Goal: Task Accomplishment & Management: Manage account settings

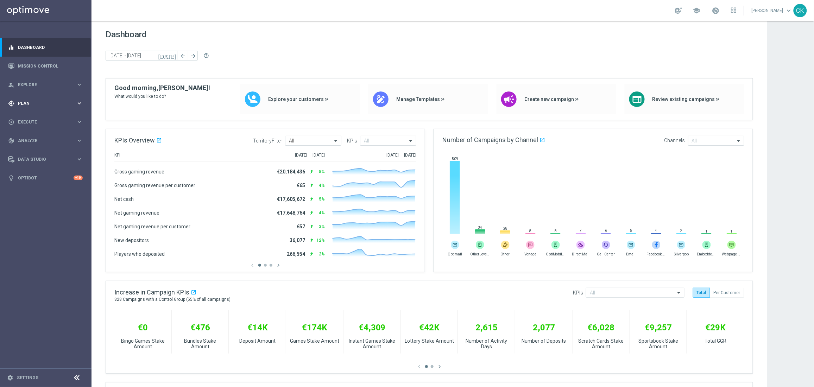
click at [25, 103] on span "Plan" at bounding box center [47, 103] width 58 height 4
click at [35, 141] on button "Templates keyboard_arrow_right" at bounding box center [50, 139] width 65 height 6
click at [35, 151] on link "Optimail" at bounding box center [47, 150] width 51 height 6
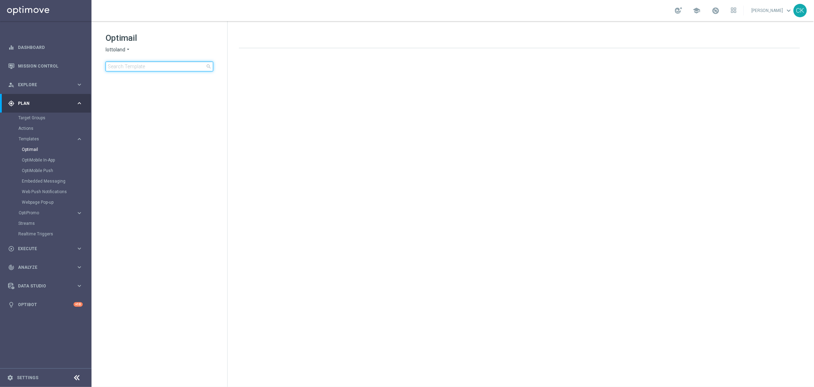
click at [140, 68] on input at bounding box center [160, 67] width 108 height 10
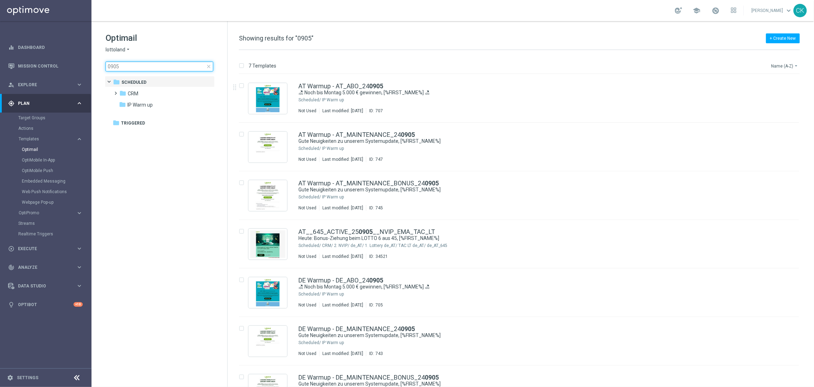
type input "0905"
click at [792, 66] on button "Name (A-Z) arrow_drop_down" at bounding box center [784, 66] width 29 height 8
click at [780, 96] on span "Date Modified (Newest)" at bounding box center [772, 97] width 47 height 5
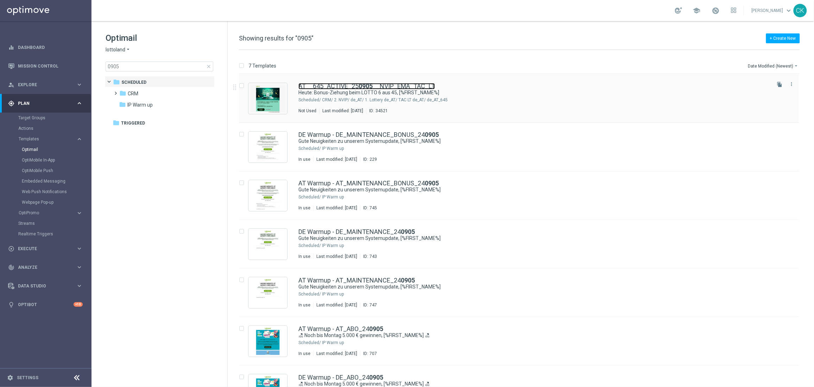
click at [353, 84] on link "AT__645_ACTIVE_25 0905 __NVIP_EMA_TAC_LT" at bounding box center [366, 86] width 136 height 6
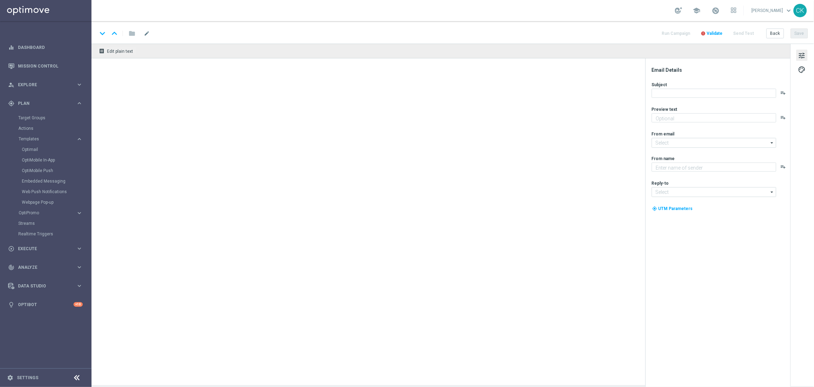
type textarea "50 Freispiele sichern."
type textarea "Lottoland"
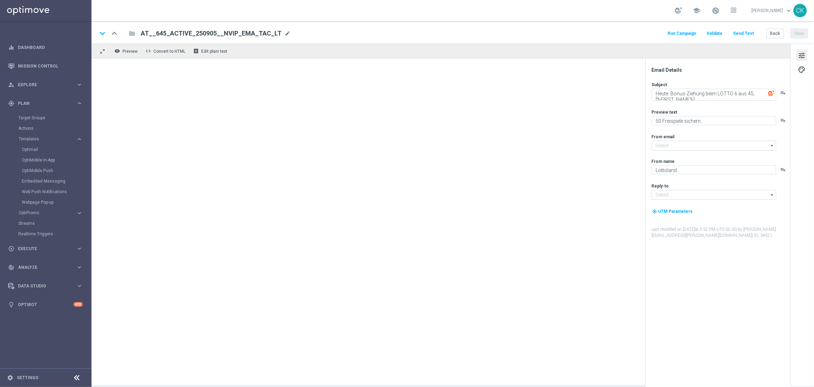
type input "[EMAIL_ADDRESS][DOMAIN_NAME]"
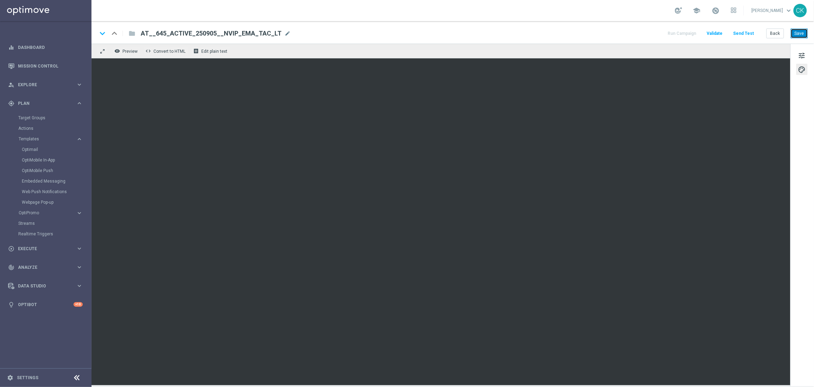
click at [804, 32] on button "Save" at bounding box center [798, 33] width 17 height 10
click at [774, 34] on button "Back" at bounding box center [775, 33] width 18 height 10
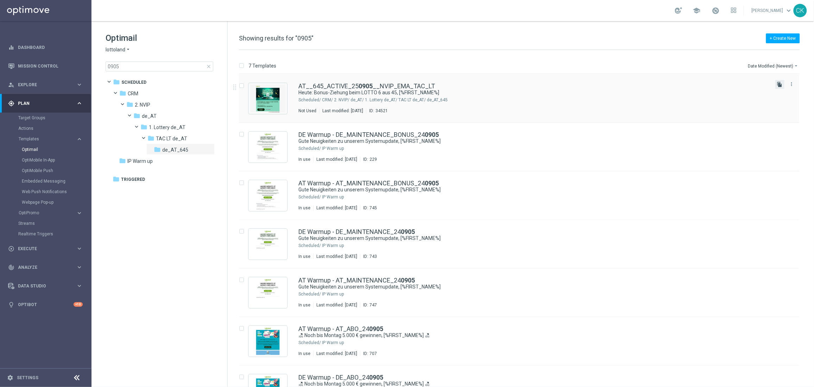
click at [778, 84] on icon "file_copy" at bounding box center [780, 85] width 6 height 6
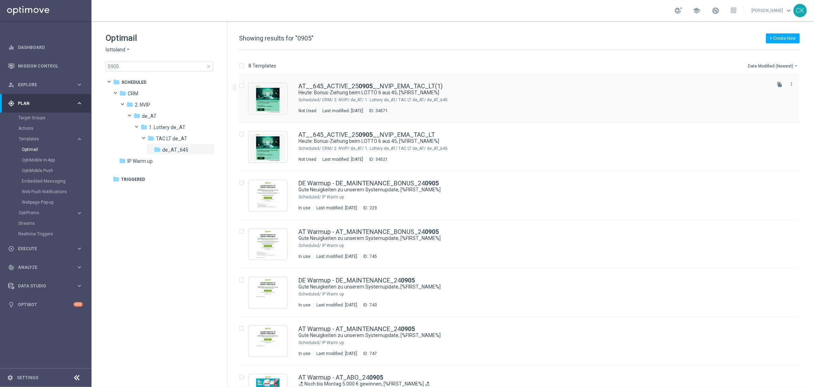
click at [344, 81] on div "AT__645_ACTIVE_25 0905 __NVIP_EMA_TAC_LT(1) Heute: Bonus-Ziehung beim LOTTO 6 a…" at bounding box center [519, 98] width 560 height 49
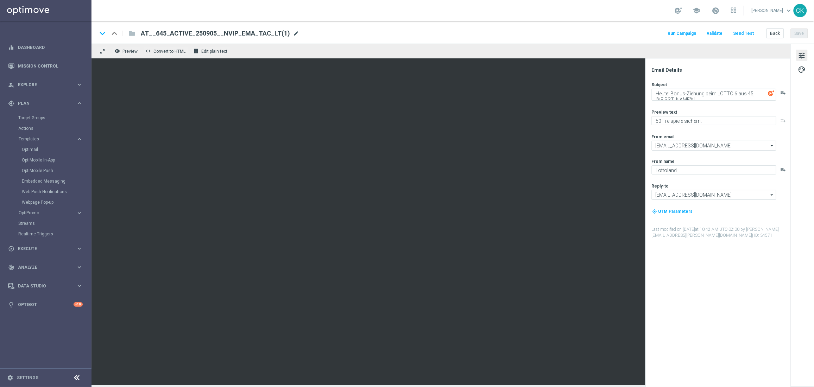
click at [293, 33] on span "mode_edit" at bounding box center [296, 33] width 6 height 6
click at [270, 33] on input "AT__645_ACTIVE_250905__NVIP_EMA_TAC_LT(1)" at bounding box center [228, 33] width 174 height 9
paste input "REACT_250905__NVIP_EMA_TAC_LT"
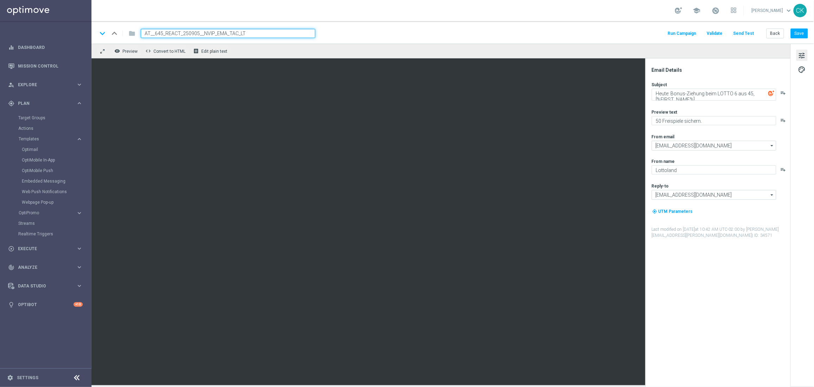
type input "AT__645_REACT_250905__NVIP_EMA_TAC_LT"
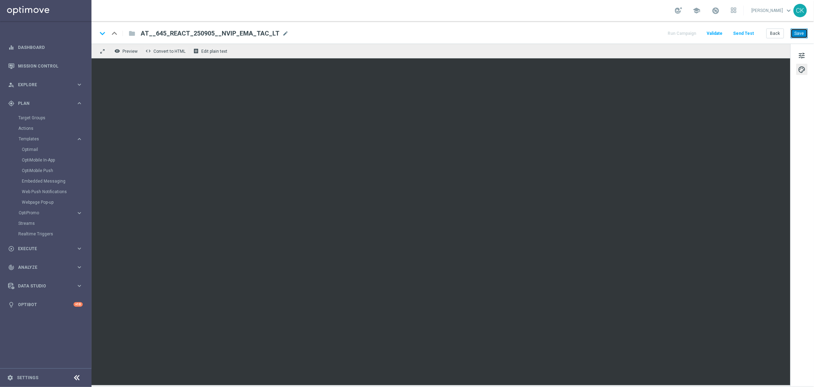
click at [802, 31] on button "Save" at bounding box center [798, 33] width 17 height 10
click at [800, 33] on button "Save" at bounding box center [798, 33] width 17 height 10
click at [747, 32] on button "Send Test" at bounding box center [743, 33] width 23 height 9
click at [742, 27] on div "keyboard_arrow_down keyboard_arrow_up folder AT__645_REACT_250905__NVIP_EMA_TAC…" at bounding box center [452, 32] width 722 height 23
click at [742, 32] on button "Send Test" at bounding box center [743, 33] width 23 height 9
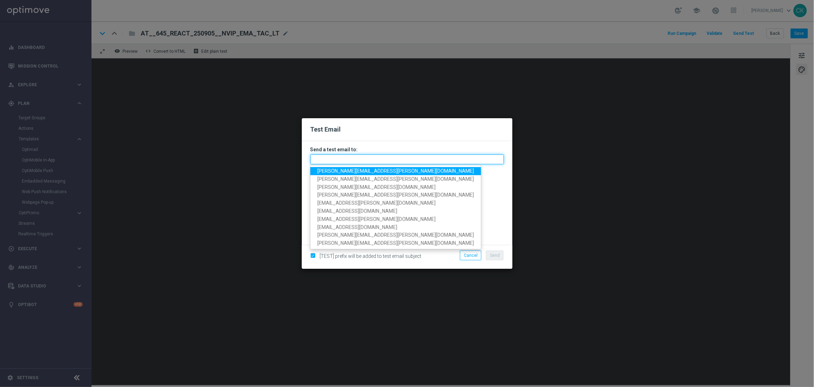
click at [362, 158] on input "text" at bounding box center [406, 159] width 193 height 10
click at [357, 169] on span "[PERSON_NAME][EMAIL_ADDRESS][PERSON_NAME][DOMAIN_NAME]" at bounding box center [395, 171] width 157 height 6
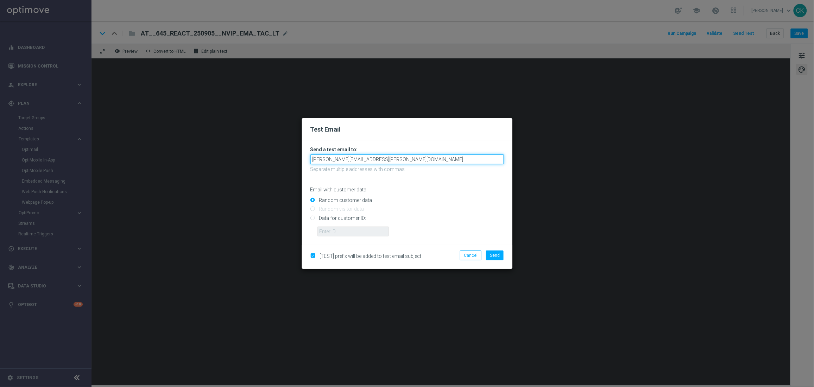
click at [409, 160] on input "[PERSON_NAME][EMAIL_ADDRESS][PERSON_NAME][DOMAIN_NAME]" at bounding box center [406, 159] width 193 height 10
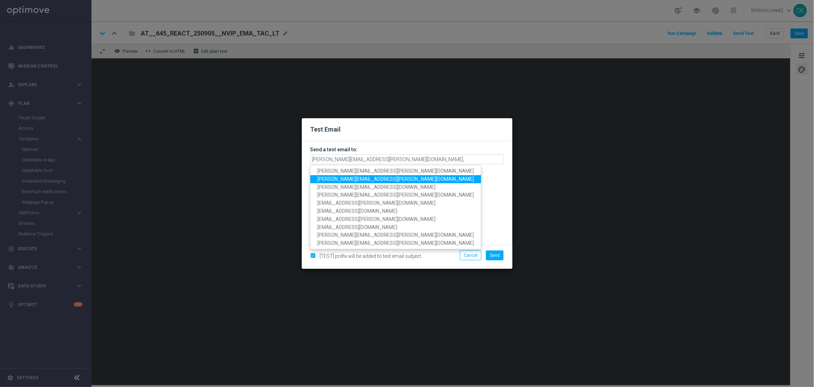
click at [376, 179] on span "[PERSON_NAME][EMAIL_ADDRESS][PERSON_NAME][DOMAIN_NAME]" at bounding box center [395, 179] width 157 height 6
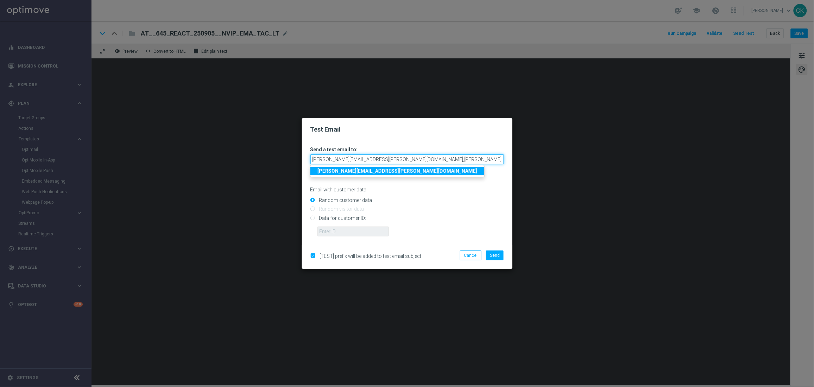
click at [476, 161] on input "[PERSON_NAME][EMAIL_ADDRESS][PERSON_NAME][DOMAIN_NAME],[PERSON_NAME][DOMAIN_NAM…" at bounding box center [406, 159] width 193 height 10
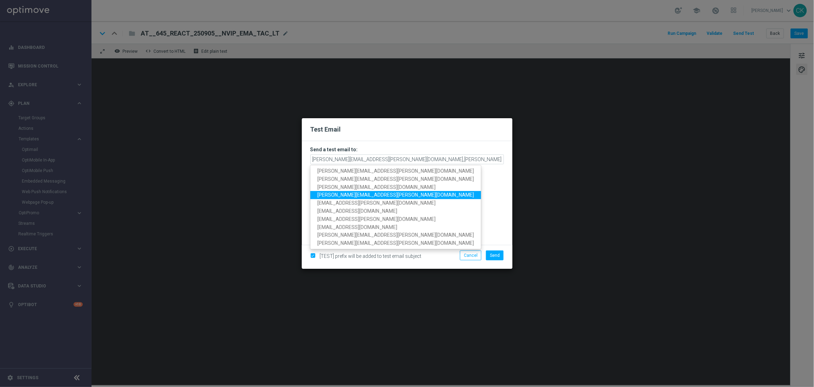
click at [352, 195] on span "[PERSON_NAME][EMAIL_ADDRESS][PERSON_NAME][DOMAIN_NAME]" at bounding box center [395, 195] width 157 height 6
type input "[EMAIL_ADDRESS][PERSON_NAME][DOMAIN_NAME],[DOMAIN_NAME][EMAIL_ADDRESS][PERSON_N…"
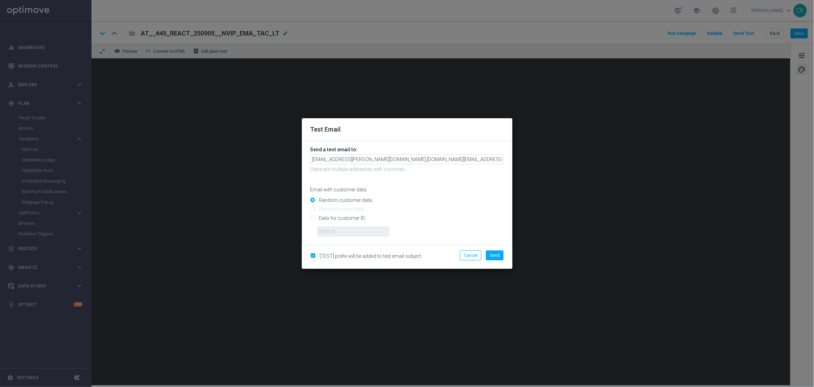
click at [345, 219] on input "Data for customer ID:" at bounding box center [406, 221] width 193 height 10
radio input "true"
click at [344, 230] on input "text" at bounding box center [352, 232] width 71 height 10
type input "14586067"
click at [500, 257] on button "Send" at bounding box center [495, 255] width 18 height 10
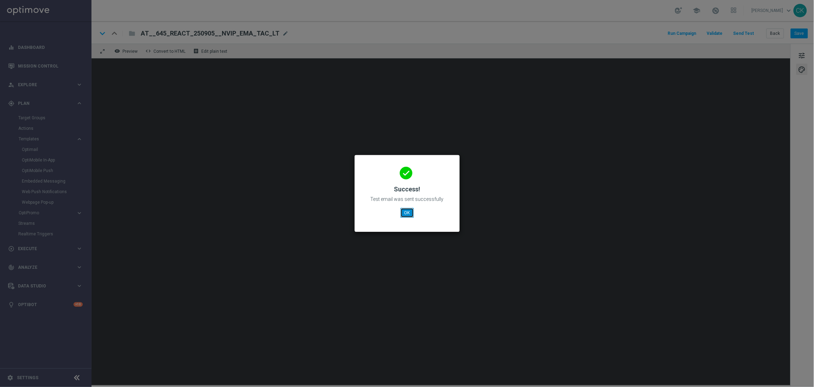
click at [405, 212] on button "OK" at bounding box center [406, 213] width 13 height 10
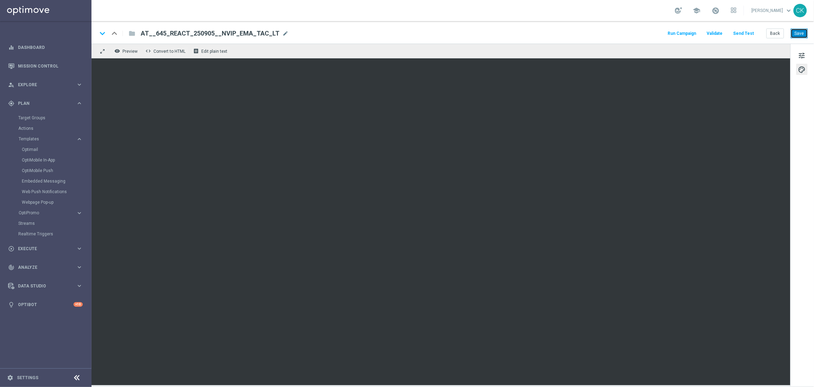
click at [801, 33] on button "Save" at bounding box center [798, 33] width 17 height 10
click at [797, 35] on button "Save" at bounding box center [798, 33] width 17 height 10
click at [775, 33] on button "Back" at bounding box center [775, 33] width 18 height 10
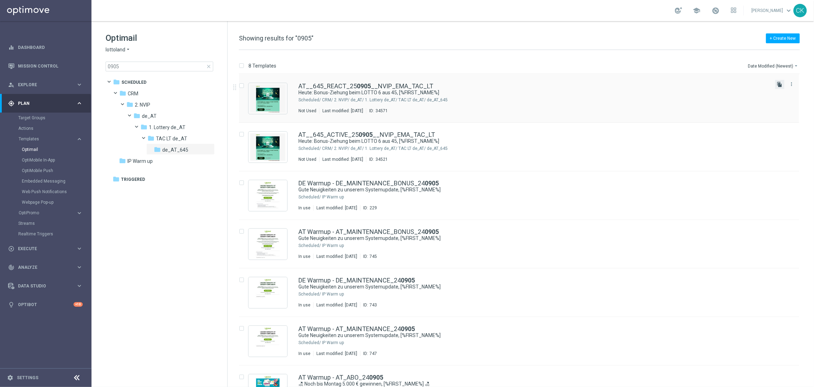
click at [777, 85] on icon "file_copy" at bounding box center [780, 85] width 6 height 6
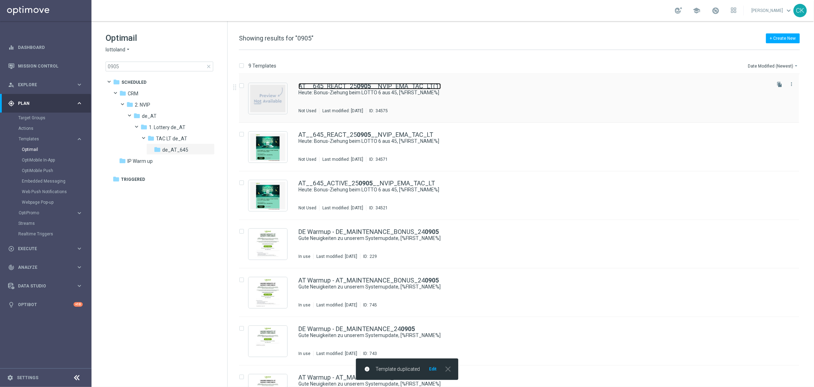
click at [399, 83] on link "AT__645_REACT_25 0905 __NVIP_EMA_TAC_LT(1)" at bounding box center [369, 86] width 142 height 6
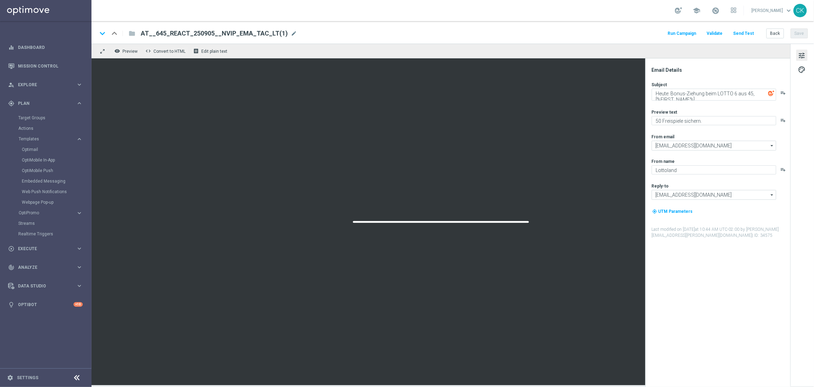
click at [282, 32] on div "AT__645_REACT_250905__NVIP_EMA_TAC_LT(1) mode_edit" at bounding box center [219, 33] width 156 height 9
click at [259, 32] on input "AT__645_REACT_250905__NVIP_EMA_TAC_LT(1)" at bounding box center [228, 33] width 174 height 9
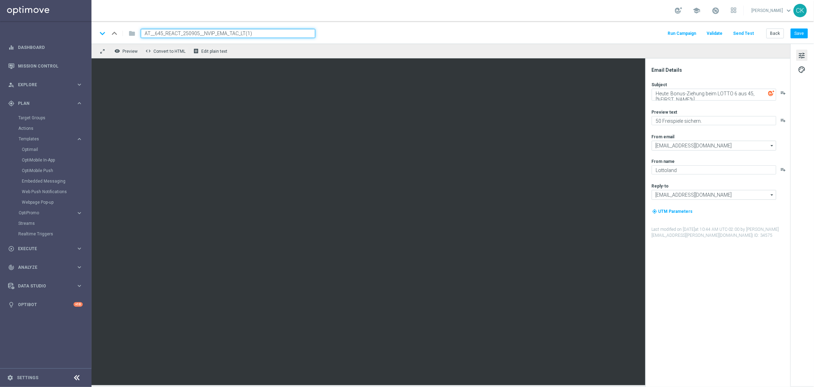
paste input "CHURNED_250905__NVIP_EMA_TAC_LT"
type input "AT__645_CHURNED_250905__NVIP_EMA_TAC_LT"
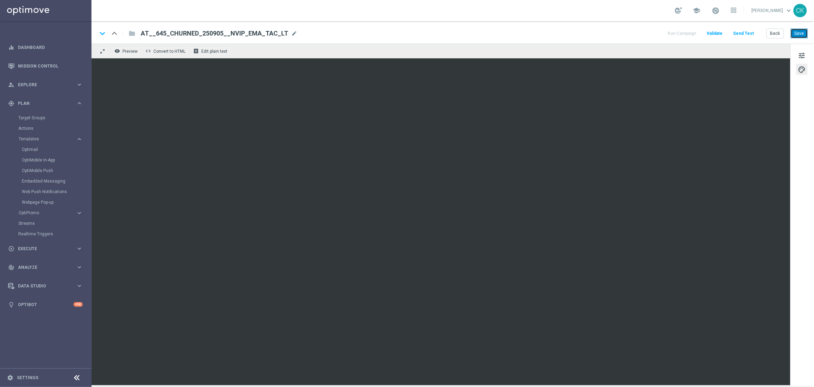
click at [802, 30] on button "Save" at bounding box center [798, 33] width 17 height 10
click at [801, 32] on button "Save" at bounding box center [798, 33] width 17 height 10
click at [749, 33] on button "Send Test" at bounding box center [743, 33] width 23 height 9
click at [749, 34] on button "Send Test" at bounding box center [743, 33] width 23 height 9
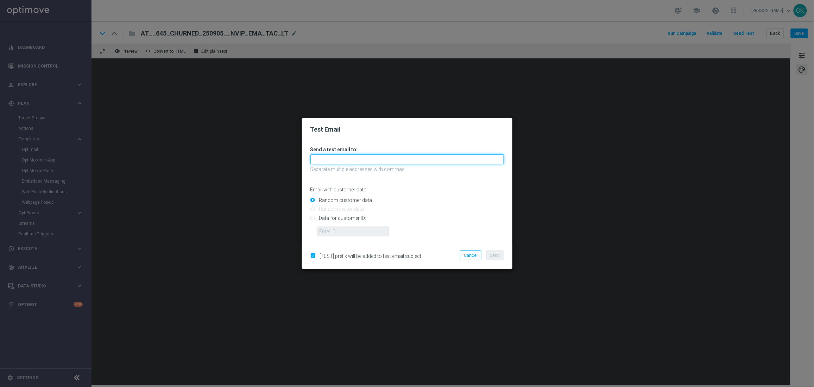
click at [405, 159] on input "text" at bounding box center [406, 159] width 193 height 10
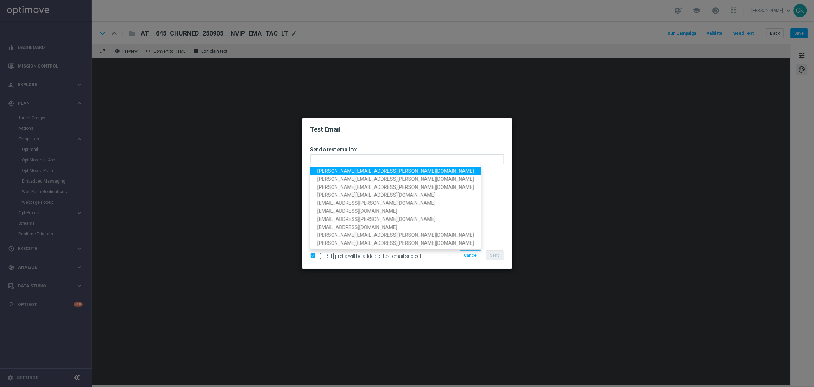
click at [388, 170] on span "[PERSON_NAME][EMAIL_ADDRESS][PERSON_NAME][DOMAIN_NAME]" at bounding box center [395, 171] width 157 height 6
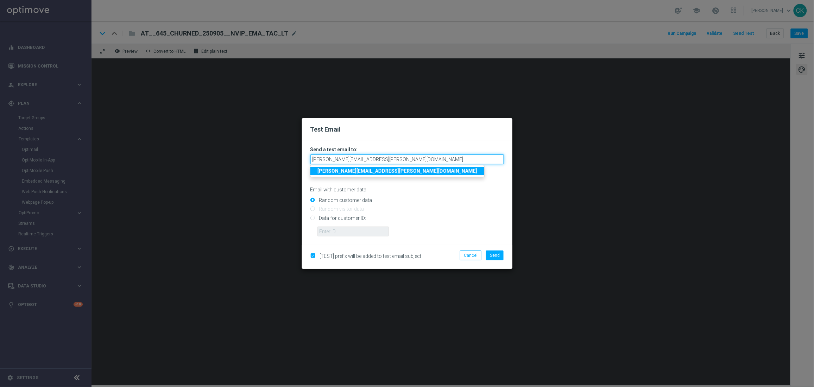
click at [426, 159] on input "[PERSON_NAME][EMAIL_ADDRESS][PERSON_NAME][DOMAIN_NAME]" at bounding box center [406, 159] width 193 height 10
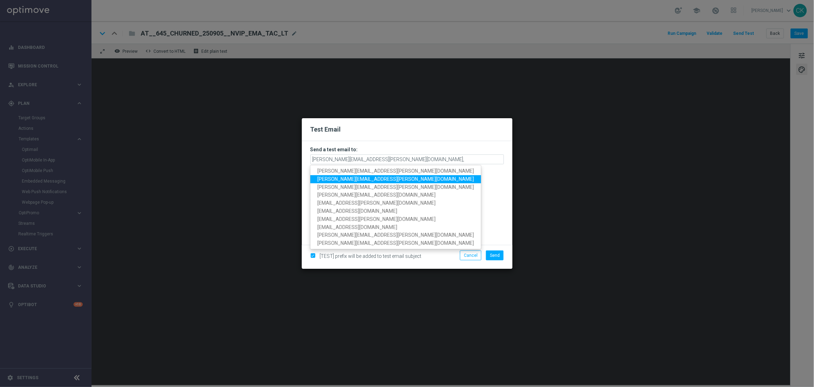
click at [344, 180] on span "[PERSON_NAME][EMAIL_ADDRESS][PERSON_NAME][DOMAIN_NAME]" at bounding box center [395, 179] width 157 height 6
type input "[PERSON_NAME][EMAIL_ADDRESS][PERSON_NAME][DOMAIN_NAME],[PERSON_NAME][DOMAIN_NAM…"
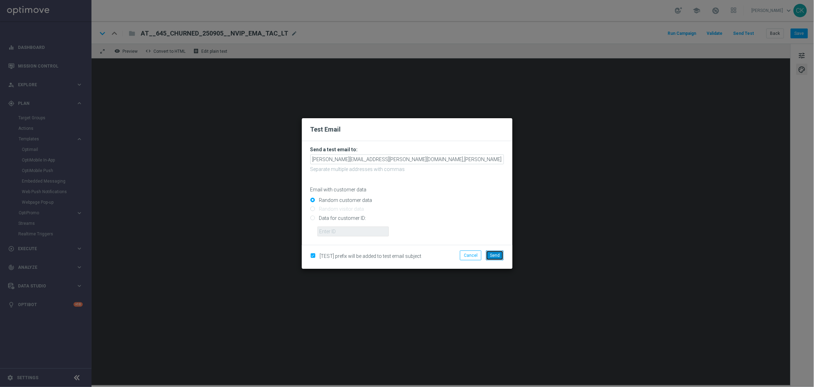
click at [496, 252] on button "Send" at bounding box center [495, 255] width 18 height 10
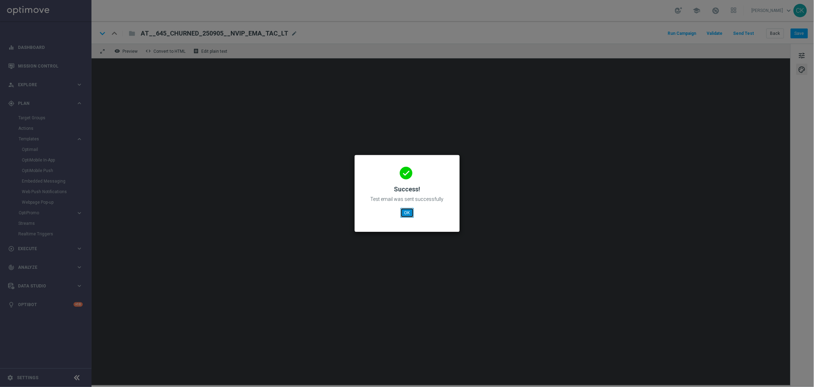
click at [406, 213] on button "OK" at bounding box center [406, 213] width 13 height 10
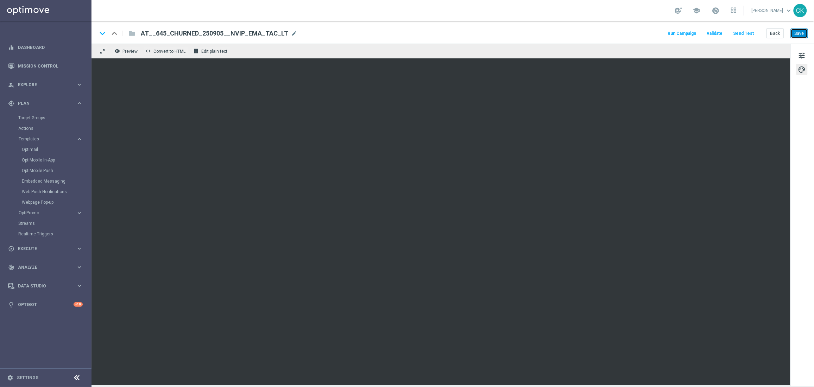
click at [799, 31] on button "Save" at bounding box center [798, 33] width 17 height 10
click at [772, 33] on button "Back" at bounding box center [775, 33] width 18 height 10
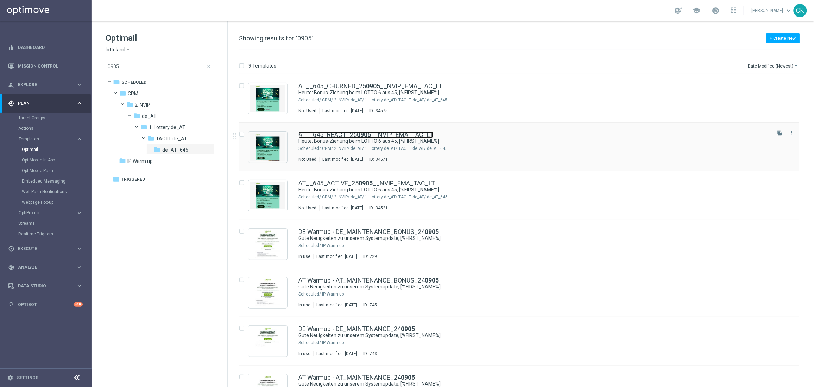
click at [374, 133] on link "AT__645_REACT_25 0905 __NVIP_EMA_TAC_LT" at bounding box center [365, 135] width 135 height 6
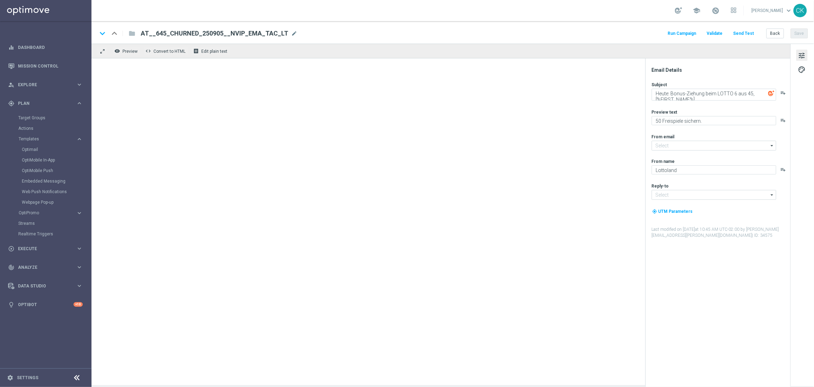
type input "[EMAIL_ADDRESS][DOMAIN_NAME]"
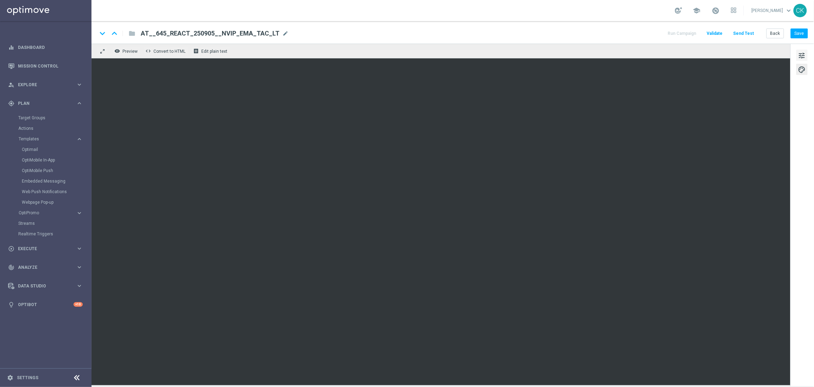
click at [800, 59] on span "tune" at bounding box center [802, 55] width 8 height 9
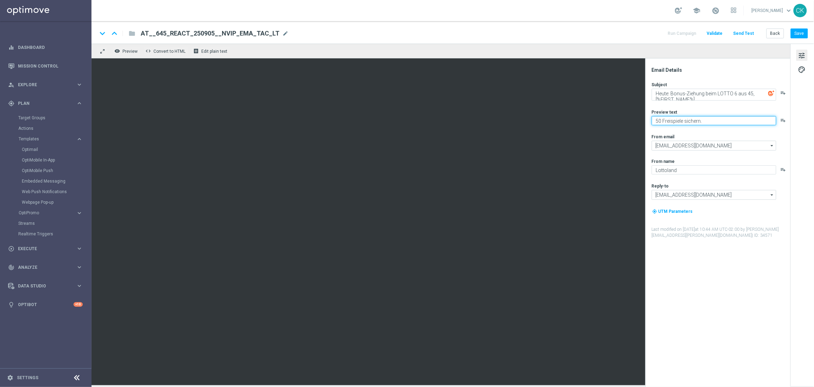
click at [658, 121] on textarea "50 Freispiele sichern." at bounding box center [713, 120] width 125 height 9
type textarea "30 Freispiele sichern."
click at [801, 32] on button "Save" at bounding box center [798, 33] width 17 height 10
click at [743, 33] on button "Send Test" at bounding box center [743, 33] width 23 height 9
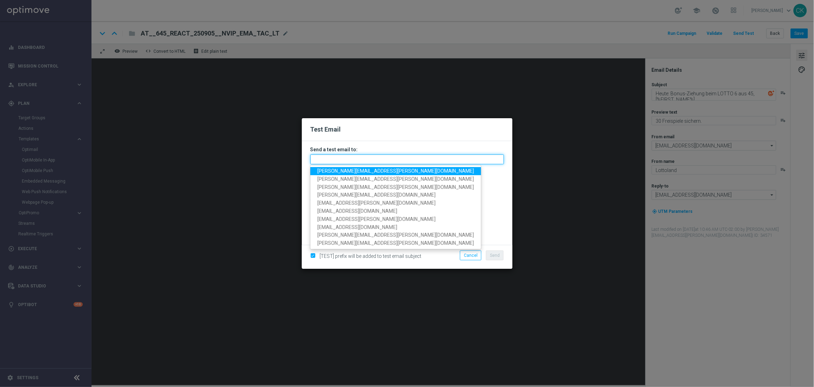
click at [398, 156] on input "text" at bounding box center [406, 159] width 193 height 10
click at [367, 170] on span "[PERSON_NAME][EMAIL_ADDRESS][PERSON_NAME][DOMAIN_NAME]" at bounding box center [395, 171] width 157 height 6
type input "[PERSON_NAME][EMAIL_ADDRESS][PERSON_NAME][DOMAIN_NAME]"
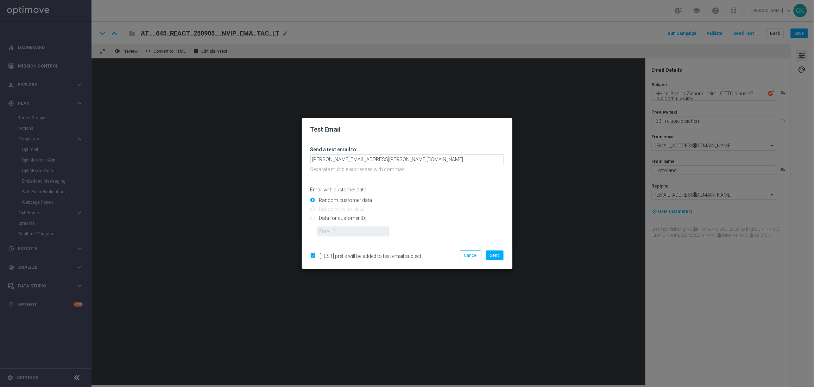
click at [342, 216] on input "Data for customer ID:" at bounding box center [406, 221] width 193 height 10
radio input "true"
click at [345, 228] on input "text" at bounding box center [352, 232] width 71 height 10
type input "14586067"
click at [496, 257] on span "Send" at bounding box center [495, 255] width 10 height 5
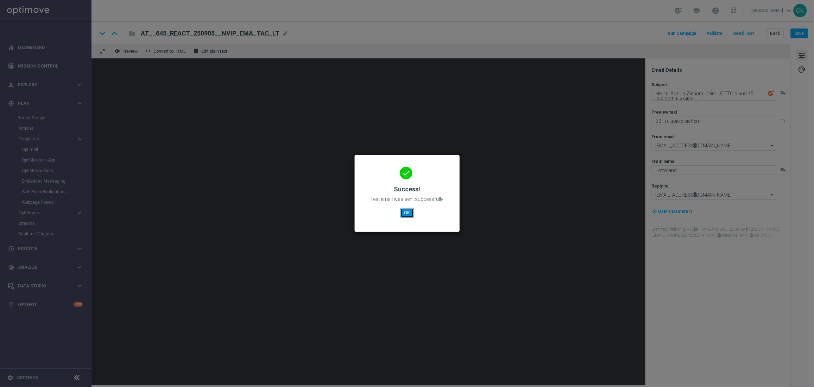
click at [404, 210] on button "OK" at bounding box center [406, 213] width 13 height 10
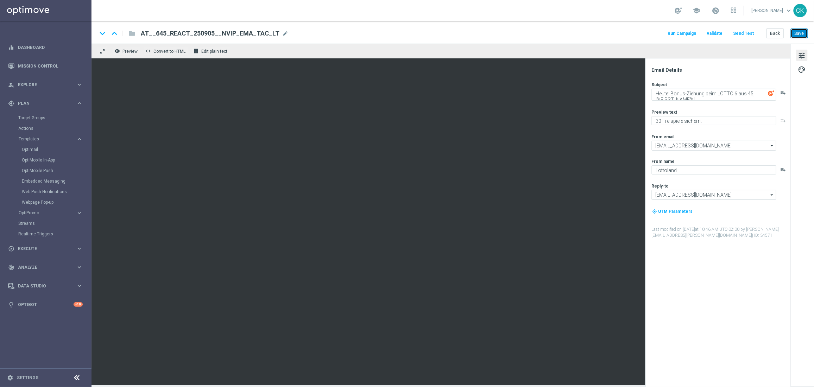
click at [800, 35] on button "Save" at bounding box center [798, 33] width 17 height 10
click at [799, 37] on button "Save" at bounding box center [798, 33] width 17 height 10
click at [773, 34] on button "Back" at bounding box center [775, 33] width 18 height 10
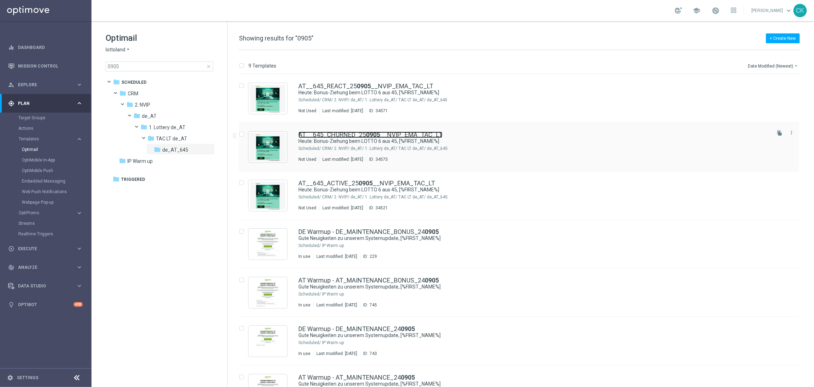
click at [349, 133] on link "AT__645_CHURNED_25 0905 __NVIP_EMA_TAC_LT" at bounding box center [370, 135] width 144 height 6
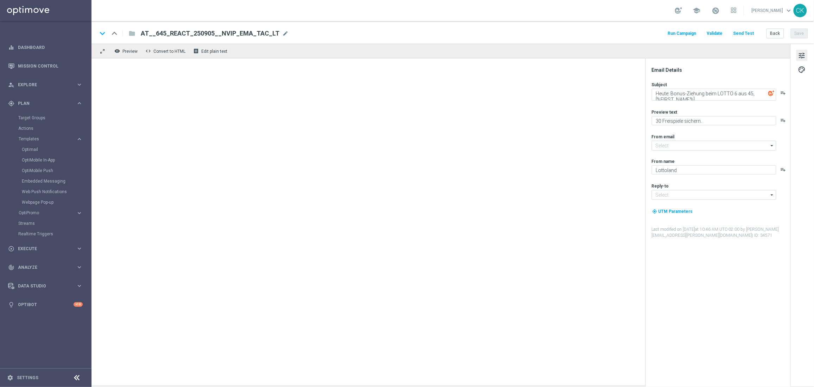
type input "[EMAIL_ADDRESS][DOMAIN_NAME]"
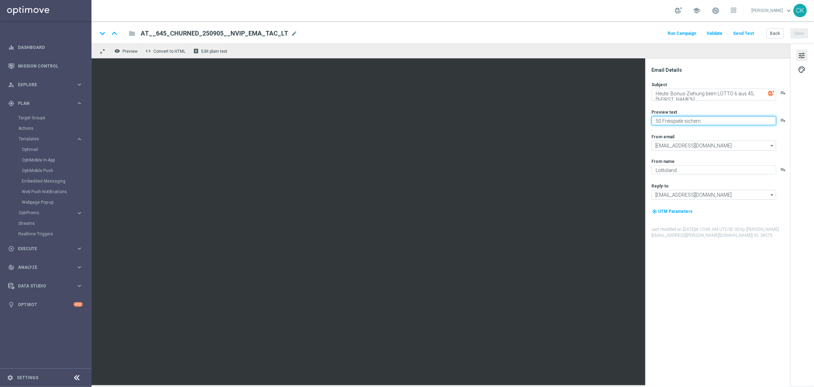
click at [659, 121] on textarea "50 Freispiele sichern." at bounding box center [713, 120] width 125 height 9
type textarea "30 Freispiele sichern."
click at [651, 134] on div "From email" at bounding box center [720, 137] width 138 height 6
click at [802, 35] on button "Save" at bounding box center [798, 33] width 17 height 10
click at [796, 31] on button "Save" at bounding box center [798, 33] width 17 height 10
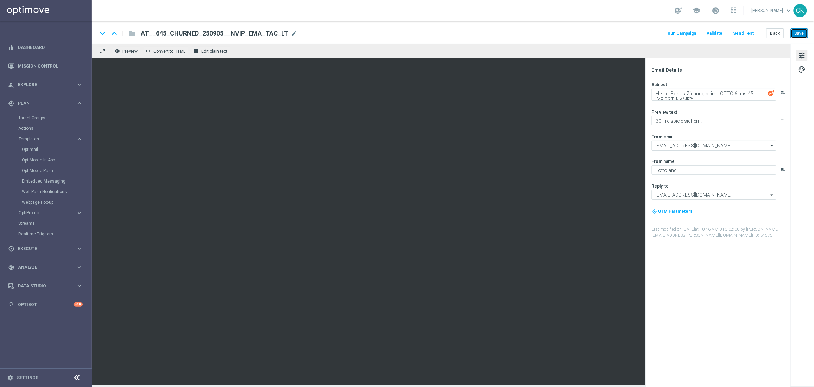
click at [806, 31] on button "Save" at bounding box center [798, 33] width 17 height 10
click at [747, 33] on button "Send Test" at bounding box center [743, 33] width 23 height 9
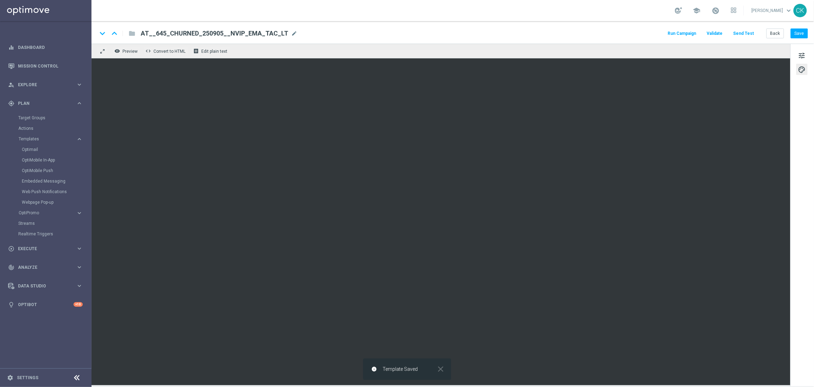
click at [745, 33] on button "Send Test" at bounding box center [743, 33] width 23 height 9
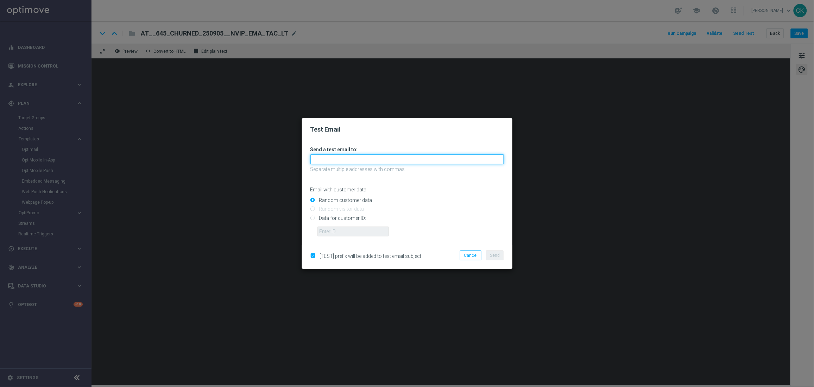
click at [322, 160] on input "text" at bounding box center [406, 159] width 193 height 10
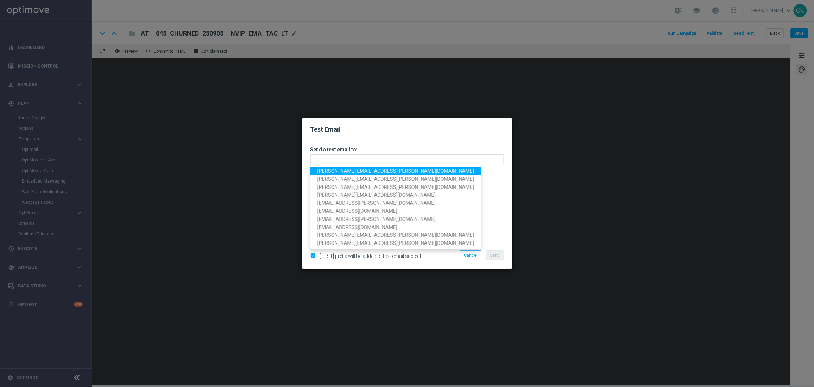
click at [373, 174] on link "[PERSON_NAME][EMAIL_ADDRESS][PERSON_NAME][DOMAIN_NAME]" at bounding box center [395, 171] width 171 height 8
type input "[PERSON_NAME][EMAIL_ADDRESS][PERSON_NAME][DOMAIN_NAME]"
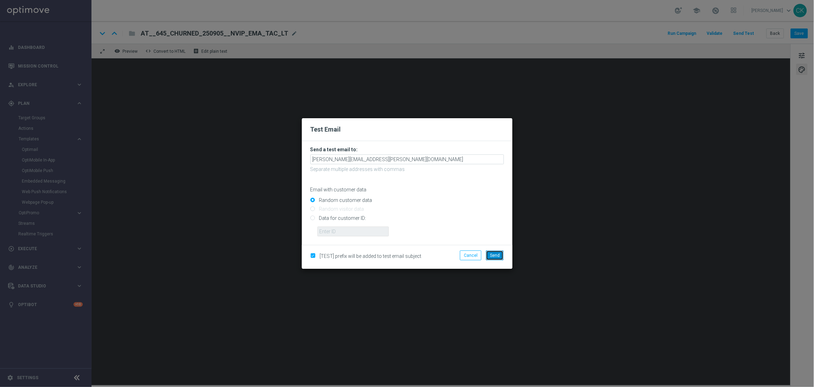
click at [497, 257] on span "Send" at bounding box center [495, 255] width 10 height 5
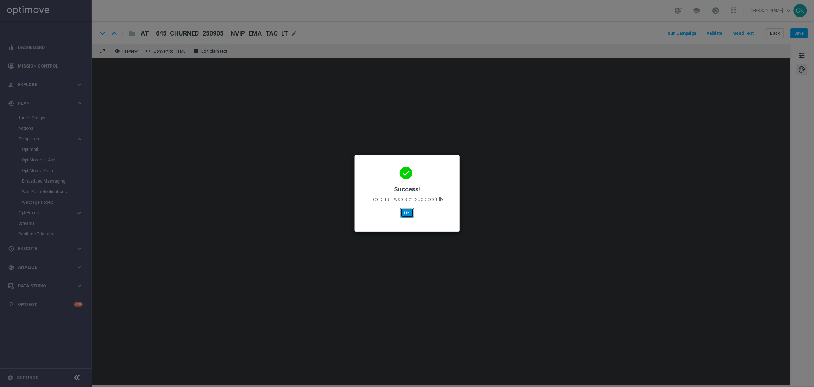
click at [403, 215] on button "OK" at bounding box center [406, 213] width 13 height 10
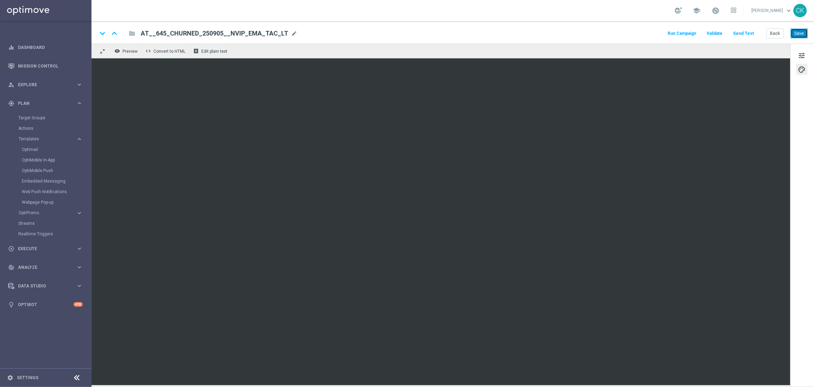
click at [802, 34] on button "Save" at bounding box center [798, 33] width 17 height 10
click at [800, 30] on button "Save" at bounding box center [798, 33] width 17 height 10
click at [775, 33] on button "Back" at bounding box center [775, 33] width 18 height 10
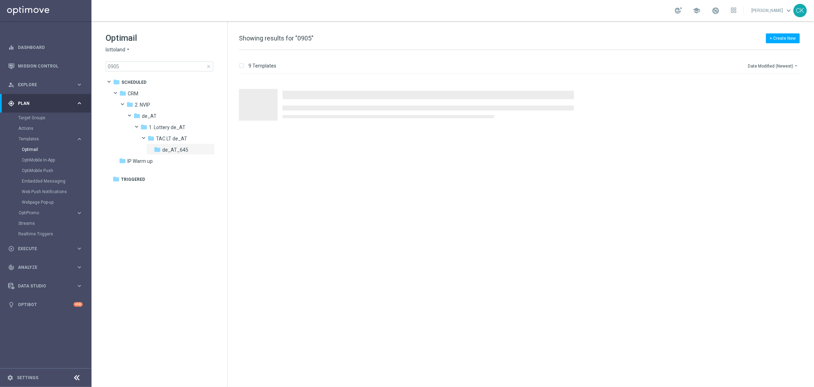
click at [209, 68] on span "close" at bounding box center [209, 67] width 6 height 6
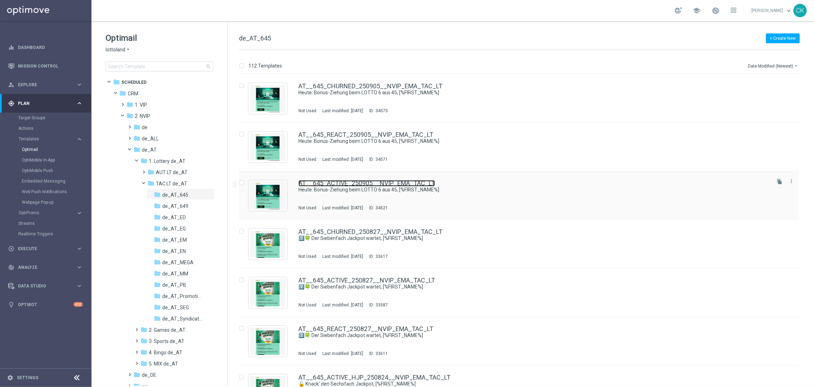
click at [340, 181] on link "AT__645_ACTIVE_250905__NVIP_EMA_TAC_LT" at bounding box center [366, 183] width 136 height 6
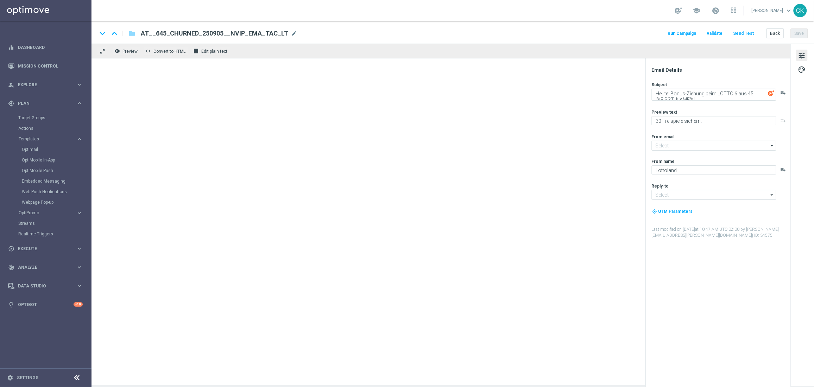
type input "[EMAIL_ADDRESS][DOMAIN_NAME]"
type textarea "50 Freispiele sichern."
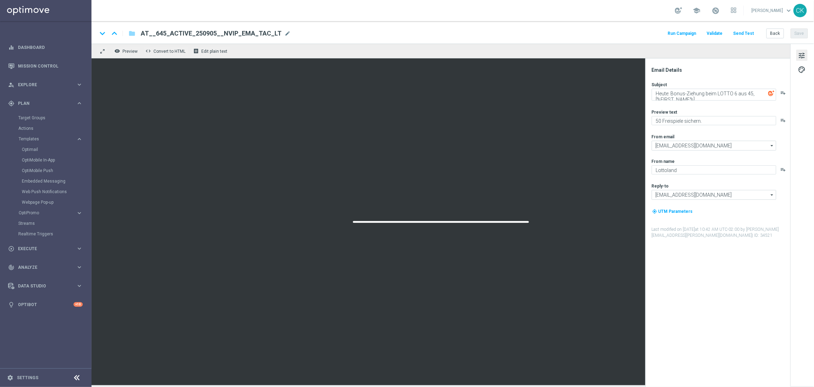
click at [747, 34] on button "Send Test" at bounding box center [743, 33] width 23 height 9
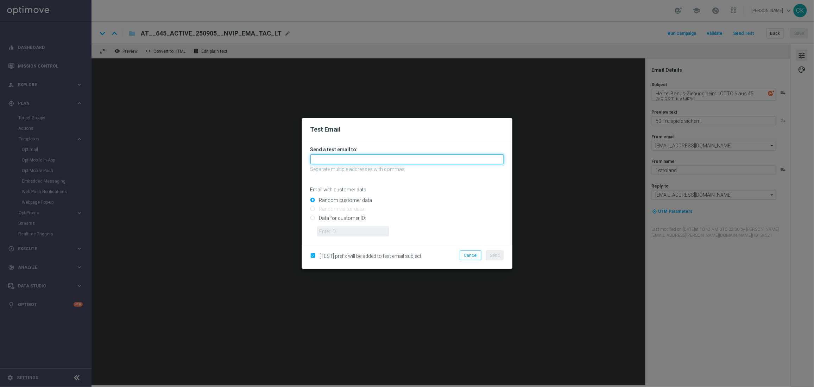
click at [362, 159] on input "text" at bounding box center [406, 159] width 193 height 10
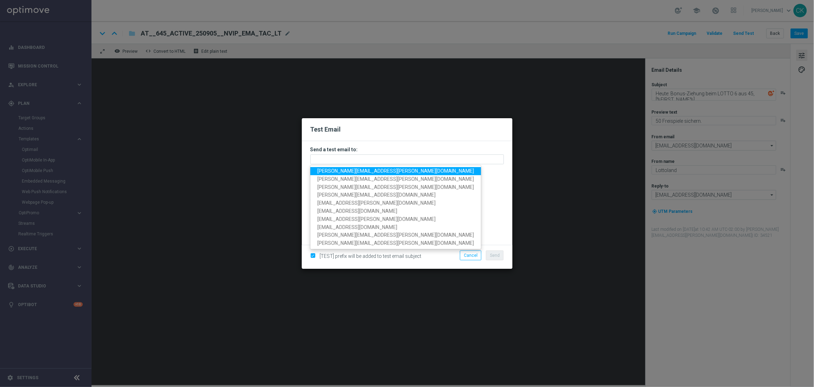
click at [362, 171] on span "[PERSON_NAME][EMAIL_ADDRESS][PERSON_NAME][DOMAIN_NAME]" at bounding box center [395, 171] width 157 height 6
type input "[PERSON_NAME][EMAIL_ADDRESS][PERSON_NAME][DOMAIN_NAME]"
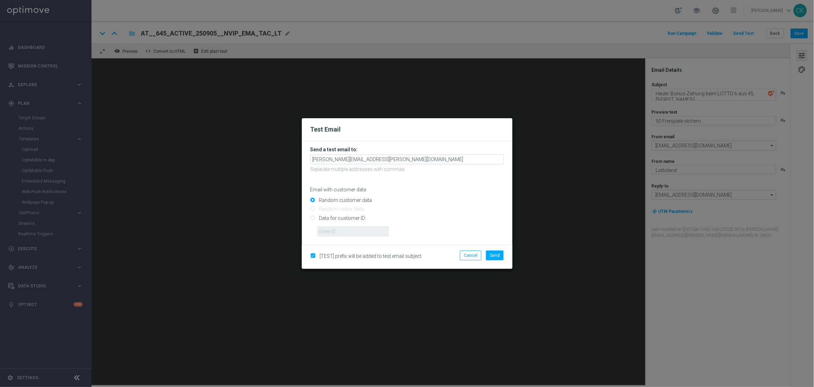
click at [338, 220] on input "Data for customer ID:" at bounding box center [406, 221] width 193 height 10
radio input "true"
click at [340, 233] on input "text" at bounding box center [352, 232] width 71 height 10
type input "14586067"
click at [492, 253] on span "Send" at bounding box center [495, 255] width 10 height 5
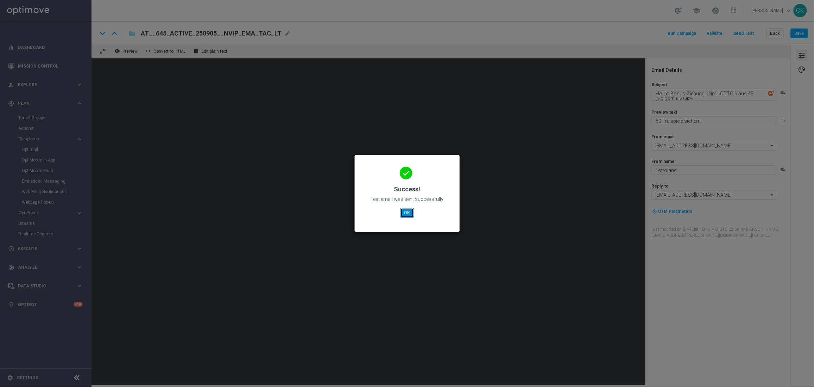
click at [407, 211] on button "OK" at bounding box center [406, 213] width 13 height 10
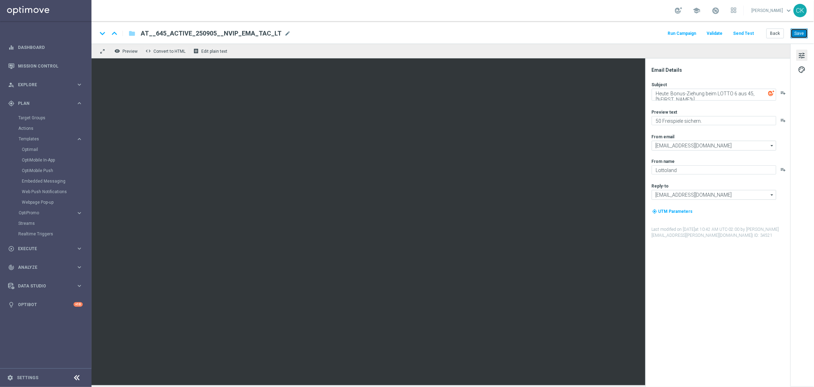
click at [796, 35] on button "Save" at bounding box center [798, 33] width 17 height 10
click at [775, 32] on button "Back" at bounding box center [775, 33] width 18 height 10
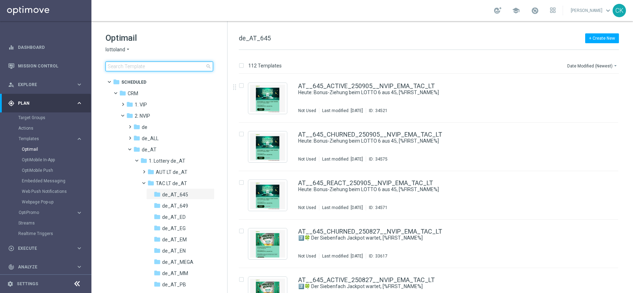
click at [134, 65] on input at bounding box center [160, 67] width 108 height 10
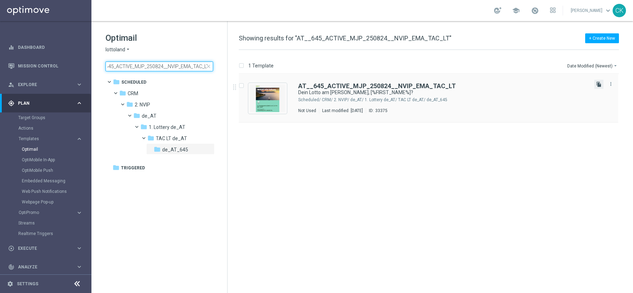
type input "AT__645_ACTIVE_MJP_250824__NVIP_EMA_TAC_LT"
click at [599, 83] on icon "file_copy" at bounding box center [599, 85] width 6 height 6
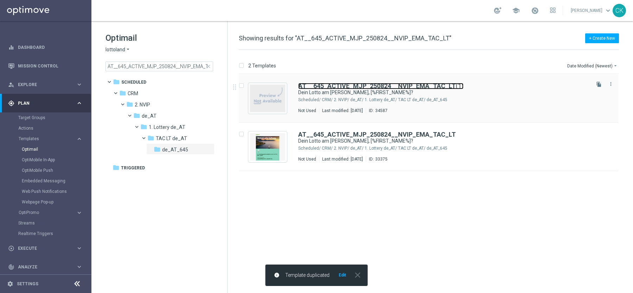
click at [397, 83] on b "AT__645_ACTIVE_MJP_250824__NVIP_EMA_TAC_LT" at bounding box center [377, 85] width 158 height 7
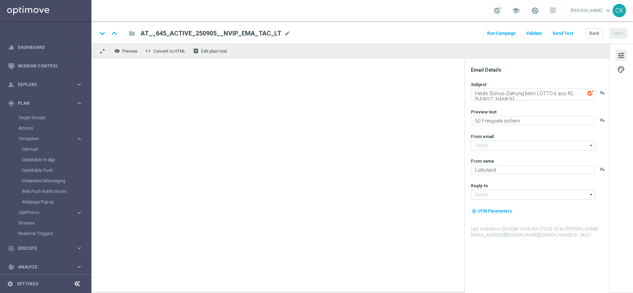
type input "[EMAIL_ADDRESS][DOMAIN_NAME]"
type textarea "Dein Lotto am [PERSON_NAME], [%FIRST_NAME%]?"
type textarea "Sonntagslotto GRATIS zum LOTTO 6 aus 45."
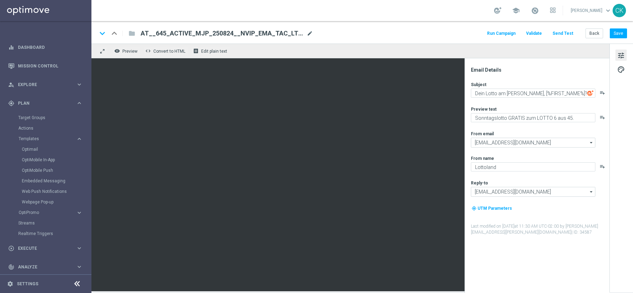
click at [307, 34] on span "mode_edit" at bounding box center [310, 33] width 6 height 6
click at [295, 34] on input "AT__645_ACTIVE_MJP_250824__NVIP_EMA_TAC_LT(1)" at bounding box center [228, 33] width 174 height 9
paste input "250907__NVIP_EMA_TAC_LT"
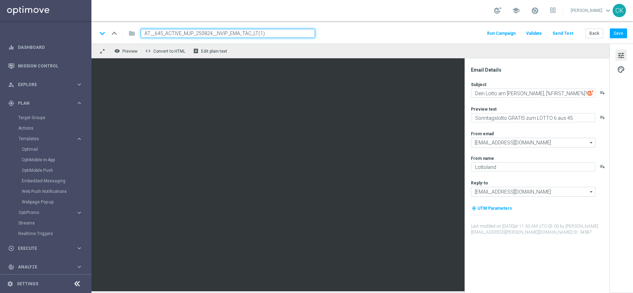
type input "AT__645_ACTIVE_250907__NVIP_EMA_TAC_LT"
click at [335, 32] on div "keyboard_arrow_down keyboard_arrow_up folder AT__645_ACTIVE_250907__NVIP_EMA_TA…" at bounding box center [362, 33] width 530 height 9
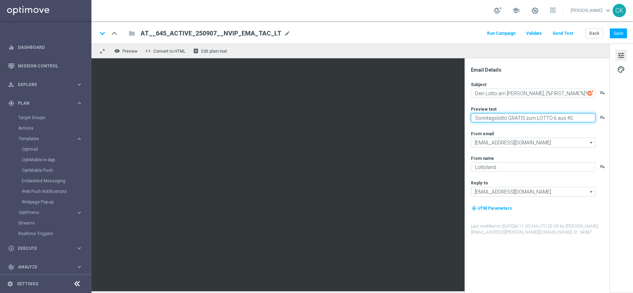
click at [526, 119] on textarea "Sonntagslotto GRATIS zum LOTTO 6 aus 45." at bounding box center [533, 117] width 125 height 9
paste textarea "20 % Rabatt sichern."
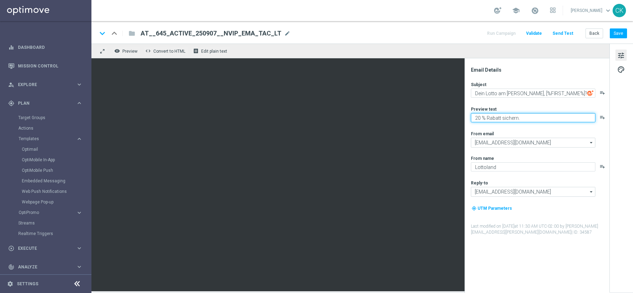
type textarea "20 % Rabatt sichern."
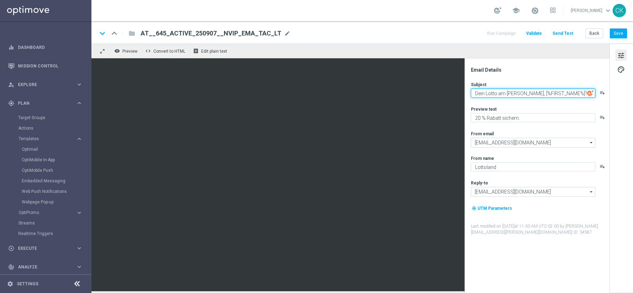
click at [572, 95] on textarea "Dein Lotto am [PERSON_NAME], [%FIRST_NAME%]?" at bounding box center [533, 93] width 125 height 9
type textarea "Dein Lotto am [PERSON_NAME], [%FIRST_NAME%]"
click at [506, 129] on div "Subject Dein Lotto am [PERSON_NAME], [%FIRST_NAME%] playlist_add Preview text 2…" at bounding box center [540, 159] width 138 height 154
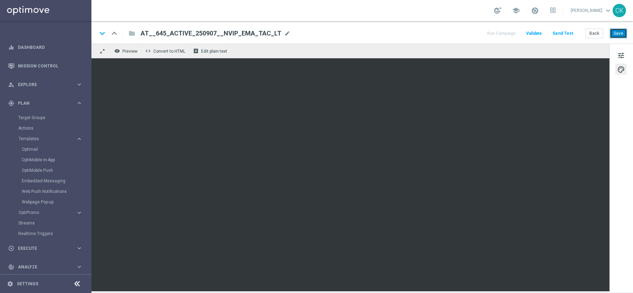
click at [620, 34] on button "Save" at bounding box center [618, 33] width 17 height 10
click at [600, 35] on button "Back" at bounding box center [595, 33] width 18 height 10
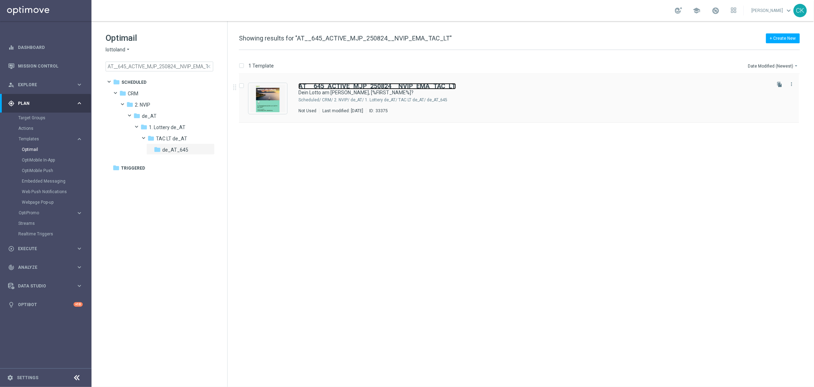
click at [337, 84] on b "AT__645_ACTIVE_MJP_250824__NVIP_EMA_TAC_LT" at bounding box center [377, 85] width 158 height 7
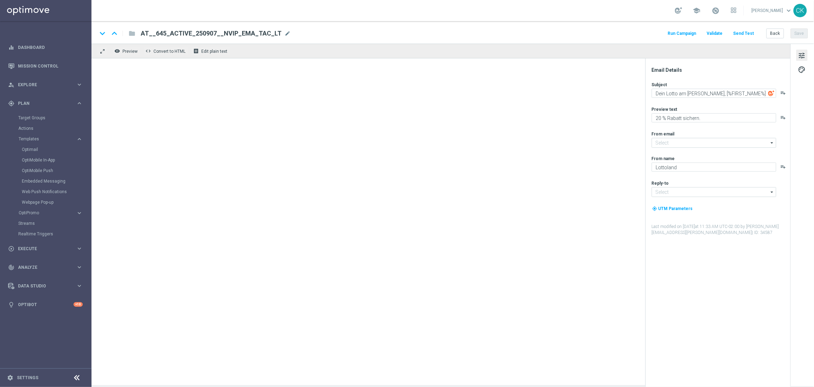
type input "[EMAIL_ADDRESS][DOMAIN_NAME]"
type textarea "Dein Lotto am [PERSON_NAME], [%FIRST_NAME%]?"
type textarea "Sonntagslotto GRATIS zum LOTTO 6 aus 45."
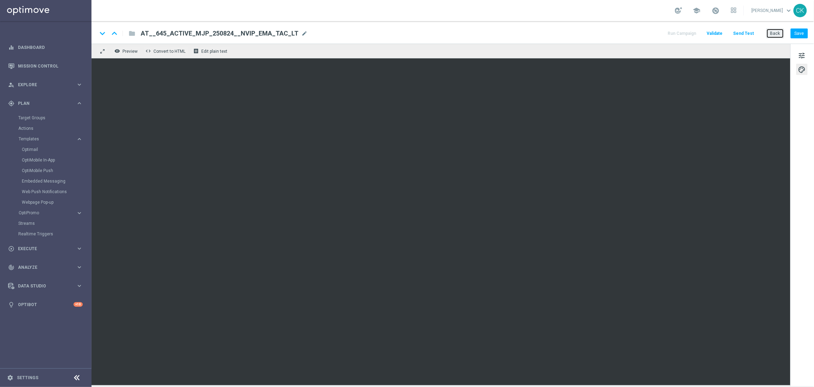
click at [773, 34] on button "Back" at bounding box center [775, 33] width 18 height 10
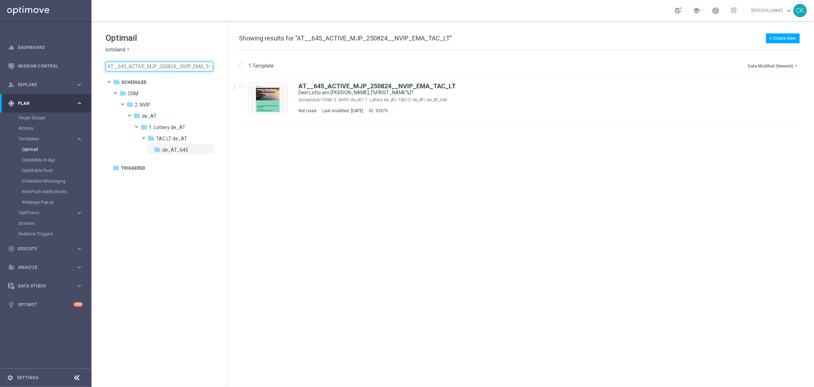
click at [190, 66] on input "AT__645_ACTIVE_MJP_250824__NVIP_EMA_TAC_LT" at bounding box center [160, 67] width 108 height 10
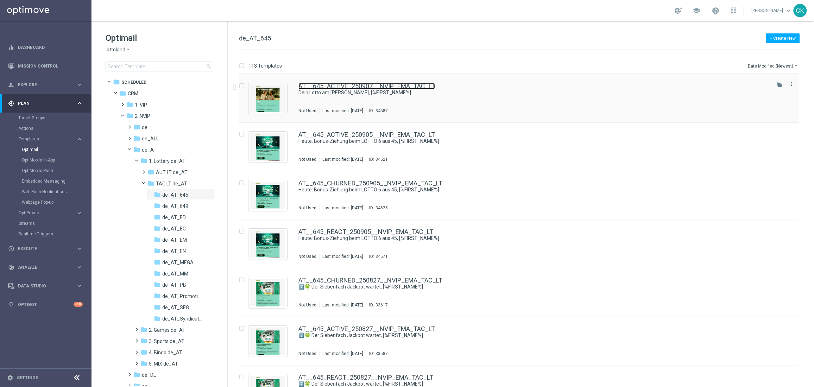
click at [339, 87] on link "AT__645_ACTIVE_250907__NVIP_EMA_TAC_LT" at bounding box center [366, 86] width 136 height 6
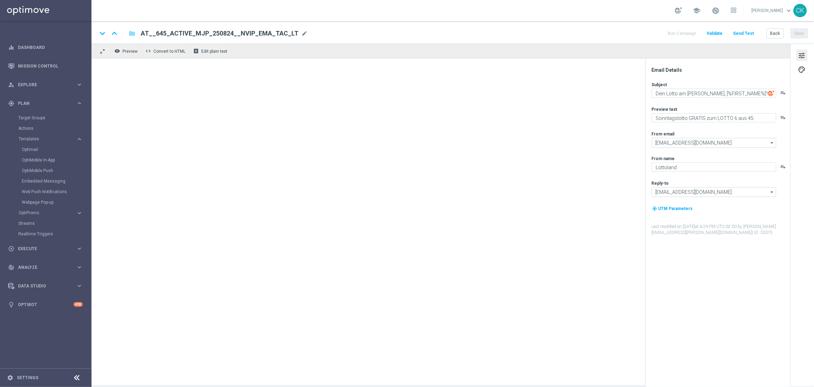
type textarea "Dein Lotto am [PERSON_NAME], [%FIRST_NAME%]"
type textarea "20 % Rabatt sichern."
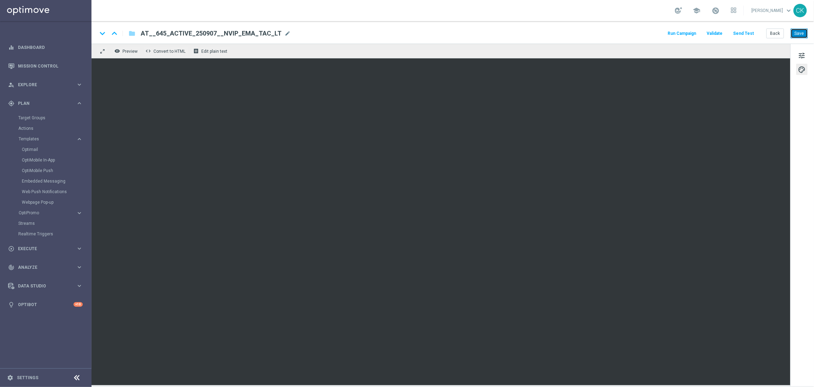
click at [798, 32] on button "Save" at bounding box center [798, 33] width 17 height 10
click at [802, 31] on button "Save" at bounding box center [798, 33] width 17 height 10
click at [807, 32] on button "Save" at bounding box center [798, 33] width 17 height 10
click at [800, 32] on button "Save" at bounding box center [798, 33] width 17 height 10
click at [802, 32] on button "Save" at bounding box center [798, 33] width 17 height 10
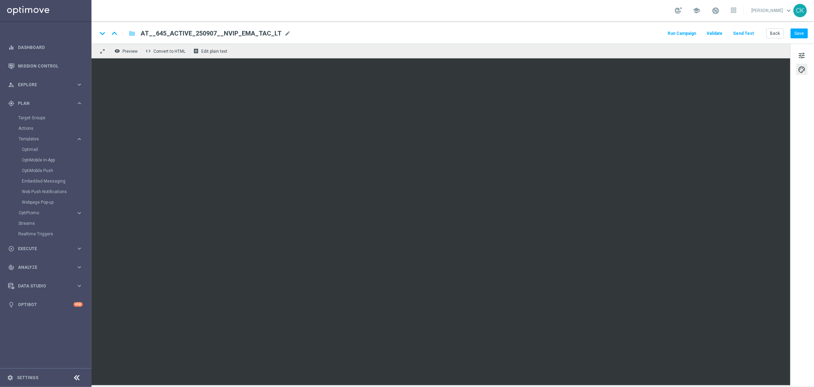
click at [745, 32] on button "Send Test" at bounding box center [743, 33] width 23 height 9
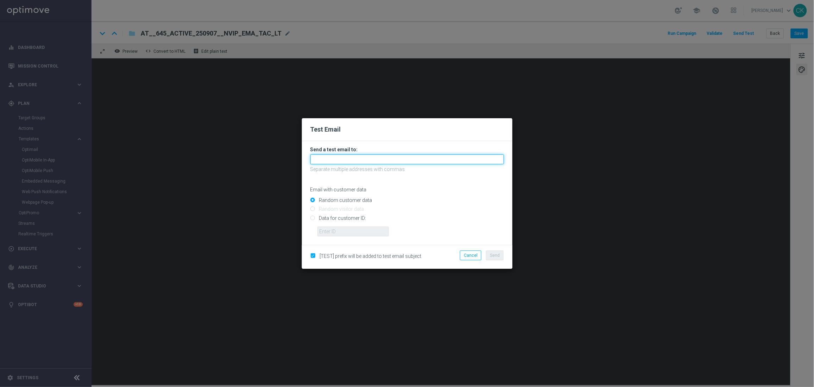
click at [346, 160] on input "text" at bounding box center [406, 159] width 193 height 10
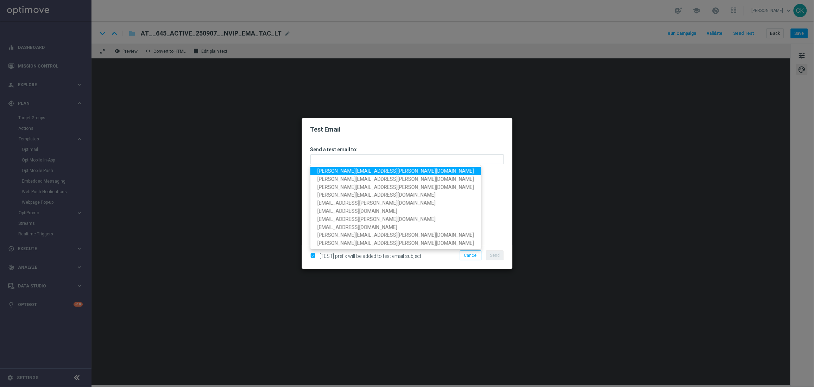
click at [346, 172] on span "[PERSON_NAME][EMAIL_ADDRESS][PERSON_NAME][DOMAIN_NAME]" at bounding box center [395, 171] width 157 height 6
type input "[PERSON_NAME][EMAIL_ADDRESS][PERSON_NAME][DOMAIN_NAME]"
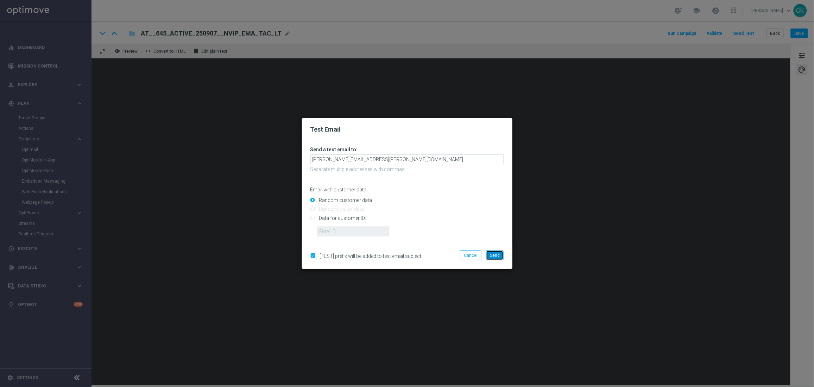
click at [496, 253] on span "Send" at bounding box center [495, 255] width 10 height 5
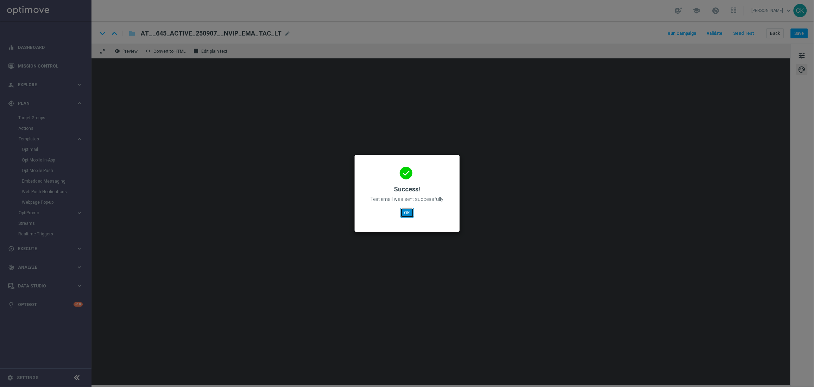
click at [405, 212] on button "OK" at bounding box center [406, 213] width 13 height 10
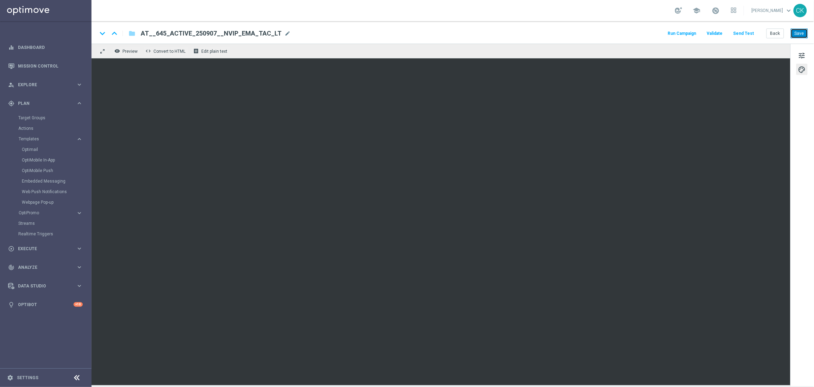
click at [798, 33] on button "Save" at bounding box center [798, 33] width 17 height 10
click at [802, 34] on button "Save" at bounding box center [798, 33] width 17 height 10
click at [773, 34] on button "Back" at bounding box center [775, 33] width 18 height 10
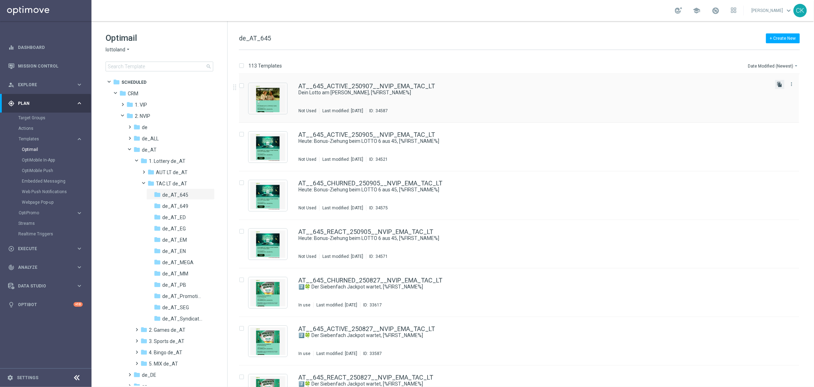
click at [779, 82] on icon "file_copy" at bounding box center [780, 85] width 6 height 6
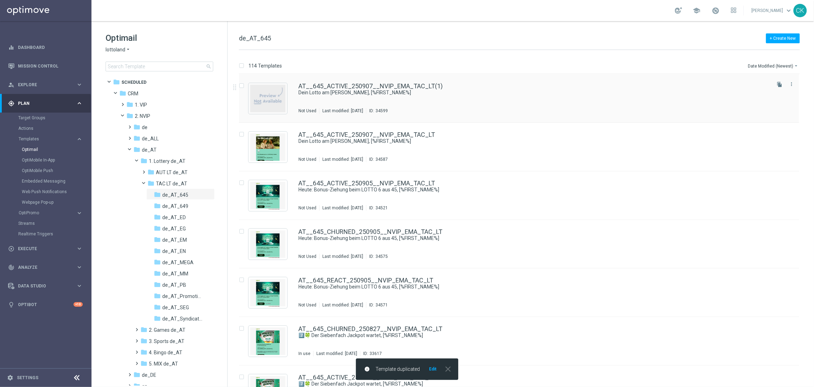
click at [374, 82] on div "AT__645_ACTIVE_250907__NVIP_EMA_TAC_LT(1) Dein Lotto am [PERSON_NAME], [%FIRST_…" at bounding box center [519, 98] width 560 height 49
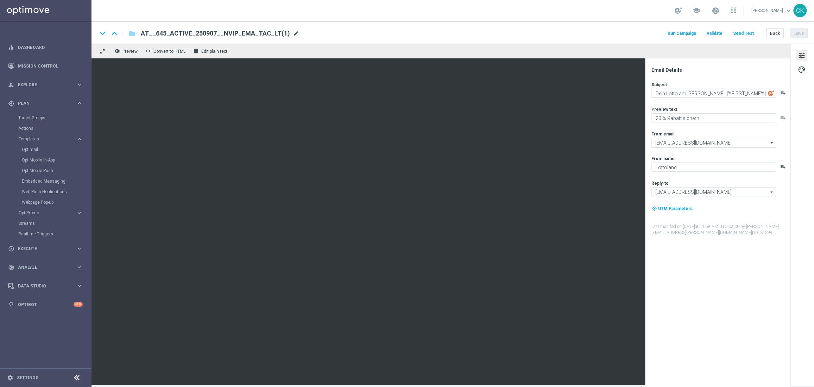
click at [293, 32] on span "mode_edit" at bounding box center [296, 33] width 6 height 6
click at [263, 33] on input "AT__645_ACTIVE_250907__NVIP_EMA_TAC_LT(1)" at bounding box center [228, 33] width 174 height 9
paste input "REACT_250907__NVIP_EMA_TAC_LT"
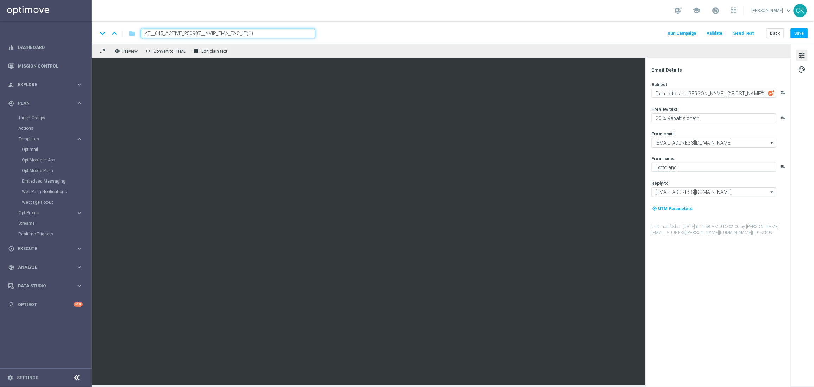
type input "AT__645_REACT_250907__NVIP_EMA_TAC_LT"
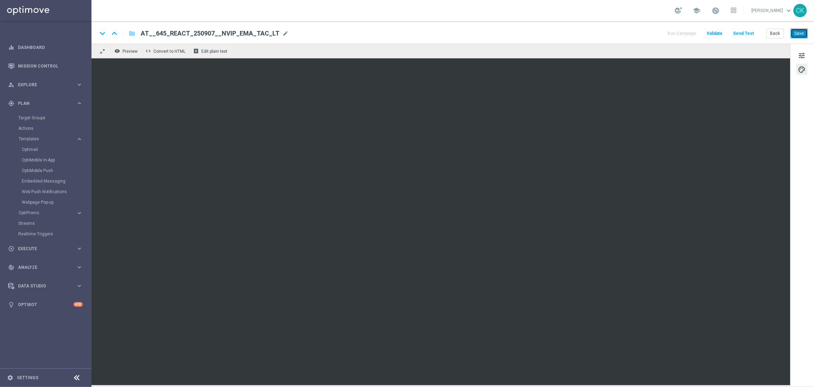
click at [801, 32] on button "Save" at bounding box center [798, 33] width 17 height 10
click at [804, 35] on button "Save" at bounding box center [798, 33] width 17 height 10
click at [803, 31] on button "Save" at bounding box center [798, 33] width 17 height 10
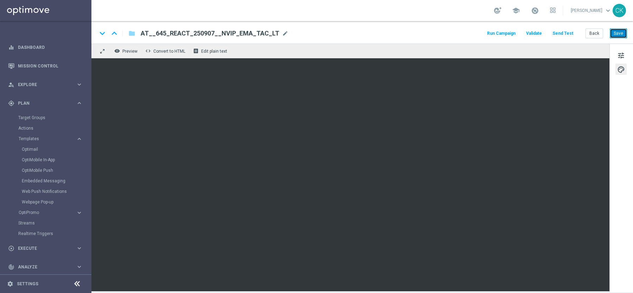
click at [619, 33] on button "Save" at bounding box center [618, 33] width 17 height 10
click at [566, 32] on button "Send Test" at bounding box center [563, 33] width 23 height 9
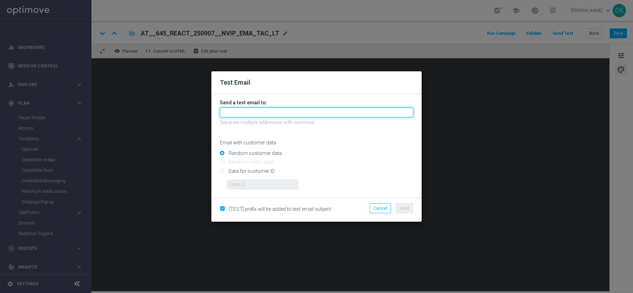
click at [320, 110] on input "text" at bounding box center [316, 113] width 193 height 10
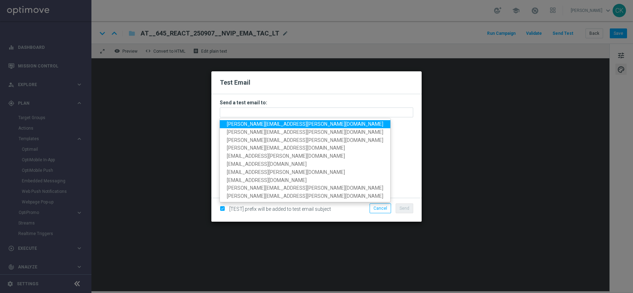
click at [280, 123] on span "[PERSON_NAME][EMAIL_ADDRESS][PERSON_NAME][DOMAIN_NAME]" at bounding box center [305, 124] width 157 height 6
type input "[PERSON_NAME][EMAIL_ADDRESS][PERSON_NAME][DOMAIN_NAME]"
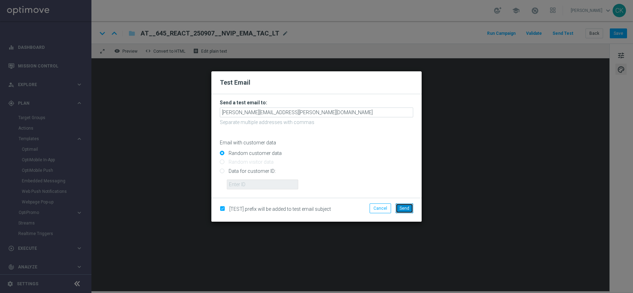
click at [401, 209] on span "Send" at bounding box center [405, 208] width 10 height 5
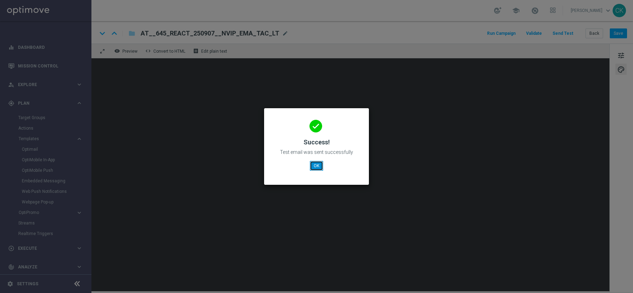
click at [316, 166] on button "OK" at bounding box center [316, 166] width 13 height 10
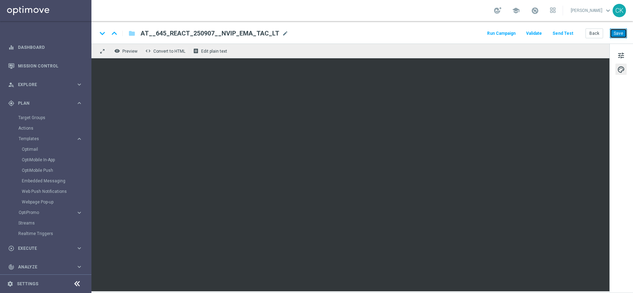
click at [617, 32] on button "Save" at bounding box center [618, 33] width 17 height 10
click at [598, 32] on button "Back" at bounding box center [595, 33] width 18 height 10
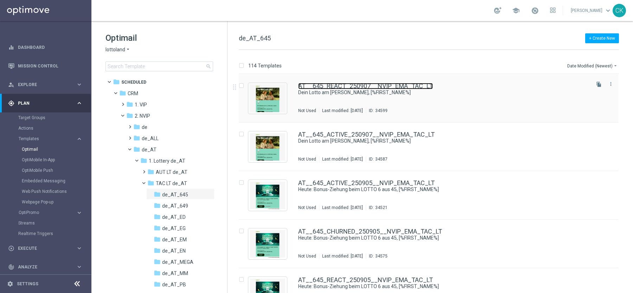
click at [338, 84] on link "AT__645_REACT_250907__NVIP_EMA_TAC_LT" at bounding box center [365, 86] width 135 height 6
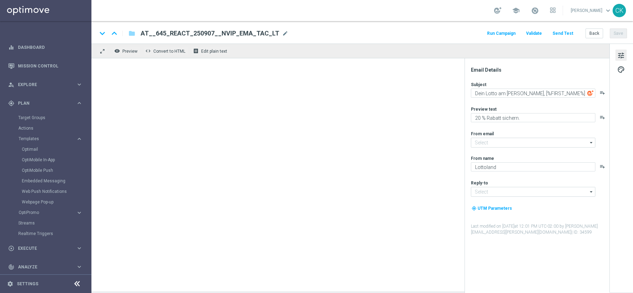
type input "[EMAIL_ADDRESS][DOMAIN_NAME]"
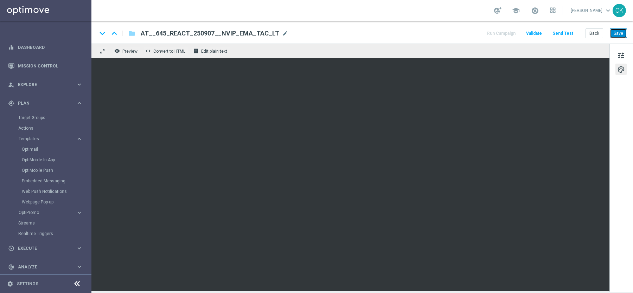
click at [622, 30] on button "Save" at bounding box center [618, 33] width 17 height 10
click at [620, 31] on button "Save" at bounding box center [618, 33] width 17 height 10
click at [567, 32] on button "Send Test" at bounding box center [563, 33] width 23 height 9
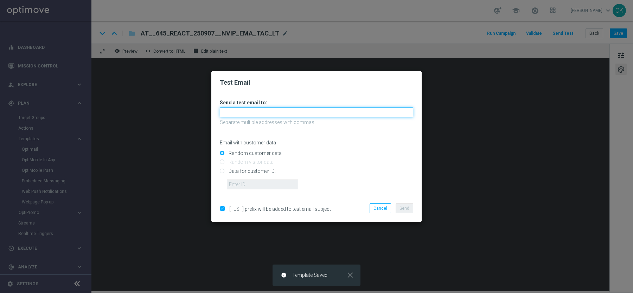
click at [282, 108] on input "text" at bounding box center [316, 113] width 193 height 10
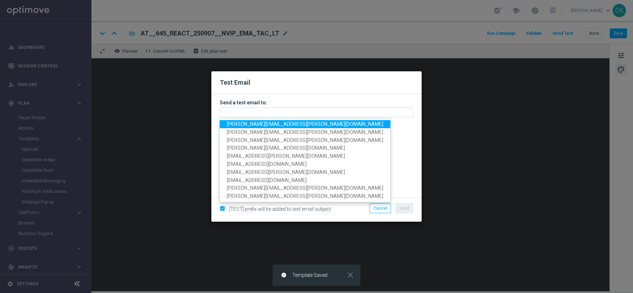
click at [278, 121] on span "[PERSON_NAME][EMAIL_ADDRESS][PERSON_NAME][DOMAIN_NAME]" at bounding box center [305, 124] width 157 height 6
type input "[PERSON_NAME][EMAIL_ADDRESS][PERSON_NAME][DOMAIN_NAME]"
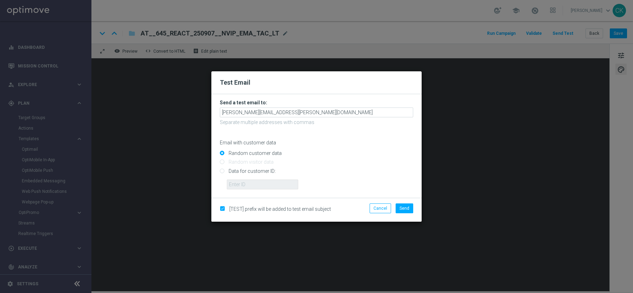
click at [246, 170] on input "Data for customer ID:" at bounding box center [316, 174] width 193 height 10
radio input "true"
click at [246, 180] on input "text" at bounding box center [262, 185] width 71 height 10
type input "14586067"
click at [410, 206] on button "Send" at bounding box center [405, 209] width 18 height 10
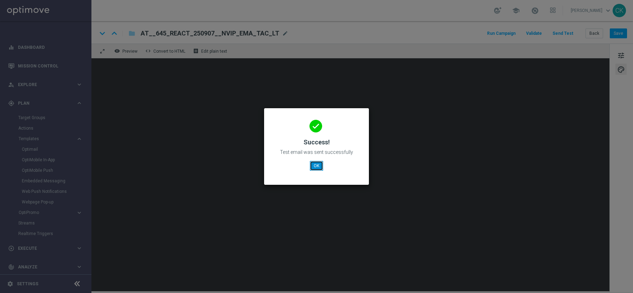
click at [319, 167] on button "OK" at bounding box center [316, 166] width 13 height 10
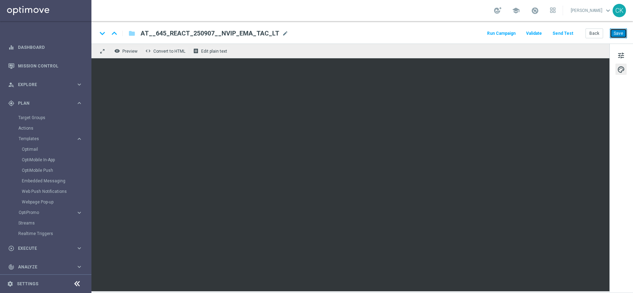
click at [623, 33] on button "Save" at bounding box center [618, 33] width 17 height 10
click at [597, 33] on button "Back" at bounding box center [595, 33] width 18 height 10
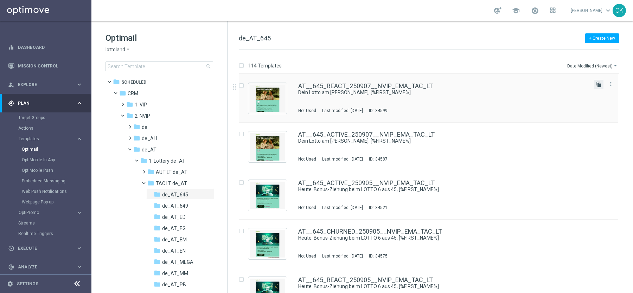
click at [598, 82] on icon "file_copy" at bounding box center [599, 85] width 6 height 6
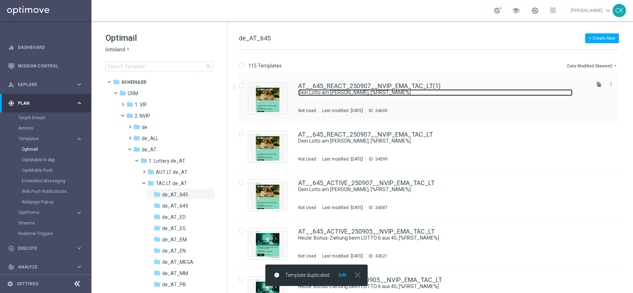
click at [333, 91] on link "Dein Lotto am [PERSON_NAME], [%FIRST_NAME%]" at bounding box center [435, 92] width 274 height 7
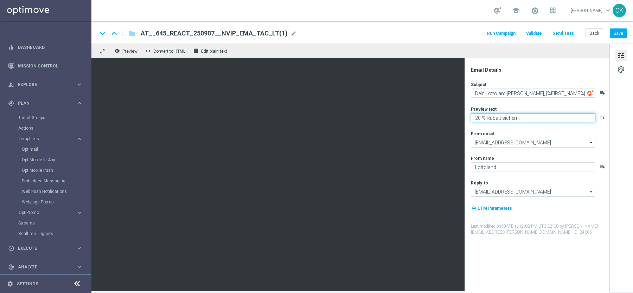
click at [478, 117] on textarea "20 % Rabatt sichern." at bounding box center [533, 117] width 125 height 9
type textarea "30 % Rabatt sichern."
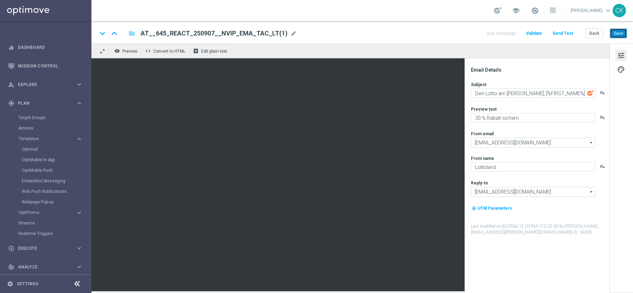
click at [620, 33] on button "Save" at bounding box center [618, 33] width 17 height 10
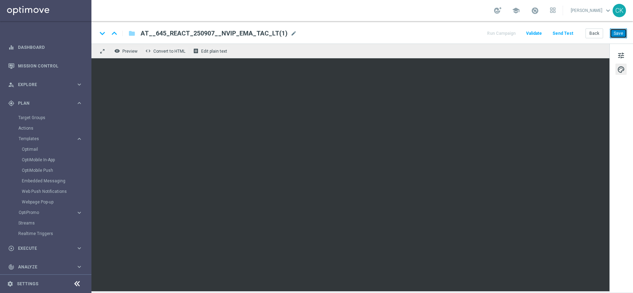
click at [619, 31] on button "Save" at bounding box center [618, 33] width 17 height 10
click at [291, 36] on span "mode_edit" at bounding box center [294, 33] width 6 height 6
click at [248, 35] on input "AT__645_REACT_250907__NVIP_EMA_TAC_LT(1)" at bounding box center [228, 33] width 174 height 9
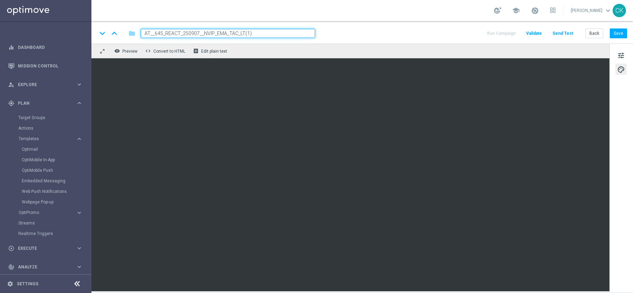
paste input "CHURNED_250907__NVIP_EMA_TAC_LT"
type input "AT__645_CHURNED_250907__NVIP_EMA_TAC_LT"
click at [342, 33] on div "keyboard_arrow_down keyboard_arrow_up folder AT__645_CHURNED_250907__NVIP_EMA_T…" at bounding box center [362, 33] width 530 height 9
click at [623, 31] on button "Save" at bounding box center [618, 33] width 17 height 10
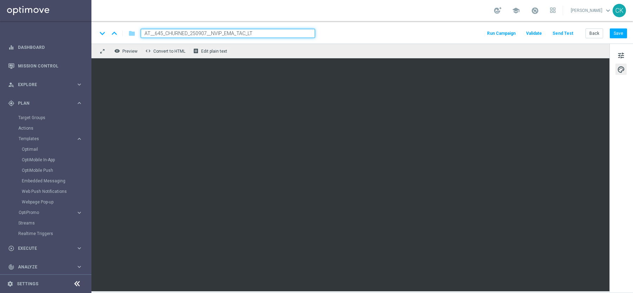
click at [569, 32] on button "Send Test" at bounding box center [563, 33] width 23 height 9
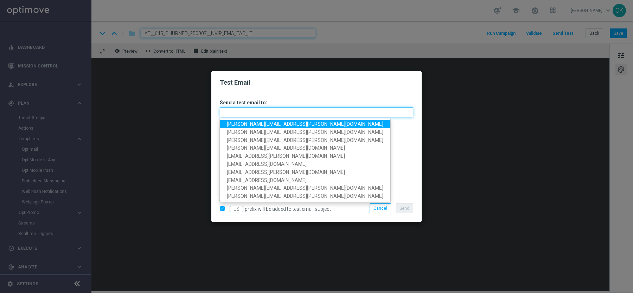
click at [270, 109] on input "text" at bounding box center [316, 113] width 193 height 10
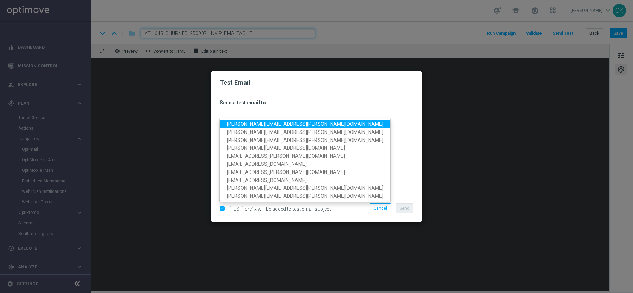
click at [270, 123] on span "[PERSON_NAME][EMAIL_ADDRESS][PERSON_NAME][DOMAIN_NAME]" at bounding box center [305, 124] width 157 height 6
type input "[PERSON_NAME][EMAIL_ADDRESS][PERSON_NAME][DOMAIN_NAME]"
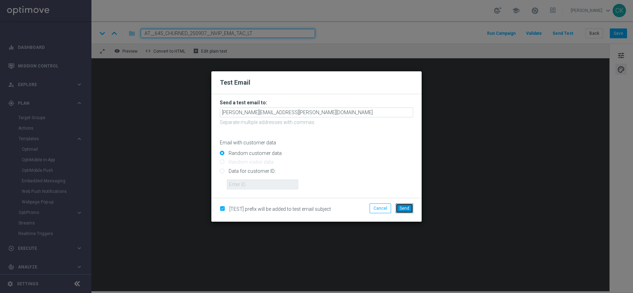
click at [404, 206] on span "Send" at bounding box center [405, 208] width 10 height 5
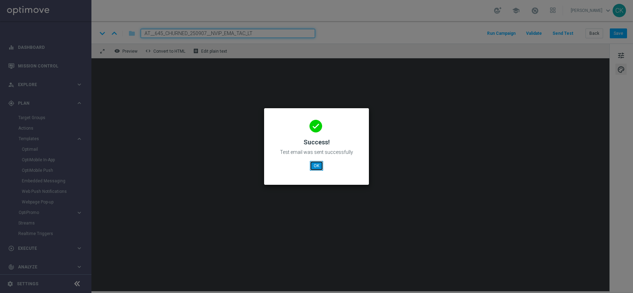
click at [316, 163] on button "OK" at bounding box center [316, 166] width 13 height 10
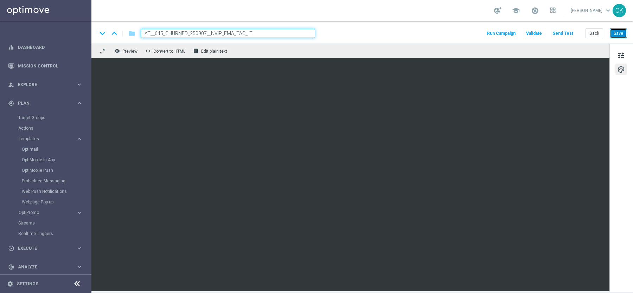
click at [616, 30] on button "Save" at bounding box center [618, 33] width 17 height 10
click at [596, 34] on button "Back" at bounding box center [595, 33] width 18 height 10
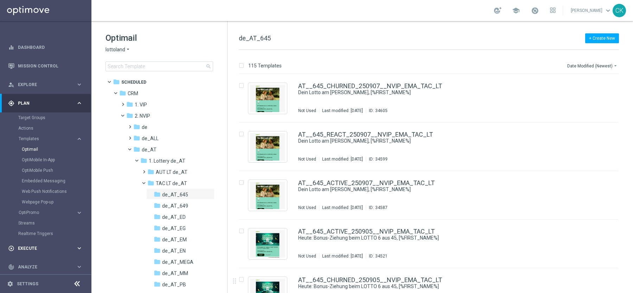
click at [25, 248] on span "Execute" at bounding box center [47, 249] width 58 height 4
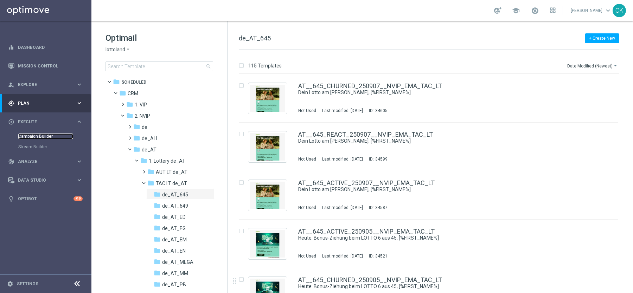
click at [33, 136] on link "Campaign Builder" at bounding box center [45, 137] width 55 height 6
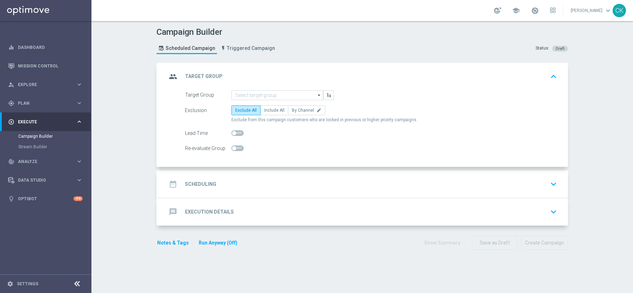
click at [193, 210] on h2 "Execution Details" at bounding box center [209, 212] width 49 height 7
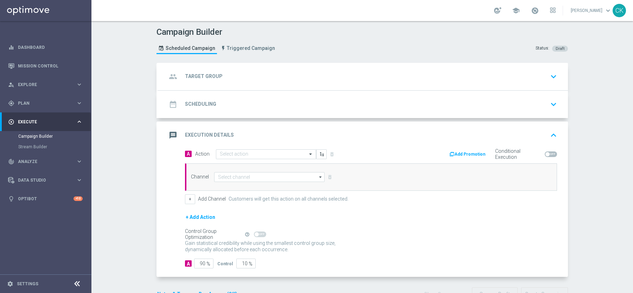
click at [322, 174] on icon "arrow_drop_down" at bounding box center [320, 177] width 7 height 9
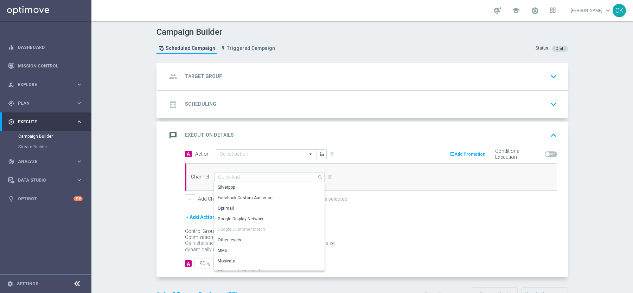
click at [318, 174] on icon "search" at bounding box center [321, 177] width 6 height 8
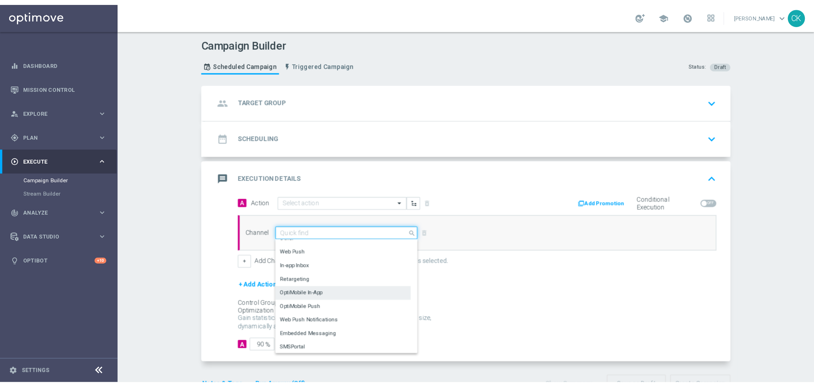
scroll to position [186, 0]
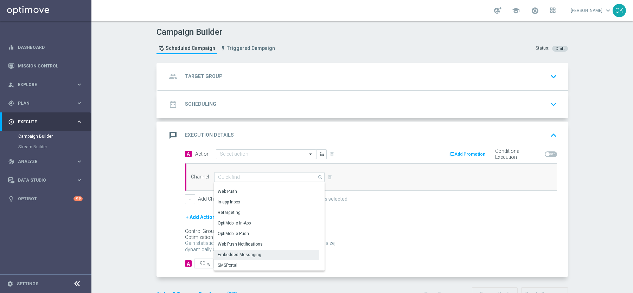
click at [282, 253] on div "Embedded Messaging" at bounding box center [266, 255] width 105 height 10
type input "Embedded Messaging"
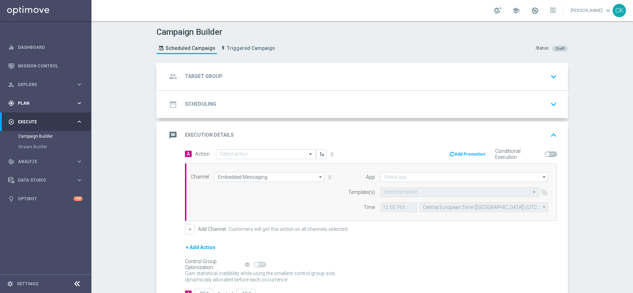
click at [26, 102] on span "Plan" at bounding box center [47, 103] width 58 height 4
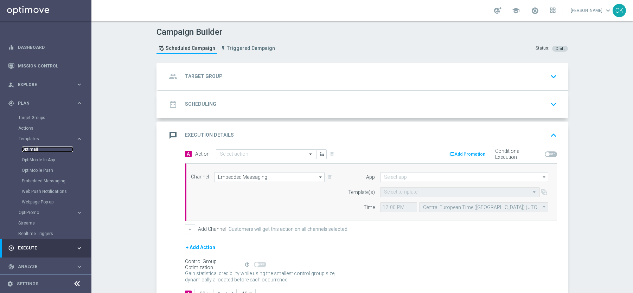
click at [32, 149] on link "Optimail" at bounding box center [47, 150] width 51 height 6
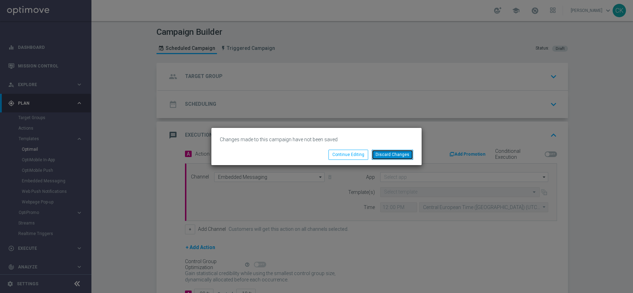
click at [390, 154] on button "Discard Changes" at bounding box center [393, 155] width 42 height 10
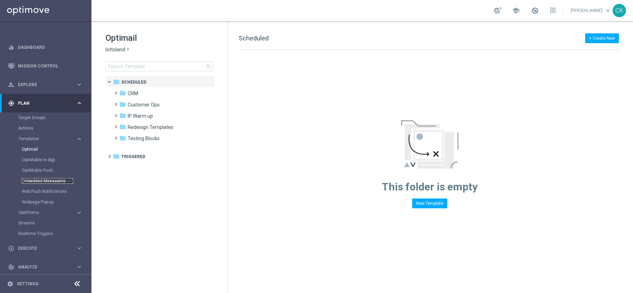
click at [46, 179] on link "Embedded Messaging" at bounding box center [47, 181] width 51 height 6
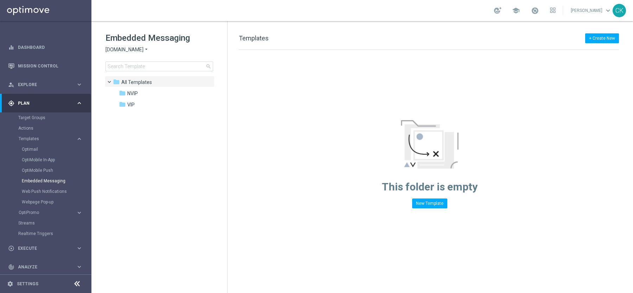
click at [147, 48] on icon "arrow_drop_down" at bounding box center [147, 49] width 6 height 7
click at [141, 73] on div "Lottoland" at bounding box center [132, 74] width 53 height 8
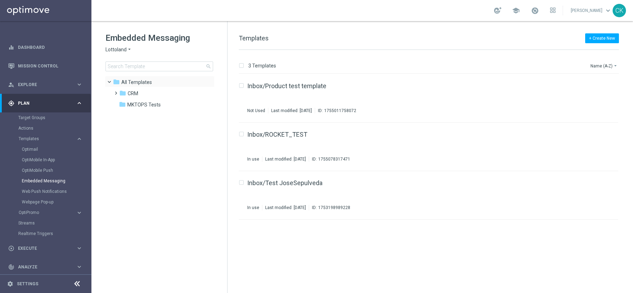
click at [111, 81] on span at bounding box center [112, 80] width 3 height 3
click at [110, 80] on span at bounding box center [108, 78] width 3 height 3
click at [111, 81] on span at bounding box center [112, 80] width 3 height 3
click at [28, 145] on div "Optimail" at bounding box center [56, 149] width 69 height 11
click at [28, 147] on link "Optimail" at bounding box center [47, 150] width 51 height 6
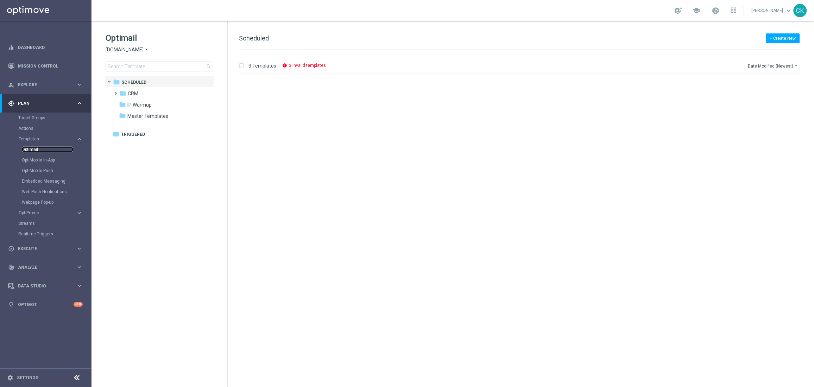
click at [34, 147] on link "Optimail" at bounding box center [47, 150] width 51 height 6
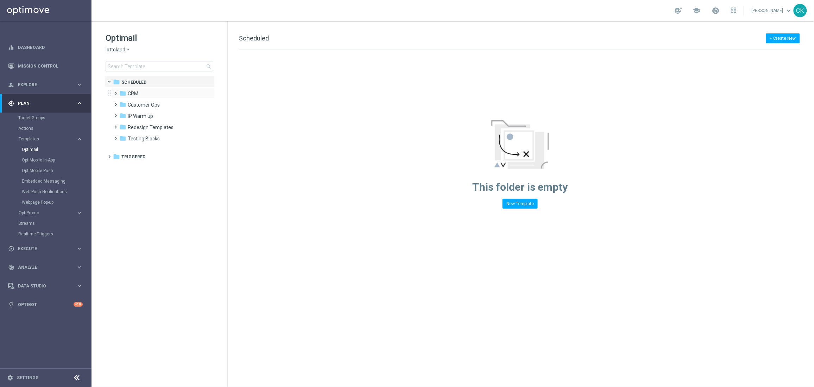
click at [113, 91] on span at bounding box center [114, 90] width 3 height 3
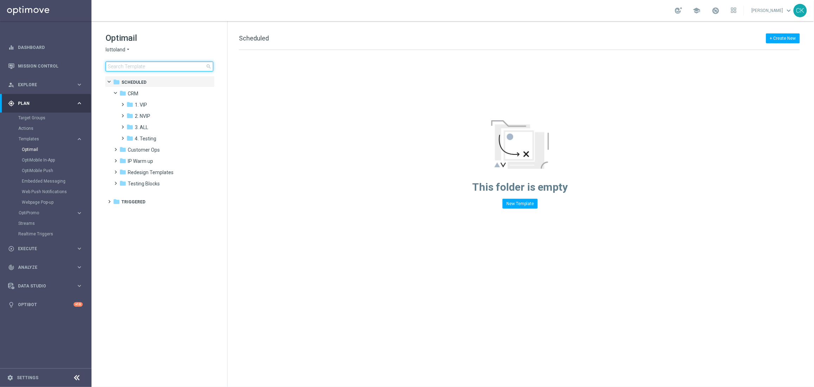
click at [144, 67] on input at bounding box center [160, 67] width 108 height 10
type input "0907"
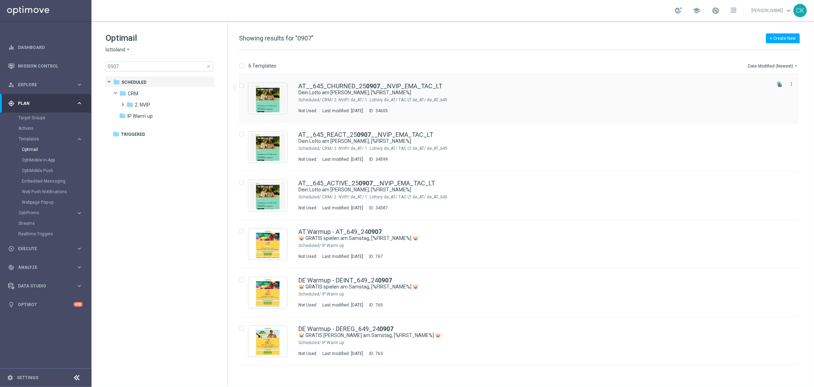
click at [342, 78] on div "AT__645_CHURNED_25 0907 __NVIP_EMA_TAC_LT Dein Lotto am [PERSON_NAME], [%FIRST_…" at bounding box center [519, 98] width 560 height 49
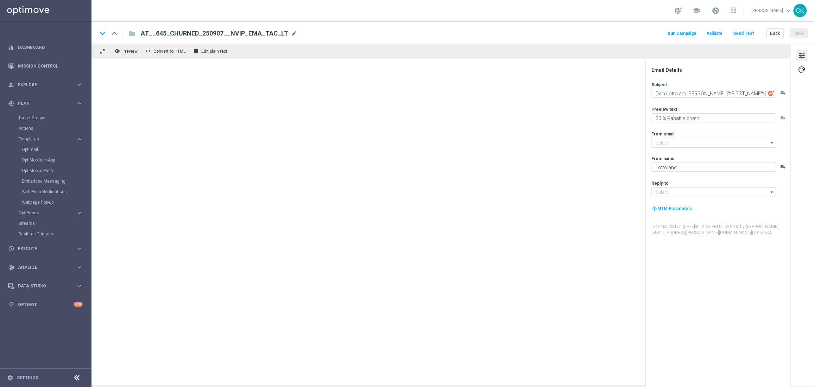
type input "[EMAIL_ADDRESS][DOMAIN_NAME]"
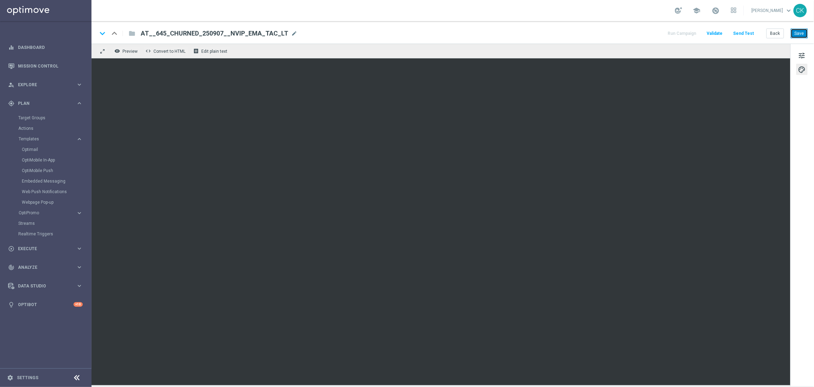
click at [803, 34] on button "Save" at bounding box center [798, 33] width 17 height 10
click at [799, 34] on button "Save" at bounding box center [798, 33] width 17 height 10
click at [751, 31] on button "Send Test" at bounding box center [743, 33] width 23 height 9
click at [739, 32] on button "Send Test" at bounding box center [743, 33] width 23 height 9
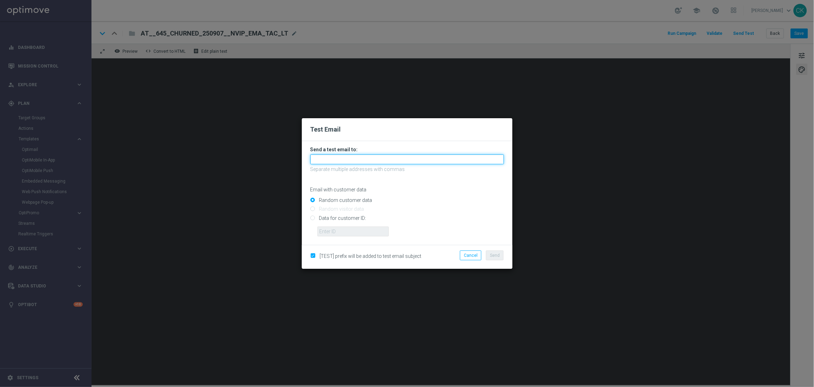
click at [364, 159] on input "text" at bounding box center [406, 159] width 193 height 10
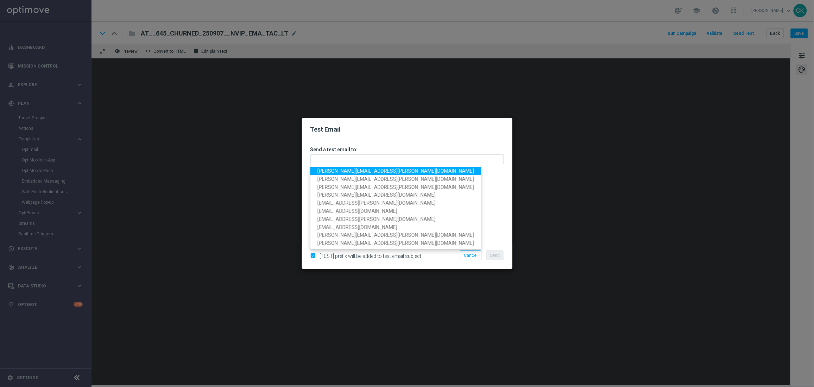
click at [356, 170] on span "[PERSON_NAME][EMAIL_ADDRESS][PERSON_NAME][DOMAIN_NAME]" at bounding box center [395, 171] width 157 height 6
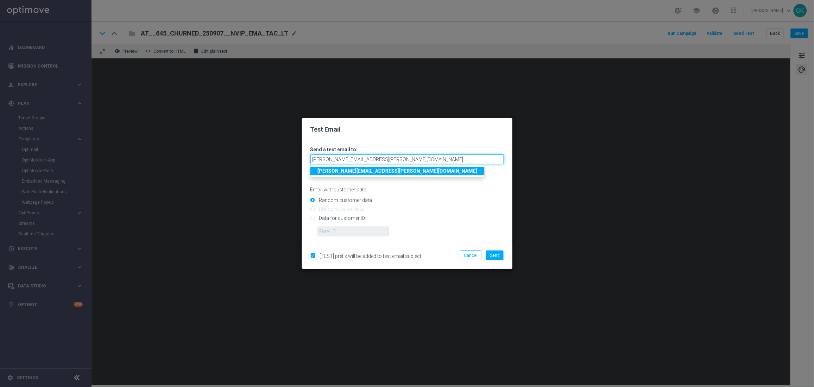
click at [409, 162] on input "[PERSON_NAME][EMAIL_ADDRESS][PERSON_NAME][DOMAIN_NAME]" at bounding box center [406, 159] width 193 height 10
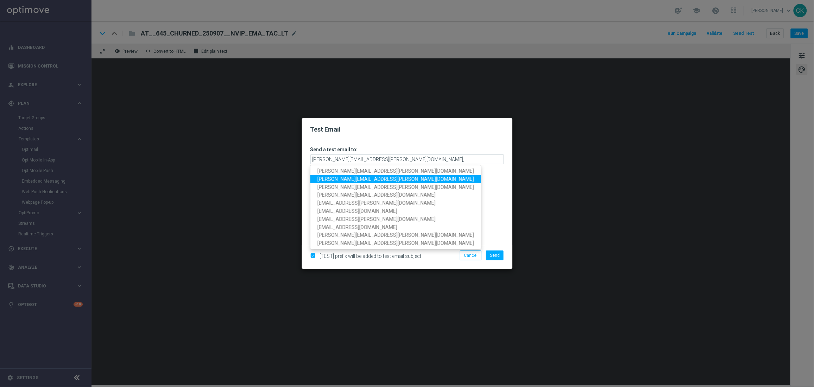
click at [379, 179] on span "[PERSON_NAME][EMAIL_ADDRESS][PERSON_NAME][DOMAIN_NAME]" at bounding box center [395, 179] width 157 height 6
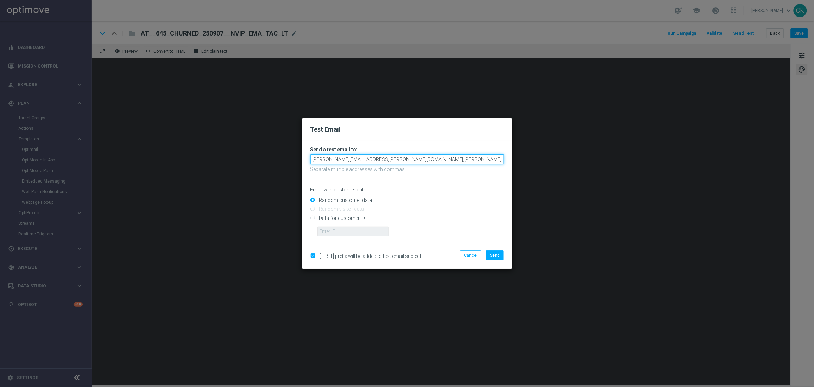
click at [475, 159] on input "[PERSON_NAME][EMAIL_ADDRESS][PERSON_NAME][DOMAIN_NAME],[PERSON_NAME][DOMAIN_NAM…" at bounding box center [406, 159] width 193 height 10
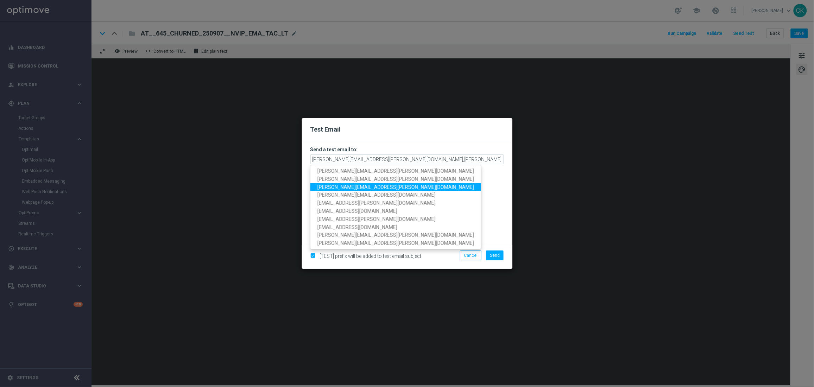
click at [364, 185] on span "[PERSON_NAME][EMAIL_ADDRESS][PERSON_NAME][DOMAIN_NAME]" at bounding box center [395, 187] width 157 height 6
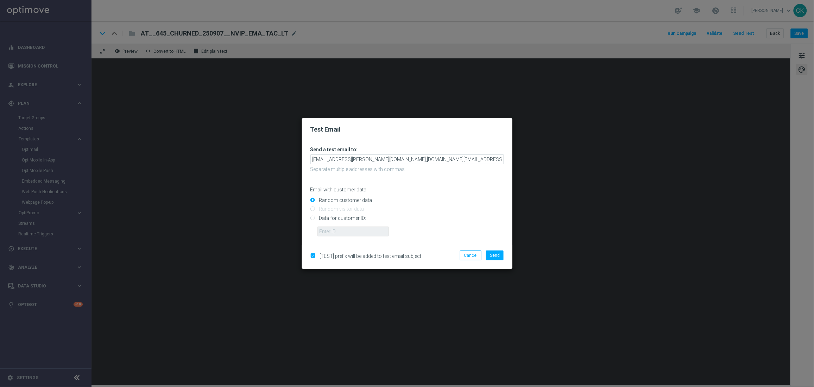
scroll to position [0, 36]
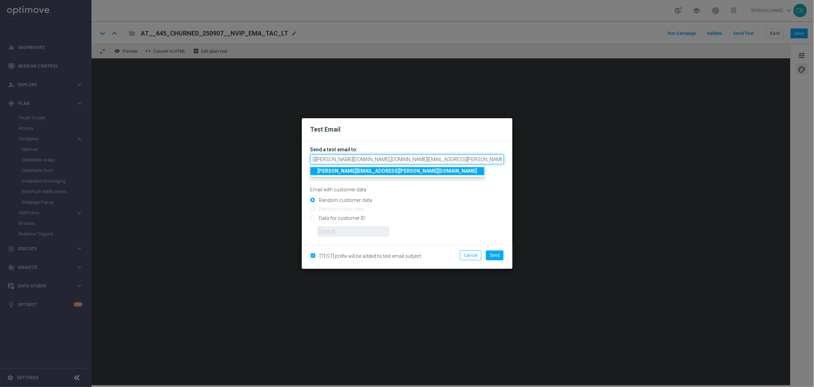
click at [502, 159] on input "[EMAIL_ADDRESS][PERSON_NAME][DOMAIN_NAME],[DOMAIN_NAME][EMAIL_ADDRESS][PERSON_N…" at bounding box center [406, 159] width 193 height 10
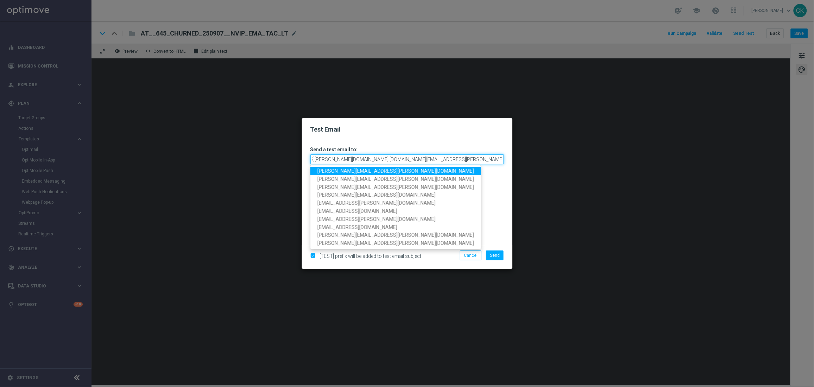
scroll to position [0, 39]
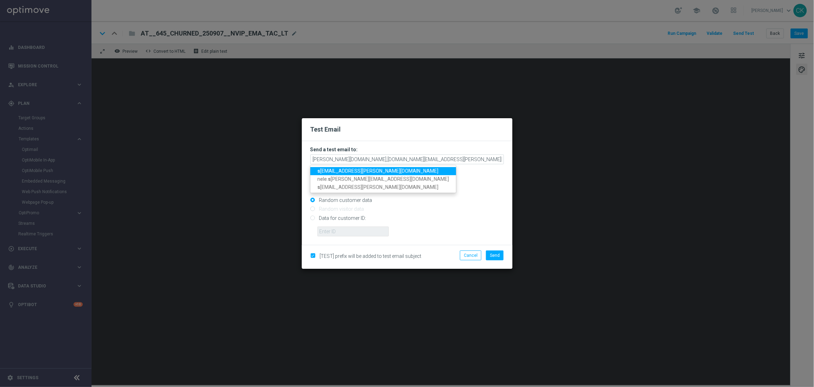
click at [377, 169] on span "s [EMAIL_ADDRESS][PERSON_NAME][DOMAIN_NAME]" at bounding box center [377, 171] width 121 height 6
type input "[PERSON_NAME][EMAIL_ADDRESS][PERSON_NAME][DOMAIN_NAME],[PERSON_NAME][DOMAIN_NAM…"
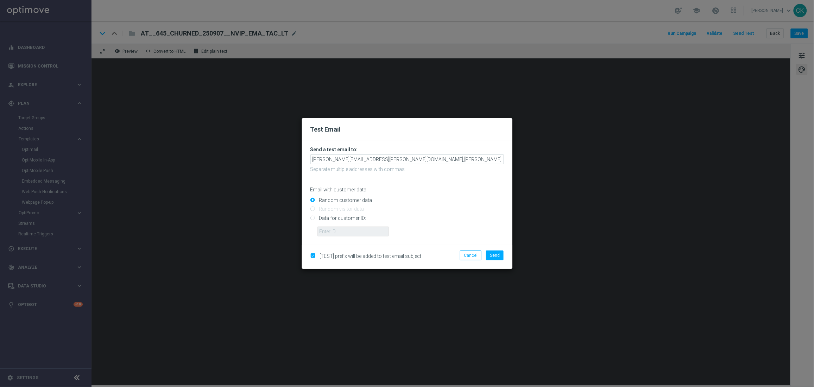
click at [332, 217] on input "Data for customer ID:" at bounding box center [406, 221] width 193 height 10
radio input "true"
click at [332, 227] on input "text" at bounding box center [352, 232] width 71 height 10
type input "14586067"
click at [495, 256] on span "Send" at bounding box center [495, 255] width 10 height 5
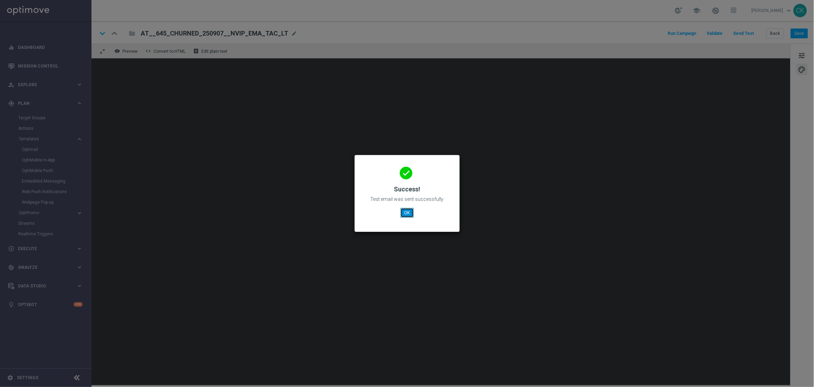
click at [402, 209] on button "OK" at bounding box center [406, 213] width 13 height 10
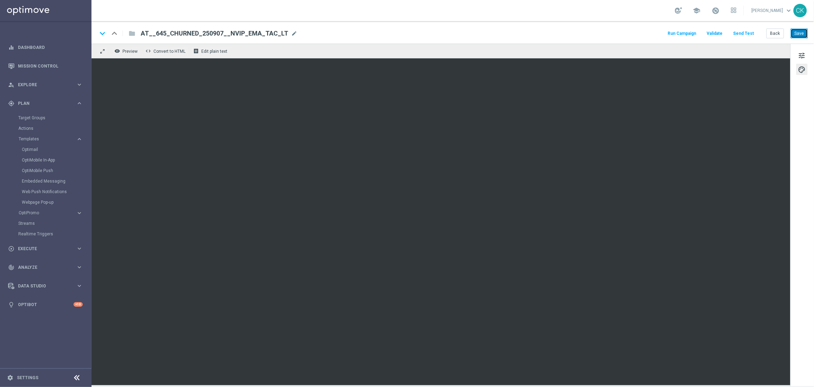
click at [803, 35] on button "Save" at bounding box center [798, 33] width 17 height 10
click at [799, 32] on button "Save" at bounding box center [798, 33] width 17 height 10
click at [804, 33] on button "Save" at bounding box center [798, 33] width 17 height 10
click at [777, 34] on button "Back" at bounding box center [775, 33] width 18 height 10
click at [776, 31] on button "Back" at bounding box center [775, 33] width 18 height 10
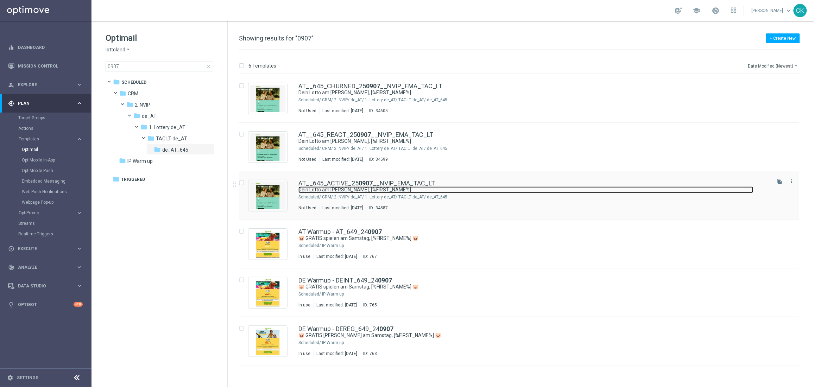
click at [342, 186] on link "Dein Lotto am [PERSON_NAME], [%FIRST_NAME%]" at bounding box center [525, 189] width 455 height 7
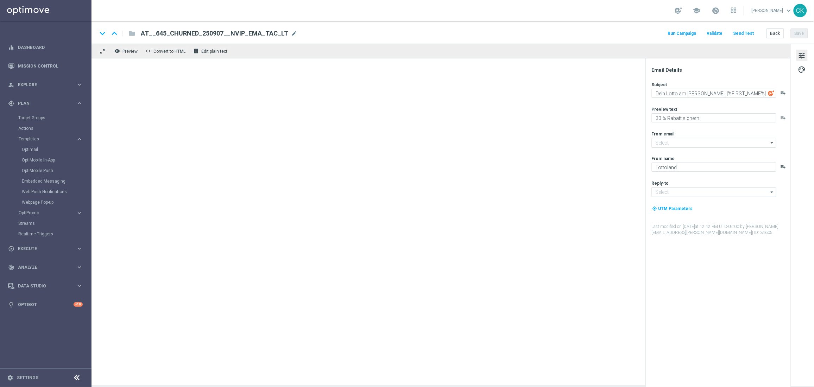
type input "[EMAIL_ADDRESS][DOMAIN_NAME]"
type textarea "20 % Rabatt sichern."
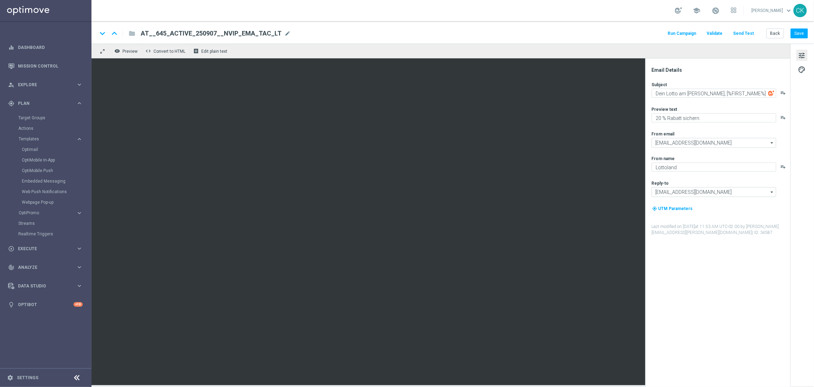
click at [747, 34] on button "Send Test" at bounding box center [743, 33] width 23 height 9
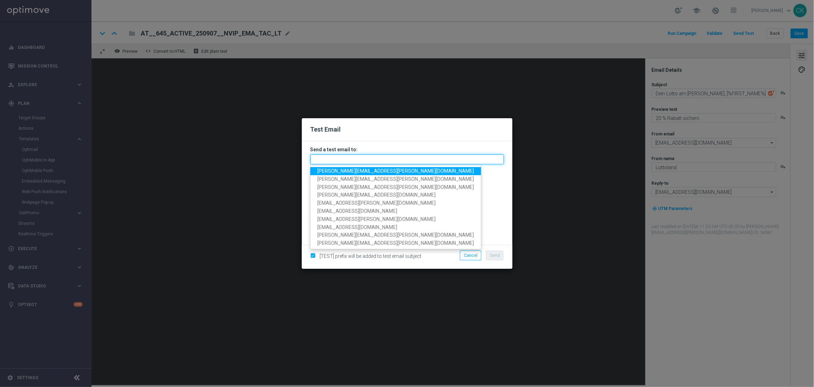
click at [402, 160] on input "text" at bounding box center [406, 159] width 193 height 10
click at [382, 171] on span "[PERSON_NAME][EMAIL_ADDRESS][PERSON_NAME][DOMAIN_NAME]" at bounding box center [395, 171] width 157 height 6
type input "[PERSON_NAME][EMAIL_ADDRESS][PERSON_NAME][DOMAIN_NAME]"
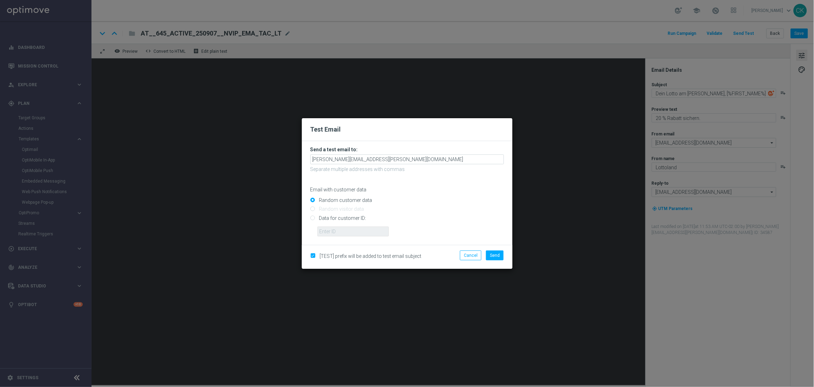
click at [350, 216] on input "Data for customer ID:" at bounding box center [406, 221] width 193 height 10
radio input "true"
click at [351, 232] on input "text" at bounding box center [352, 232] width 71 height 10
type input "14586067"
click at [500, 256] on button "Send" at bounding box center [495, 255] width 18 height 10
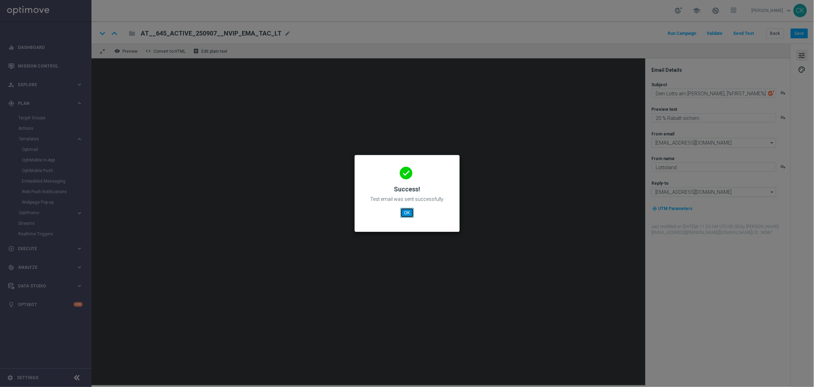
click at [407, 212] on button "OK" at bounding box center [406, 213] width 13 height 10
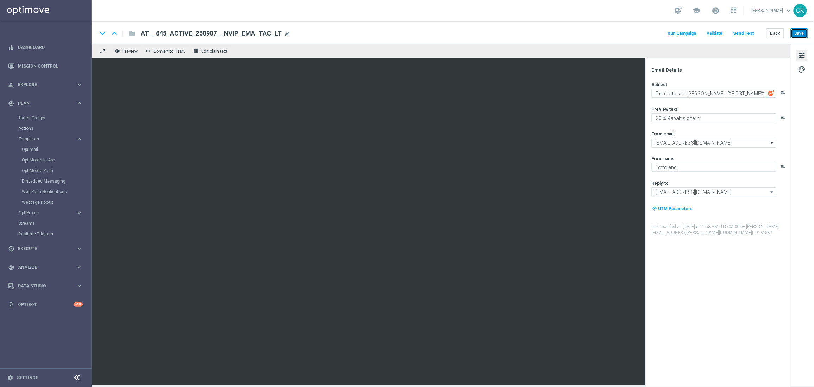
click at [801, 32] on button "Save" at bounding box center [798, 33] width 17 height 10
click at [777, 34] on button "Back" at bounding box center [775, 33] width 18 height 10
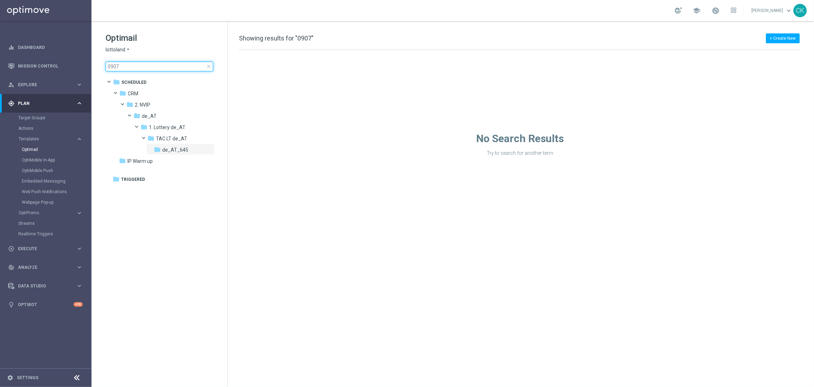
click at [160, 68] on input "0907" at bounding box center [160, 67] width 108 height 10
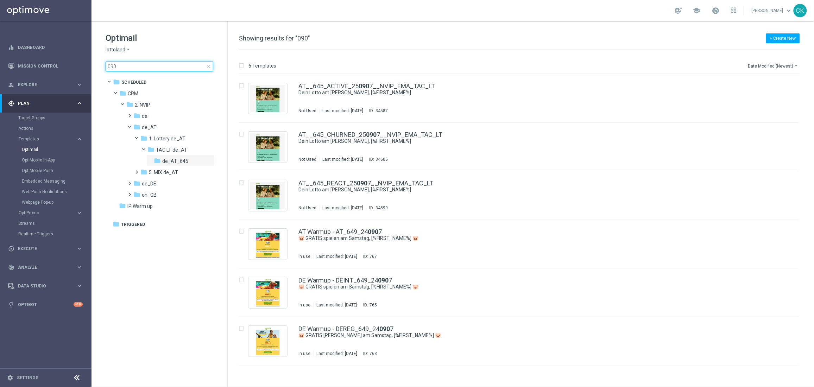
type input "0905"
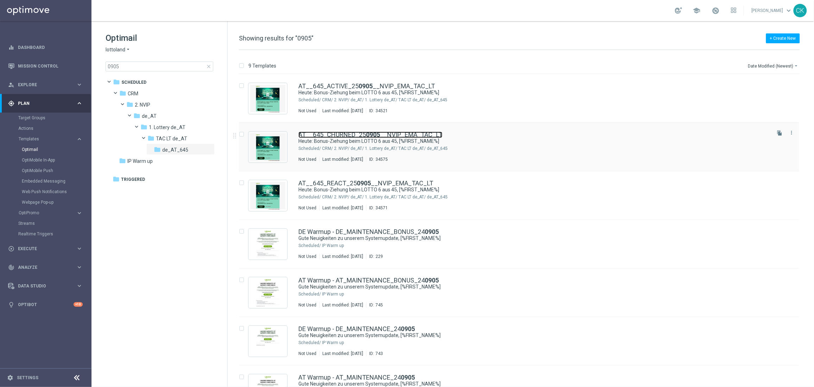
click at [355, 134] on link "AT__645_CHURNED_25 0905 __NVIP_EMA_TAC_LT" at bounding box center [370, 135] width 144 height 6
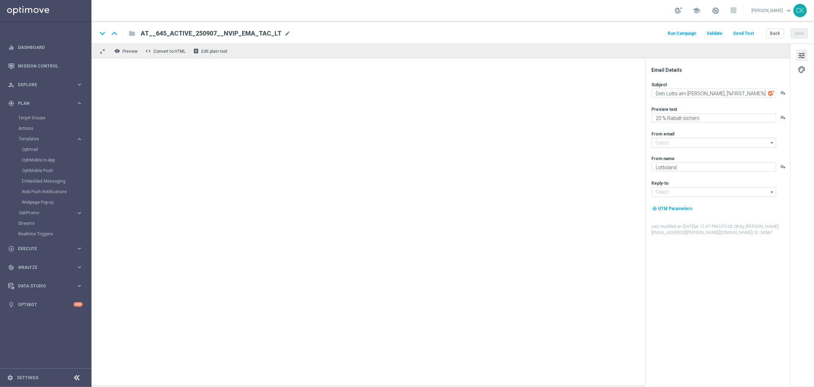
type input "[EMAIL_ADDRESS][DOMAIN_NAME]"
type textarea "Heute: Bonus-Ziehung beim LOTTO 6 aus 45, [%FIRST_NAME%]"
type textarea "30 Freispiele sichern."
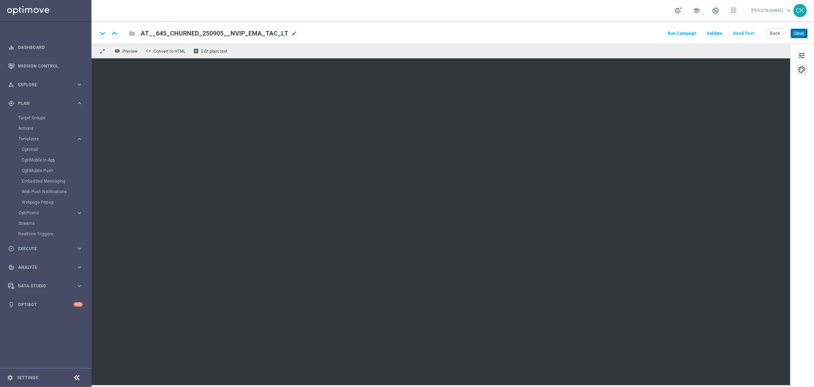
click at [805, 34] on button "Save" at bounding box center [798, 33] width 17 height 10
click at [778, 31] on button "Back" at bounding box center [775, 33] width 18 height 10
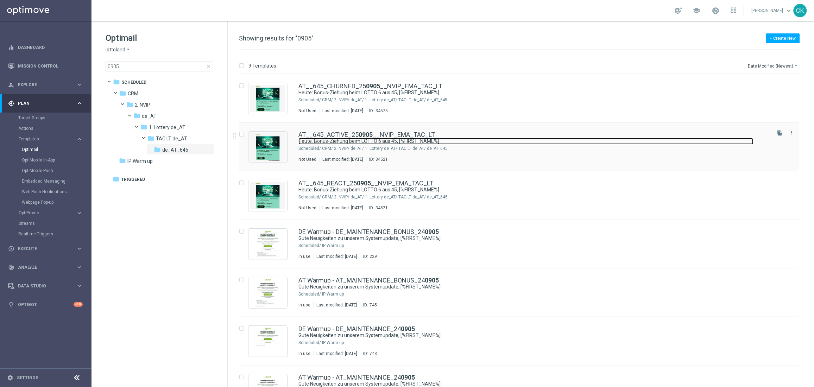
click at [350, 138] on link "Heute: Bonus-Ziehung beim LOTTO 6 aus 45, [%FIRST_NAME%]" at bounding box center [525, 141] width 455 height 7
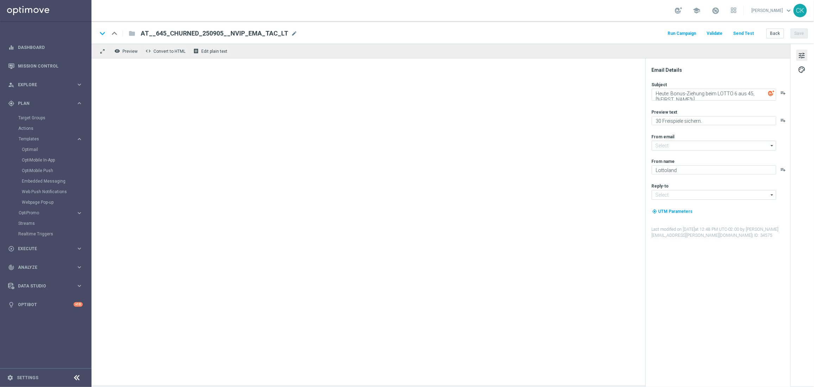
type input "[EMAIL_ADDRESS][DOMAIN_NAME]"
type textarea "50 Freispiele sichern."
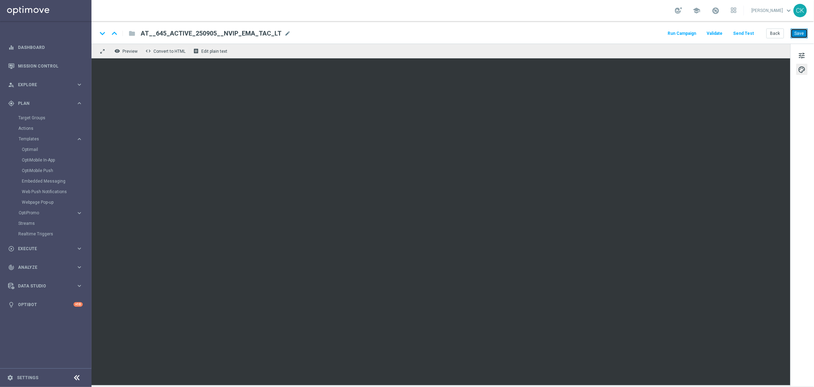
click at [800, 32] on button "Save" at bounding box center [798, 33] width 17 height 10
click at [774, 34] on button "Back" at bounding box center [775, 33] width 18 height 10
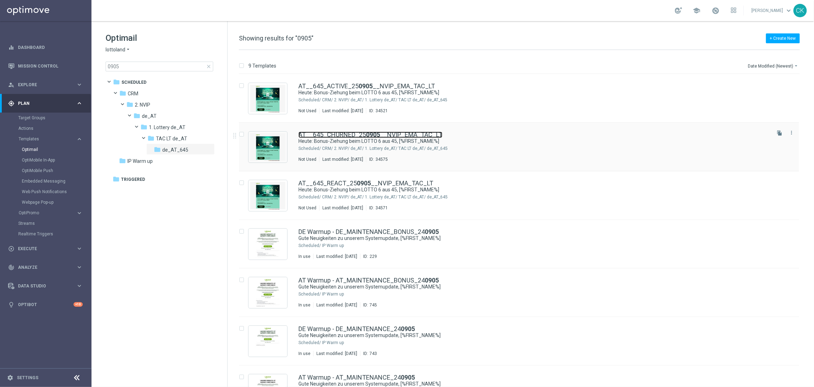
click at [353, 134] on link "AT__645_CHURNED_25 0905 __NVIP_EMA_TAC_LT" at bounding box center [370, 135] width 144 height 6
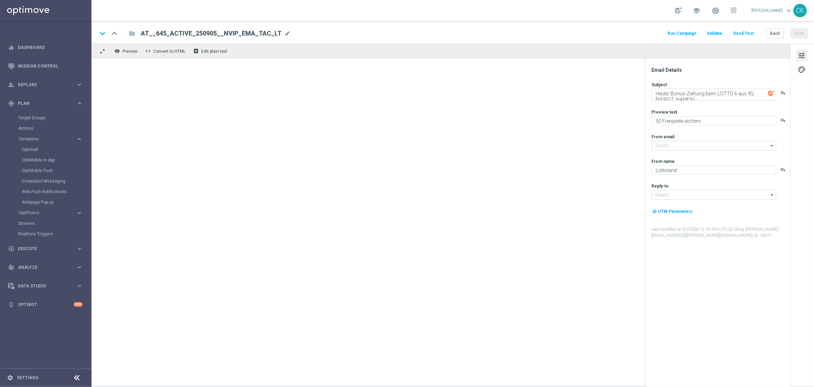
type input "[EMAIL_ADDRESS][DOMAIN_NAME]"
type textarea "30 Freispiele sichern."
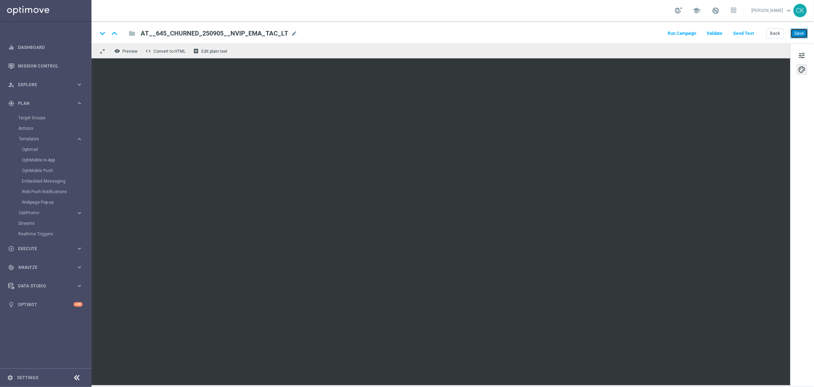
click at [799, 36] on button "Save" at bounding box center [798, 33] width 17 height 10
click at [776, 34] on button "Back" at bounding box center [775, 33] width 18 height 10
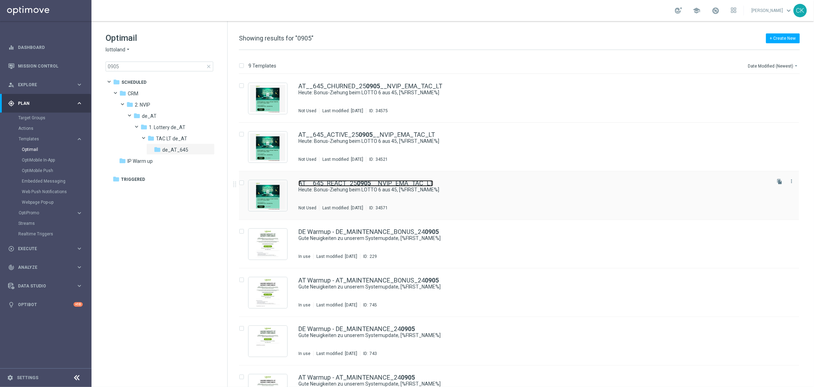
click at [352, 185] on link "AT__645_REACT_25 0905 __NVIP_EMA_TAC_LT" at bounding box center [365, 183] width 135 height 6
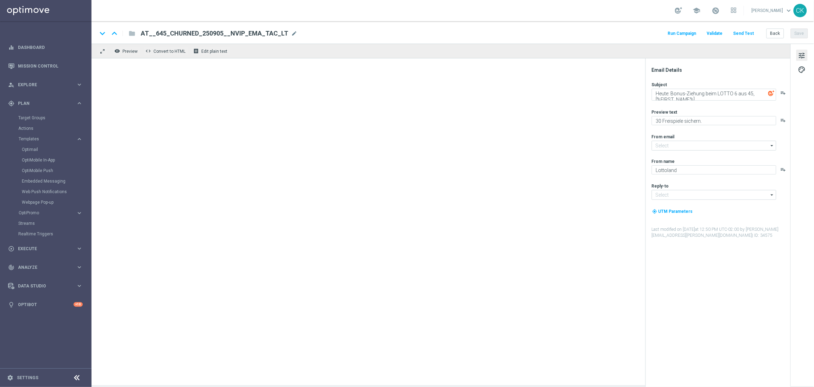
type input "[EMAIL_ADDRESS][DOMAIN_NAME]"
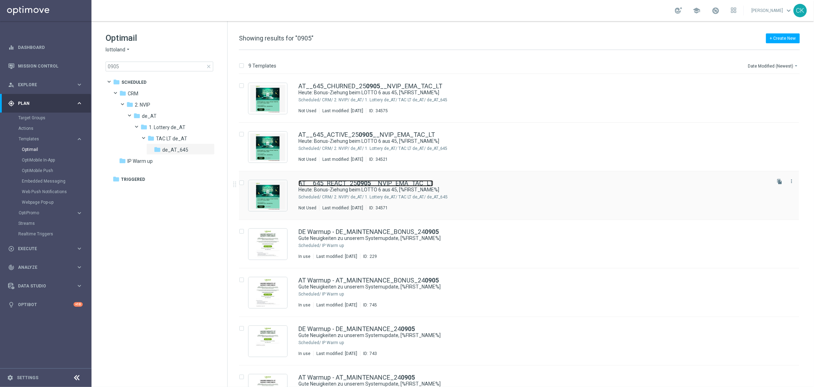
click at [350, 184] on link "AT__645_REACT_25 0905 __NVIP_EMA_TAC_LT" at bounding box center [365, 183] width 135 height 6
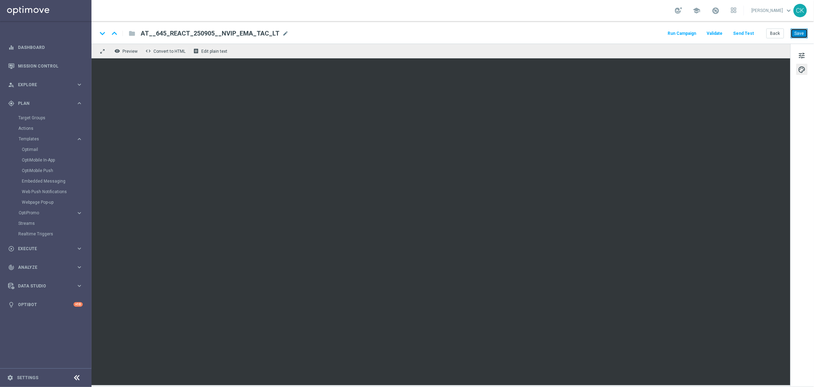
click at [799, 31] on button "Save" at bounding box center [798, 33] width 17 height 10
click at [772, 29] on button "Back" at bounding box center [775, 33] width 18 height 10
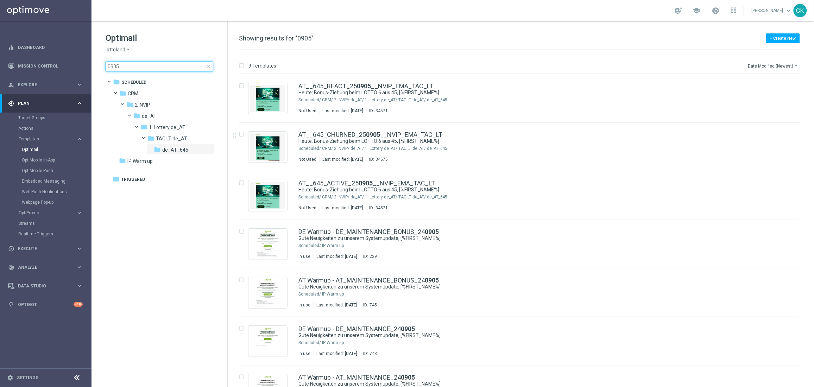
click at [149, 65] on input "0905" at bounding box center [160, 67] width 108 height 10
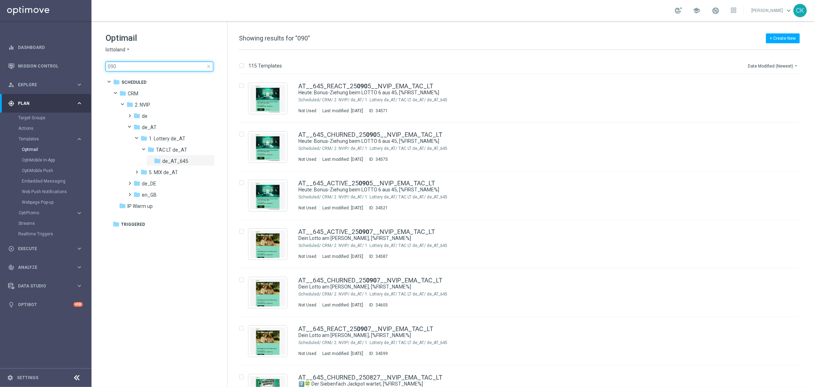
type input "0903"
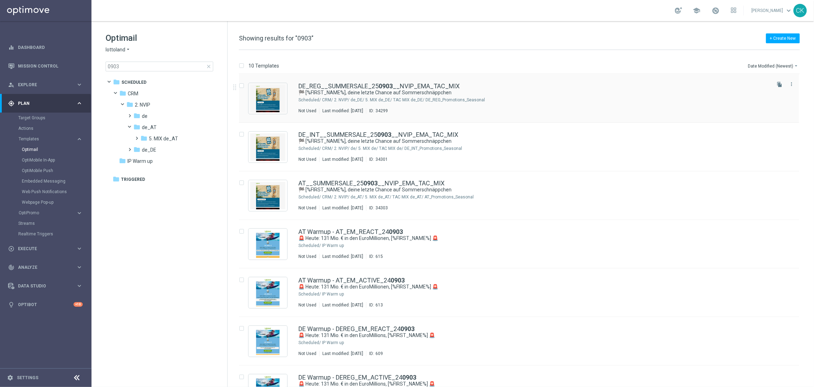
click at [342, 82] on div "DE_REG__SUMMERSALE_25 0903 __NVIP_EMA_TAC_MIX 🏁 [%FIRST_NAME%], deine letzte Ch…" at bounding box center [519, 98] width 560 height 49
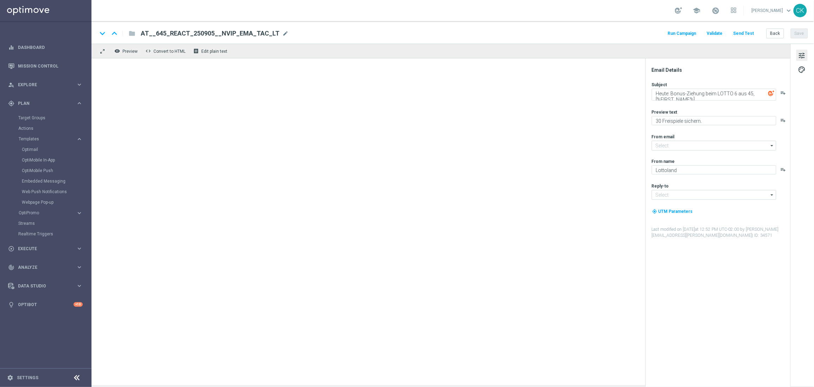
type input "[EMAIL_ADDRESS][DOMAIN_NAME]"
type textarea "🏁 [%FIRST_NAME%], deine letzte Chance auf Sommerschnäppchen"
type textarea "Nur noch heute SSV."
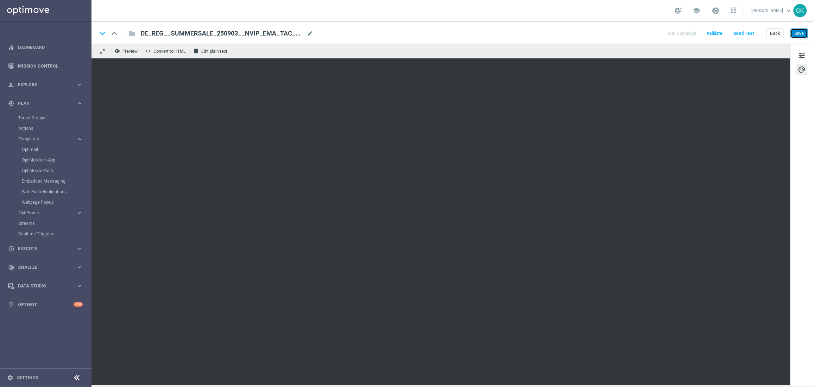
click at [798, 36] on button "Save" at bounding box center [798, 33] width 17 height 10
click at [805, 31] on button "Save" at bounding box center [798, 33] width 17 height 10
click at [800, 34] on button "Save" at bounding box center [798, 33] width 17 height 10
click at [744, 32] on button "Send Test" at bounding box center [743, 33] width 23 height 9
click at [746, 33] on button "Send Test" at bounding box center [743, 33] width 23 height 9
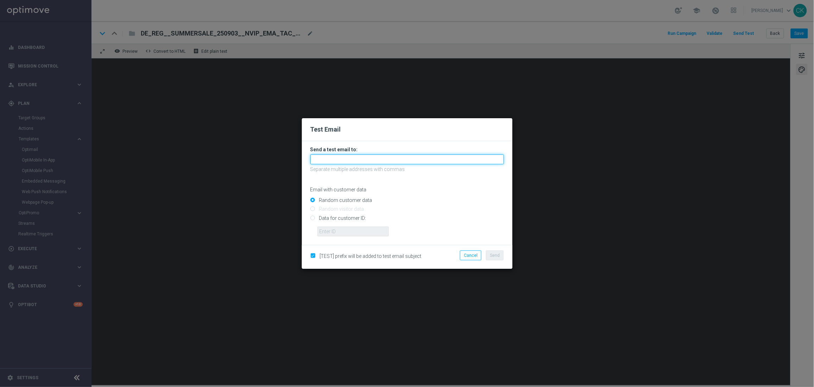
click at [378, 157] on input "text" at bounding box center [406, 159] width 193 height 10
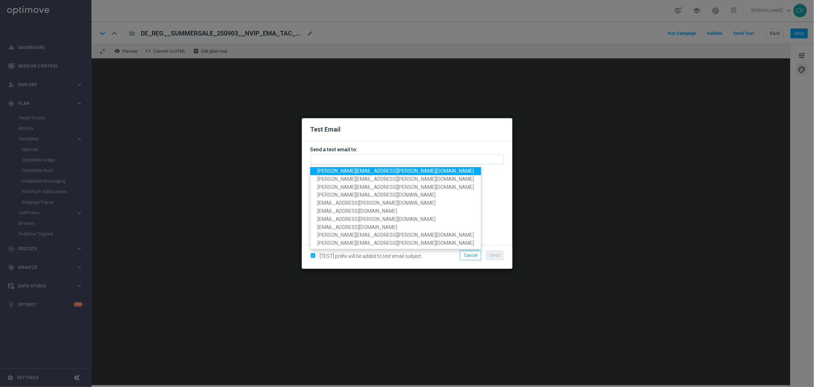
click at [377, 172] on span "[PERSON_NAME][EMAIL_ADDRESS][PERSON_NAME][DOMAIN_NAME]" at bounding box center [395, 171] width 157 height 6
type input "[PERSON_NAME][EMAIL_ADDRESS][PERSON_NAME][DOMAIN_NAME]"
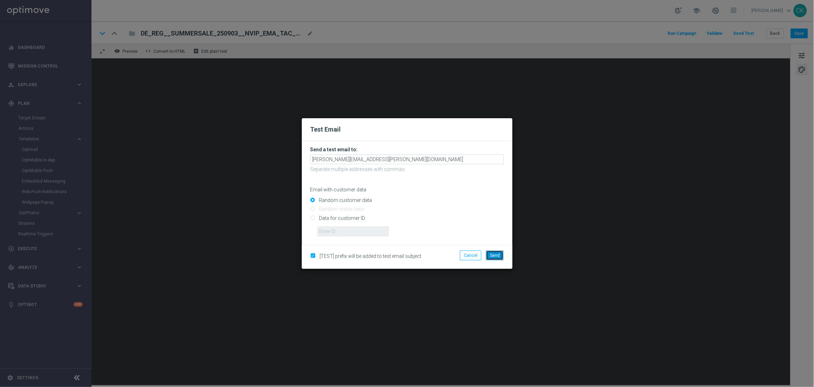
click at [498, 256] on span "Send" at bounding box center [495, 255] width 10 height 5
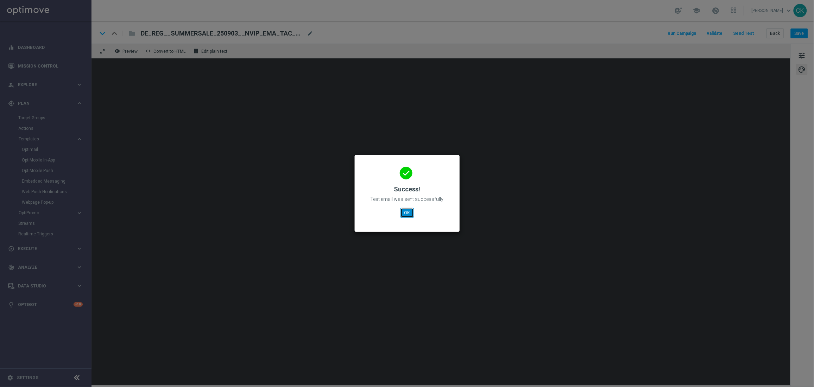
click at [403, 210] on button "OK" at bounding box center [406, 213] width 13 height 10
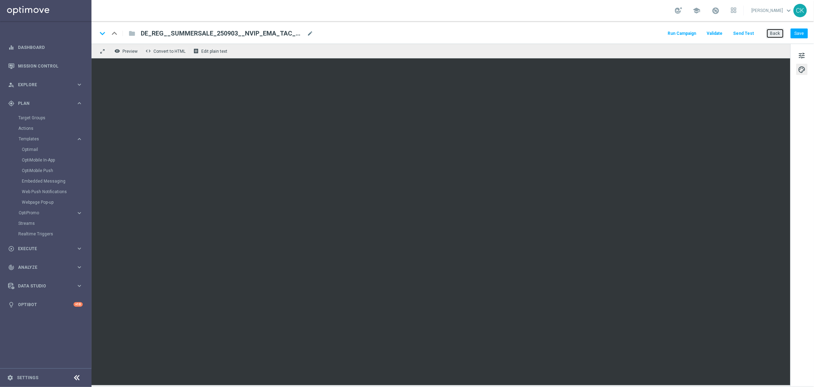
click at [777, 32] on button "Back" at bounding box center [775, 33] width 18 height 10
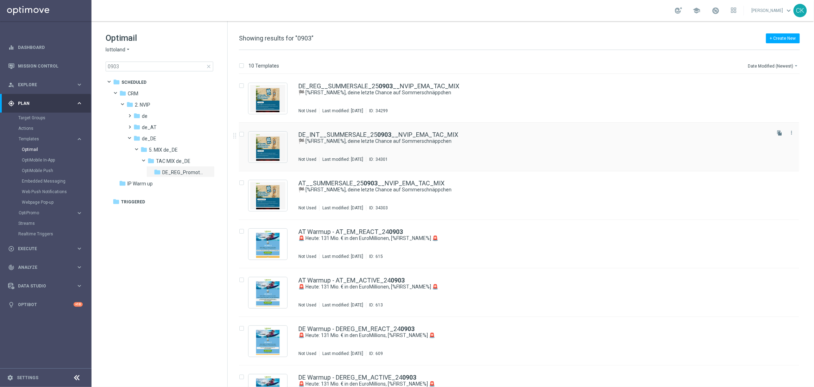
click at [329, 127] on div "DE_INT__SUMMERSALE_25 0903 __NVIP_EMA_TAC_MIX 🏁 [%FIRST_NAME%], deine letzte Ch…" at bounding box center [519, 147] width 560 height 49
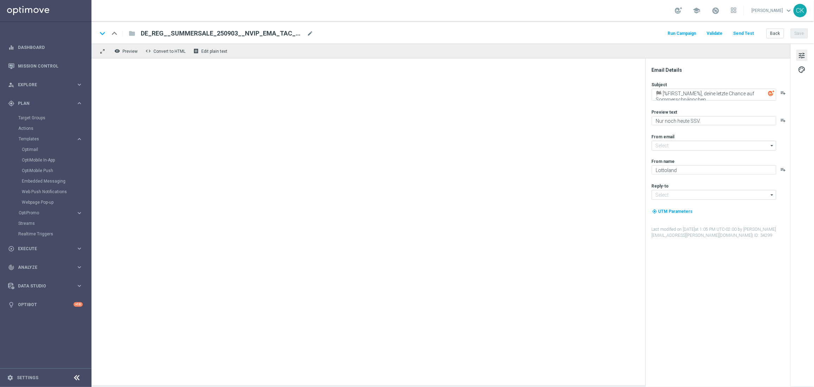
type input "[EMAIL_ADDRESS][DOMAIN_NAME]"
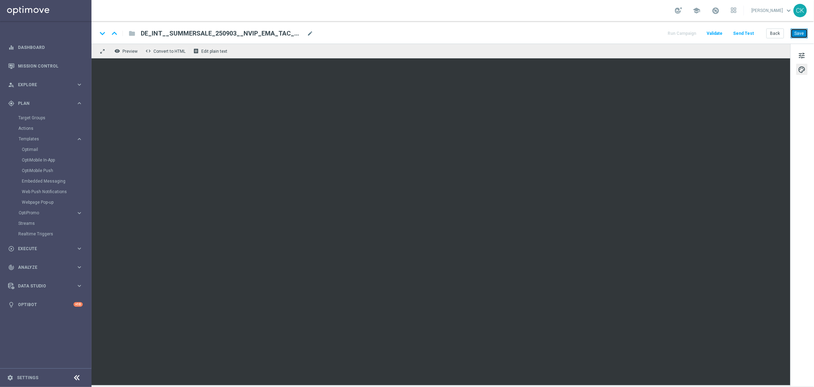
click at [803, 32] on button "Save" at bounding box center [798, 33] width 17 height 10
click at [802, 32] on button "Save" at bounding box center [798, 33] width 17 height 10
click at [776, 33] on button "Back" at bounding box center [775, 33] width 18 height 10
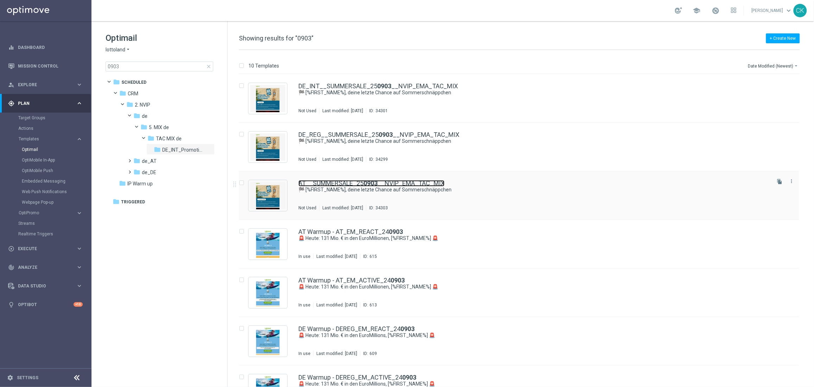
click at [331, 185] on link "AT__SUMMERSALE_25 0903 __NVIP_EMA_TAC_MIX" at bounding box center [371, 183] width 146 height 6
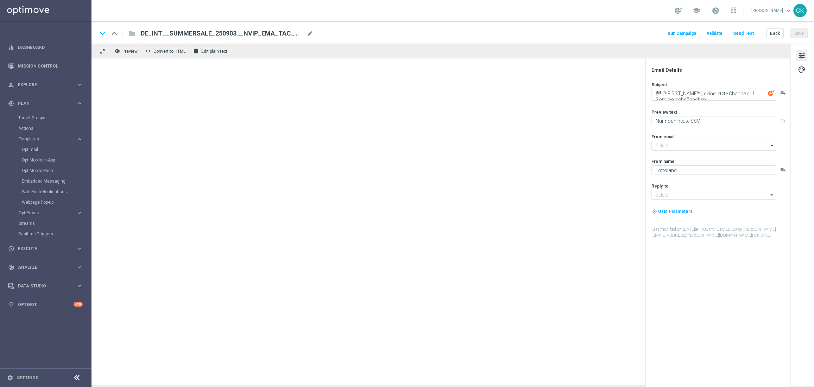
type input "[EMAIL_ADDRESS][DOMAIN_NAME]"
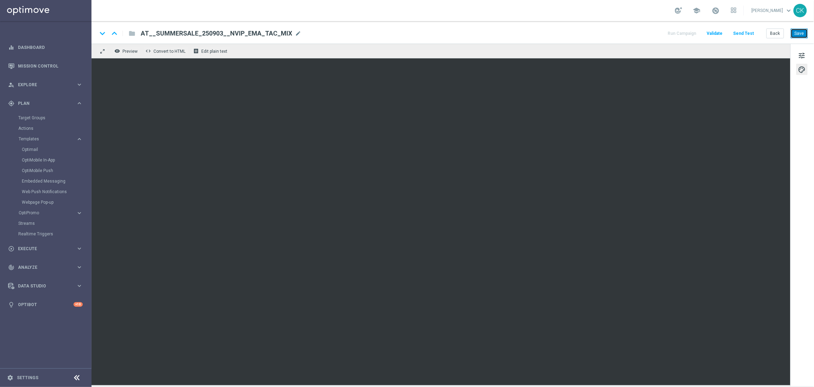
click at [801, 31] on button "Save" at bounding box center [798, 33] width 17 height 10
click at [777, 34] on button "Back" at bounding box center [775, 33] width 18 height 10
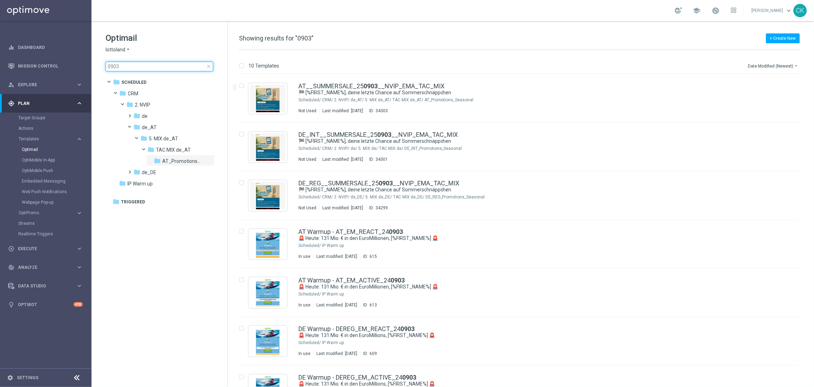
click at [135, 65] on input "0903" at bounding box center [160, 67] width 108 height 10
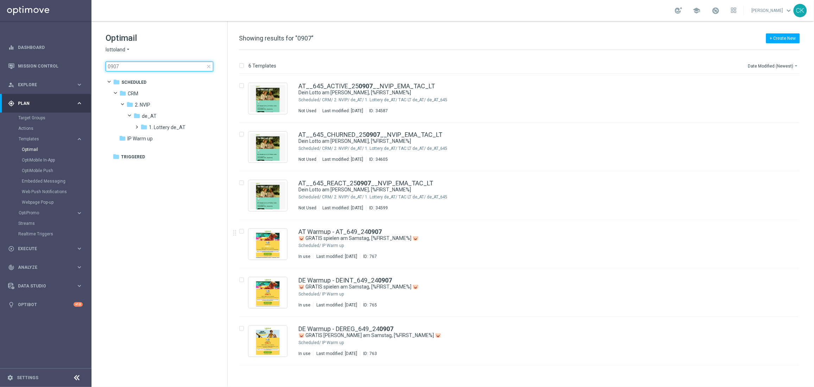
type input "0907"
click at [321, 84] on link "AT__645_ACTIVE_25 0907 __NVIP_EMA_TAC_LT" at bounding box center [366, 86] width 136 height 6
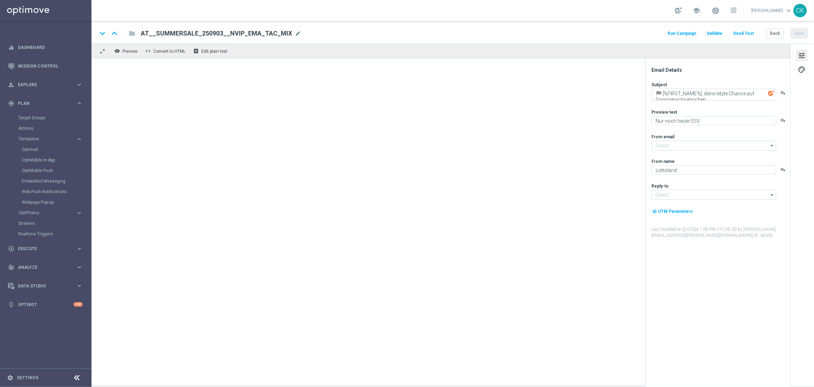
type input "[EMAIL_ADDRESS][DOMAIN_NAME]"
type textarea "Dein Lotto am [PERSON_NAME], [%FIRST_NAME%]"
type textarea "20 % Rabatt sichern."
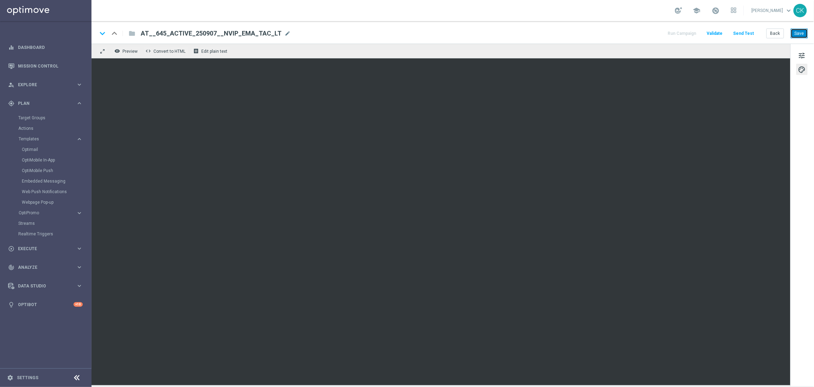
click at [803, 32] on button "Save" at bounding box center [798, 33] width 17 height 10
click at [776, 35] on button "Back" at bounding box center [775, 33] width 18 height 10
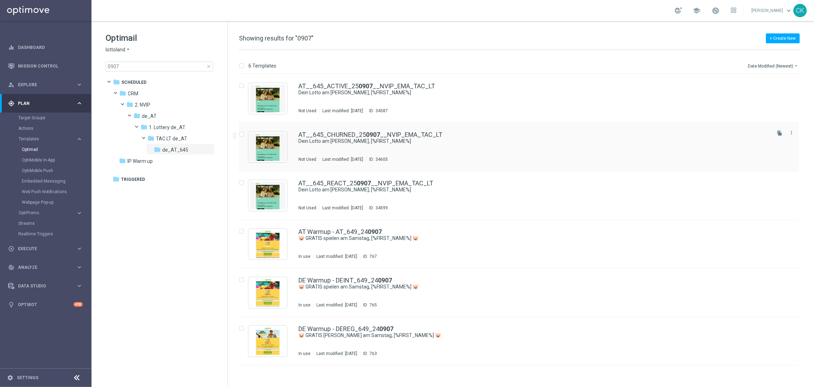
click at [356, 129] on div "AT__645_CHURNED_25 0907 __NVIP_EMA_TAC_LT Dein Lotto am Sonntag, [%FIRST_NAME%]…" at bounding box center [519, 147] width 560 height 49
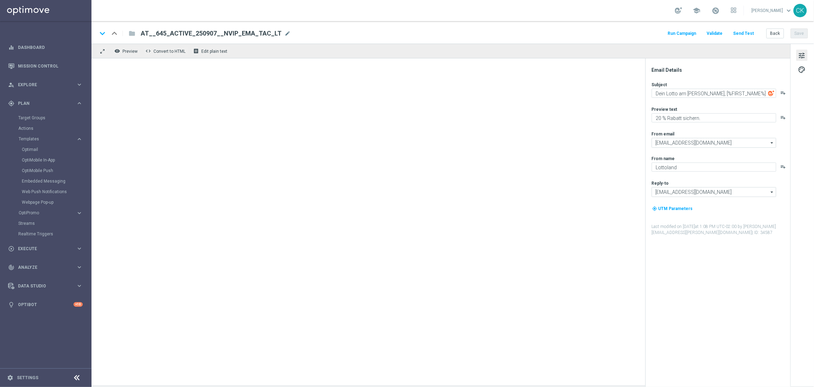
type textarea "30 % Rabatt sichern."
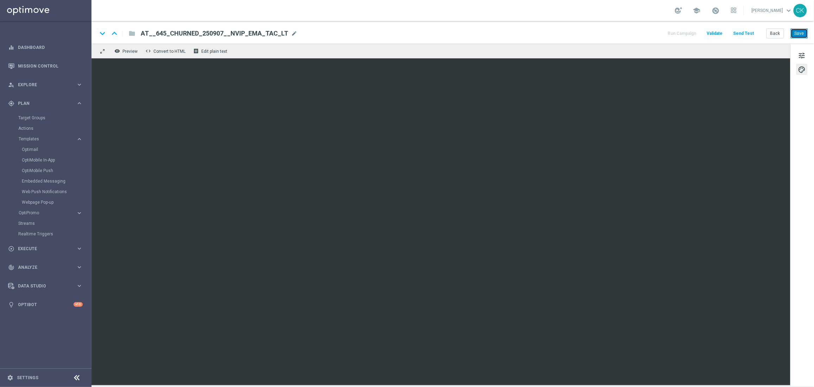
click at [802, 31] on button "Save" at bounding box center [798, 33] width 17 height 10
click at [777, 30] on button "Back" at bounding box center [775, 33] width 18 height 10
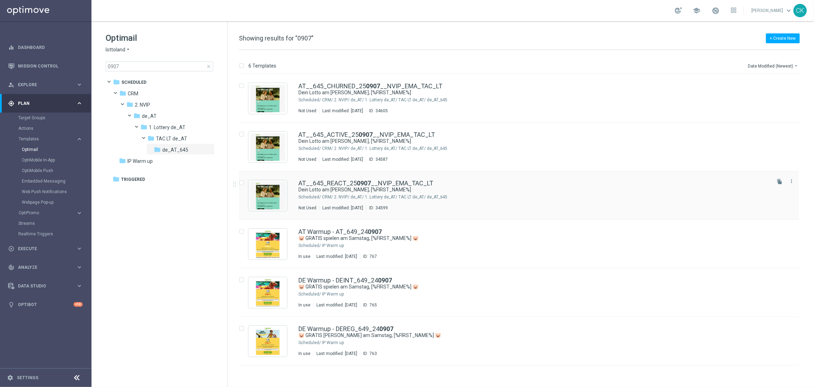
click at [381, 179] on div "AT__645_REACT_25 0907 __NVIP_EMA_TAC_LT Dein Lotto am Sonntag, [%FIRST_NAME%] S…" at bounding box center [519, 195] width 560 height 49
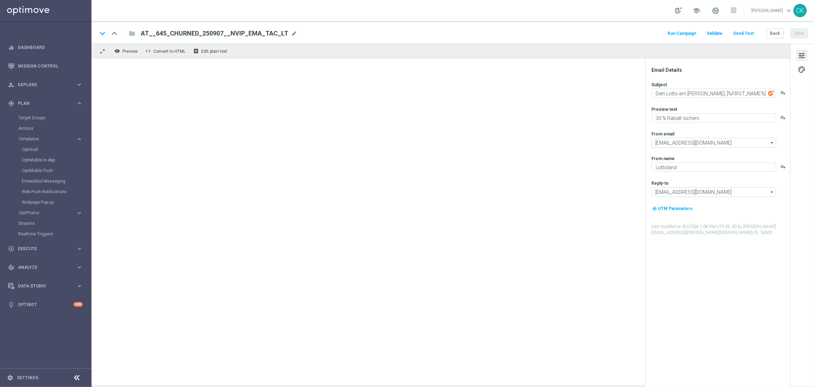
type textarea "20 % Rabatt sichern."
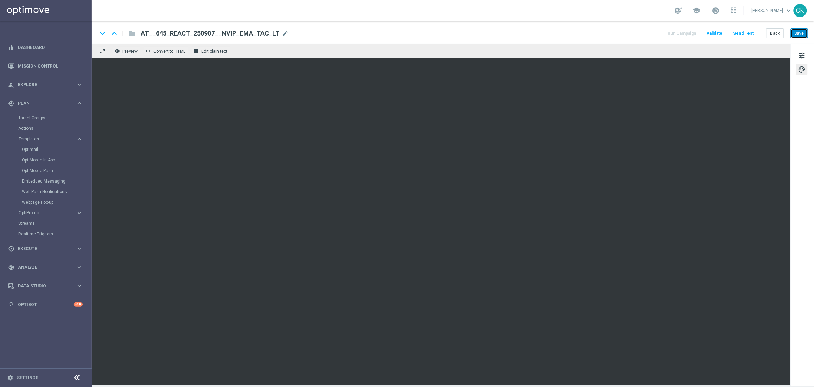
click at [799, 34] on button "Save" at bounding box center [798, 33] width 17 height 10
click at [793, 33] on button "Save" at bounding box center [798, 33] width 17 height 10
click at [776, 31] on button "Back" at bounding box center [775, 33] width 18 height 10
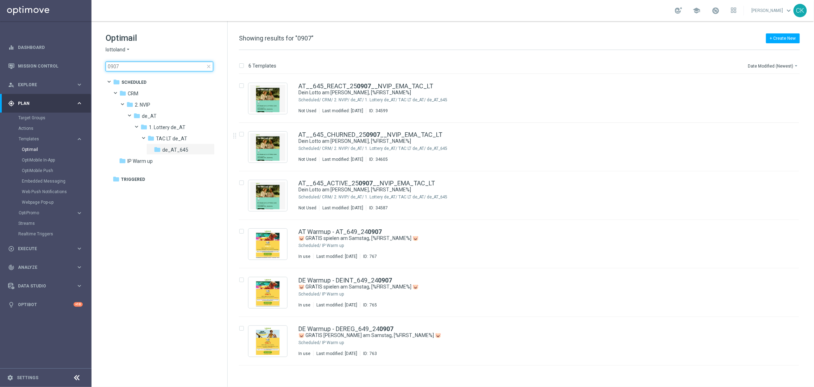
click at [146, 65] on input "0907" at bounding box center [160, 67] width 108 height 10
type input "0"
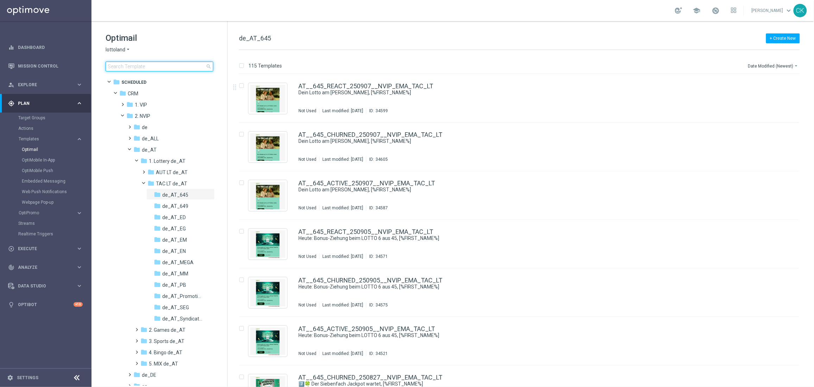
click at [139, 66] on input at bounding box center [160, 67] width 108 height 10
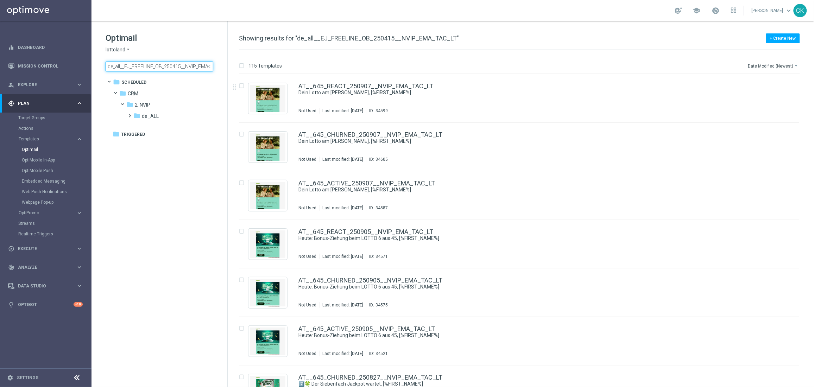
scroll to position [0, 18]
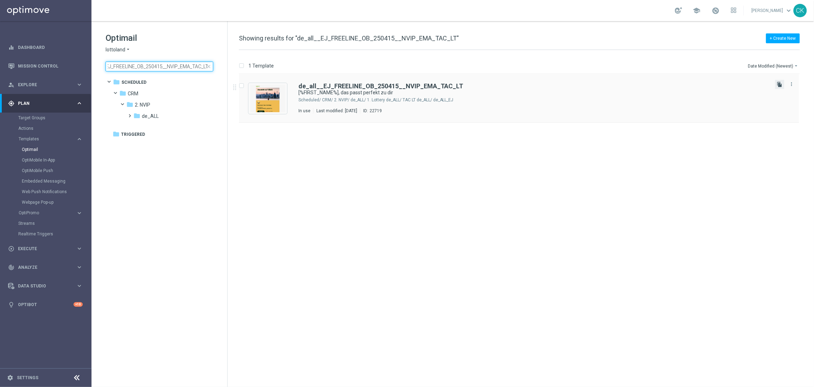
type input "de_all__EJ_FREELINE_OB_250415__NVIP_EMA_TAC_LT"
click at [779, 82] on icon "file_copy" at bounding box center [780, 85] width 6 height 6
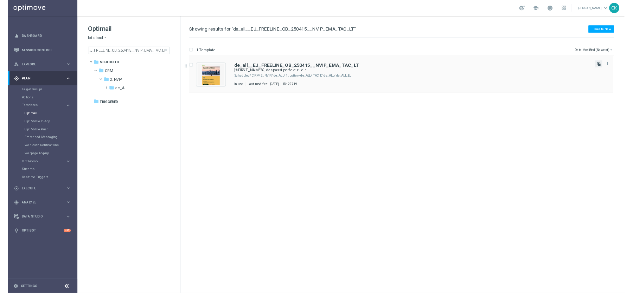
scroll to position [0, 0]
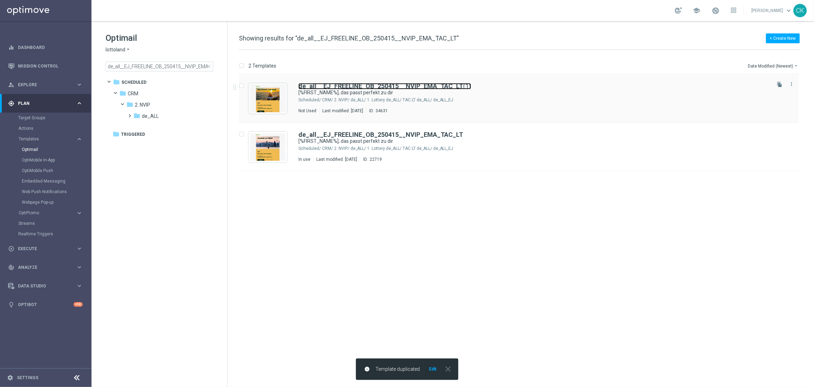
click at [373, 87] on b "de_all__EJ_FREELINE_OB_250415__NVIP_EMA_TAC_LT" at bounding box center [380, 85] width 165 height 7
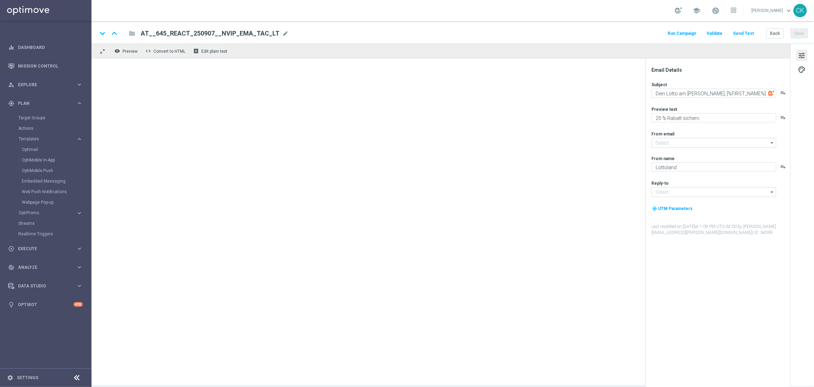
type input "[EMAIL_ADDRESS][DOMAIN_NAME]"
type textarea "[%FIRST_NAME%], das passt perfekt zu dir"
type textarea "Dein EuroJackpot völlig gratis."
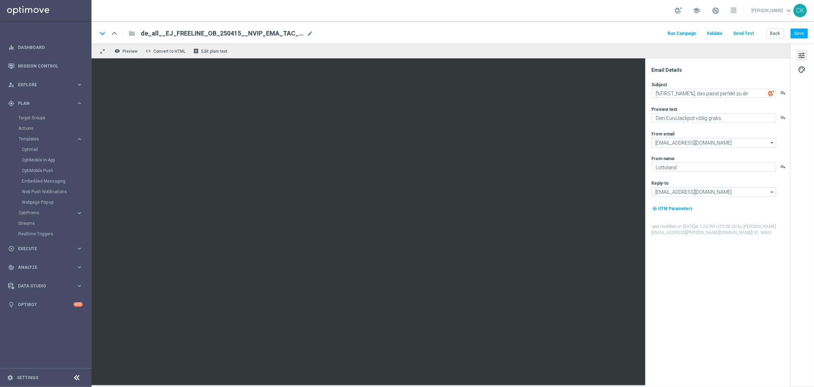
click at [278, 31] on span "de_all__EJ_FREELINE_OB_250415__NVIP_EMA_TAC_LT(1)" at bounding box center [222, 33] width 163 height 8
click at [216, 31] on input "de_all__EJ_FREELINE_OB_250415__NVIP_EMA_TAC_LT" at bounding box center [228, 33] width 174 height 9
type input "de_all__EJ_FREELINE_OB_250905__NVIP_EMA_TAC_LT"
click at [800, 33] on button "Save" at bounding box center [798, 33] width 17 height 10
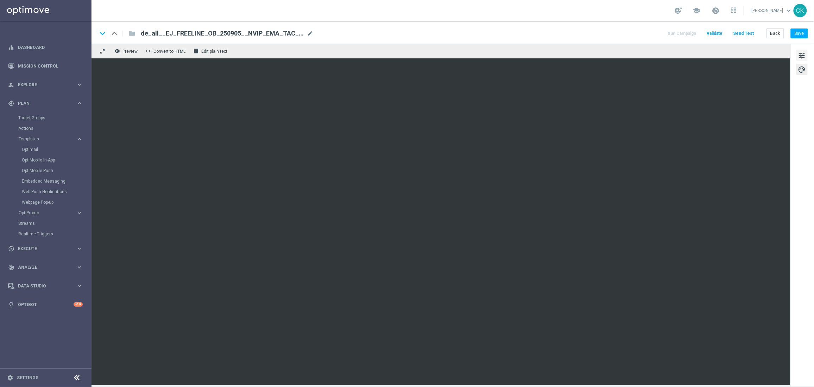
click at [801, 54] on span "tune" at bounding box center [802, 55] width 8 height 9
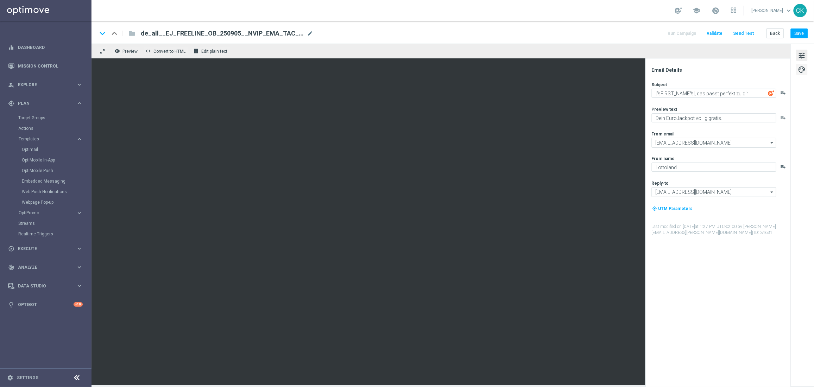
click at [801, 66] on span "palette" at bounding box center [802, 69] width 8 height 9
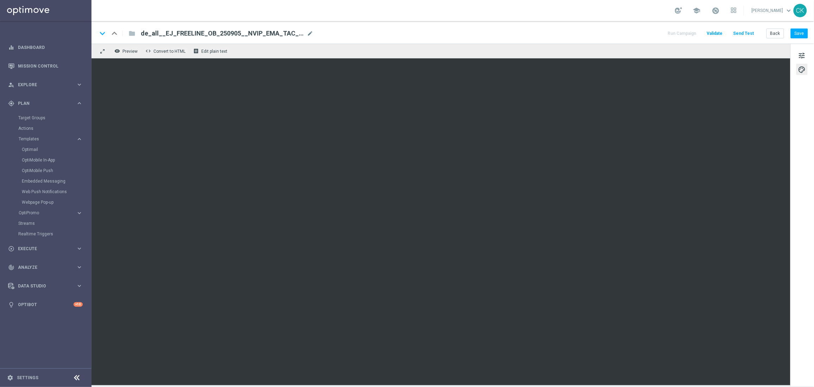
click at [720, 58] on iframe at bounding box center [440, 221] width 699 height 327
click at [798, 33] on button "Save" at bounding box center [798, 33] width 17 height 10
click at [803, 52] on span "tune" at bounding box center [802, 55] width 8 height 9
click at [800, 34] on button "Save" at bounding box center [798, 33] width 17 height 10
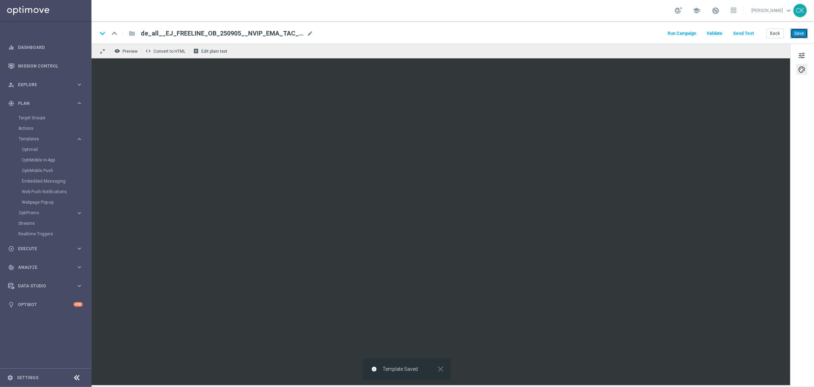
click at [800, 34] on button "Save" at bounding box center [798, 33] width 17 height 10
click at [264, 32] on span "de_all__EJ_FREELINE_OB_250905__NVIP_EMA_TAC_LT" at bounding box center [222, 33] width 163 height 8
click at [264, 32] on input "de_all__EJ_FREELINE_OB_250905__NVIP_EMA_TAC_LT" at bounding box center [228, 33] width 174 height 9
click at [796, 37] on button "Save" at bounding box center [798, 33] width 17 height 10
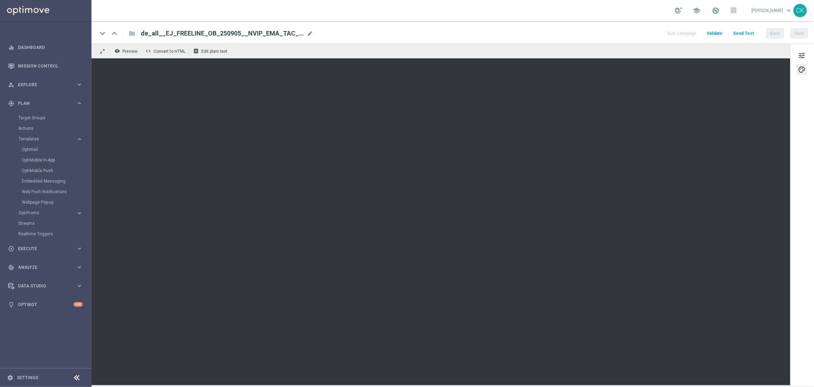
click at [747, 33] on button "Send Test" at bounding box center [743, 33] width 23 height 9
click at [744, 36] on button "Send Test" at bounding box center [743, 33] width 23 height 9
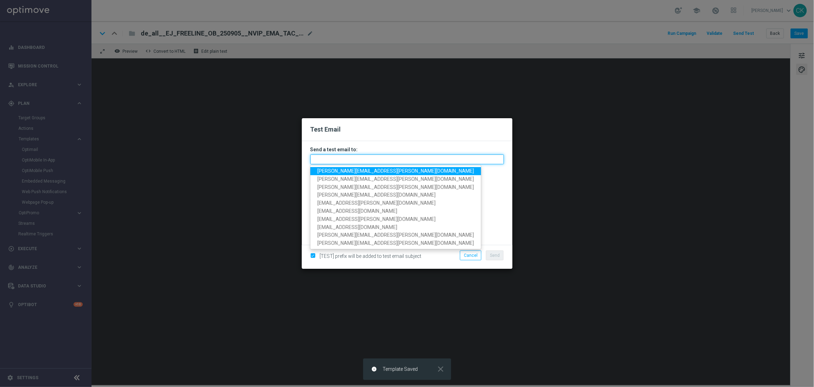
click at [366, 159] on input "text" at bounding box center [406, 159] width 193 height 10
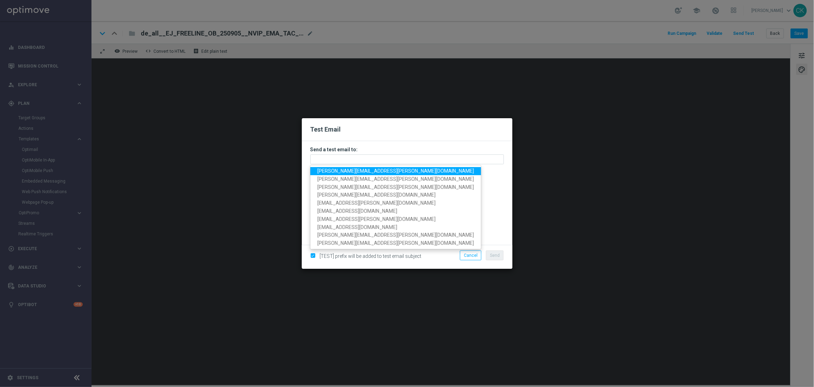
click at [365, 172] on span "[PERSON_NAME][EMAIL_ADDRESS][PERSON_NAME][DOMAIN_NAME]" at bounding box center [395, 171] width 157 height 6
type input "[PERSON_NAME][EMAIL_ADDRESS][PERSON_NAME][DOMAIN_NAME]"
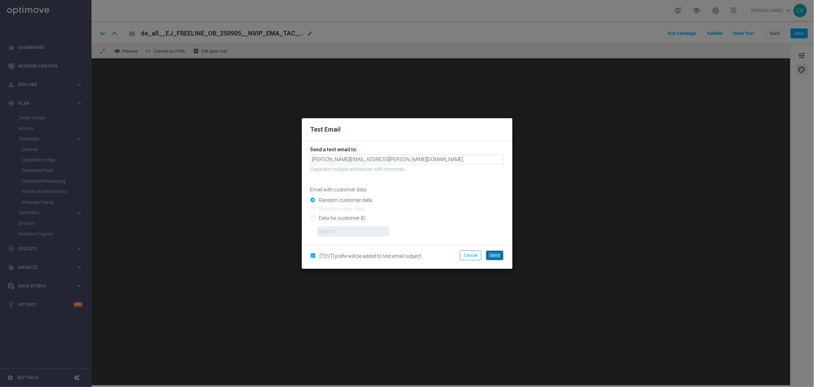
click at [496, 257] on span "Send" at bounding box center [495, 255] width 10 height 5
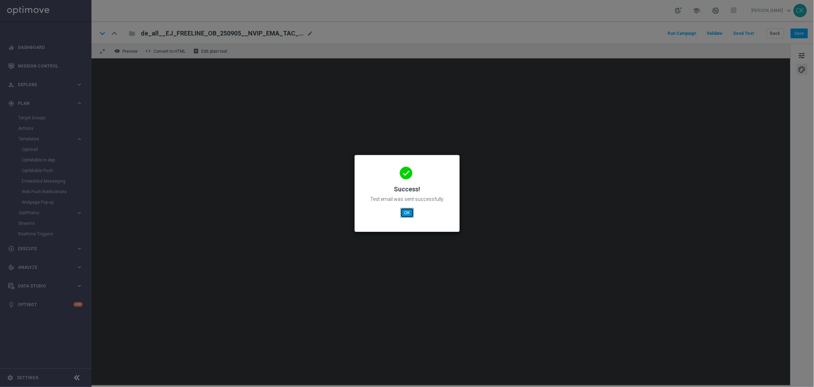
click at [405, 211] on button "OK" at bounding box center [406, 213] width 13 height 10
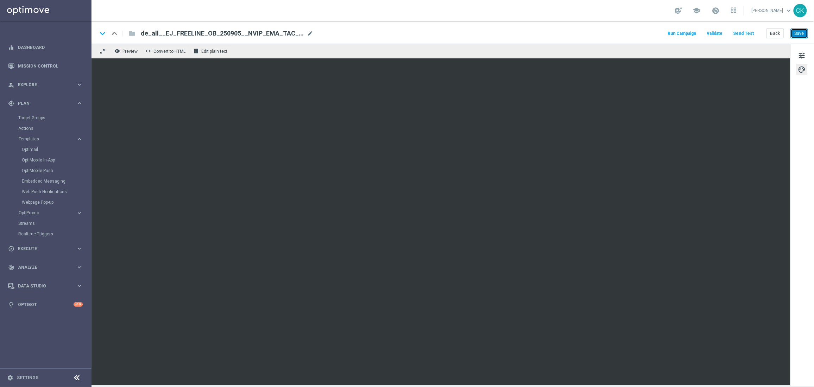
click at [803, 35] on button "Save" at bounding box center [798, 33] width 17 height 10
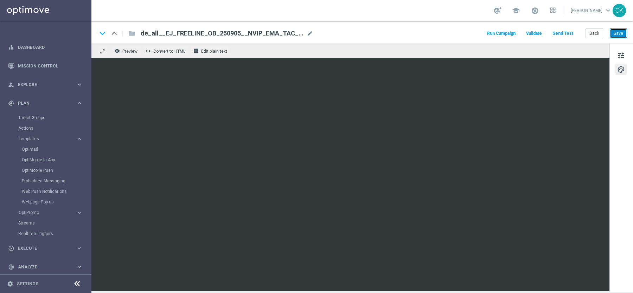
click at [619, 31] on button "Save" at bounding box center [618, 33] width 17 height 10
click at [596, 31] on button "Back" at bounding box center [595, 33] width 18 height 10
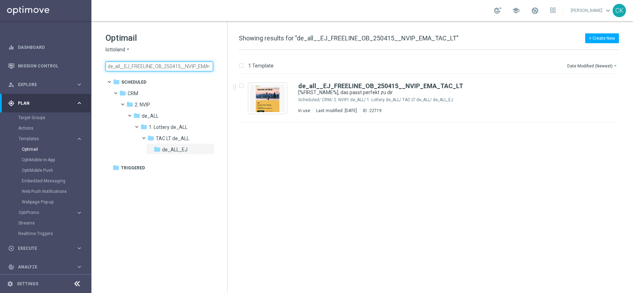
click at [166, 70] on input "de_all__EJ_FREELINE_OB_250415__NVIP_EMA_TAC_LT" at bounding box center [160, 67] width 108 height 10
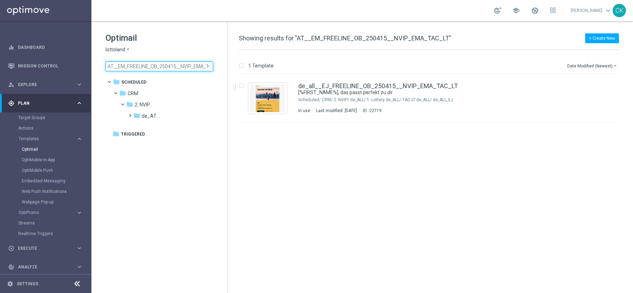
scroll to position [0, 13]
type input "AT__EM_FREELINE_OB_250415__NVIP_EMA_TAC_LT"
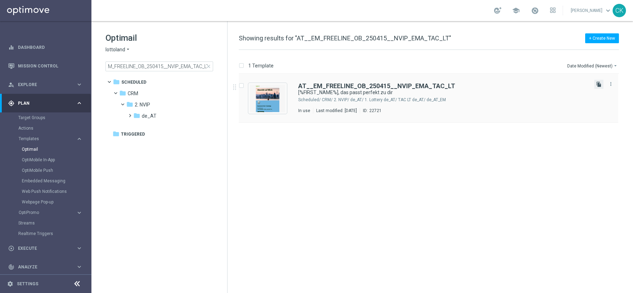
click at [599, 84] on icon "file_copy" at bounding box center [599, 85] width 6 height 6
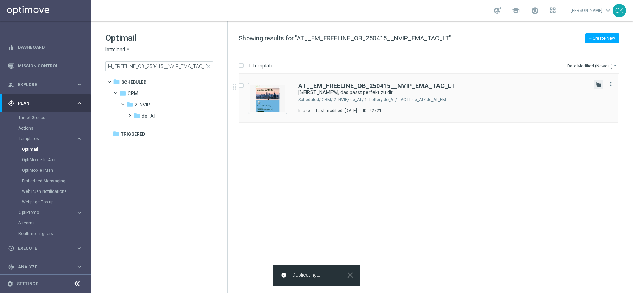
scroll to position [0, 0]
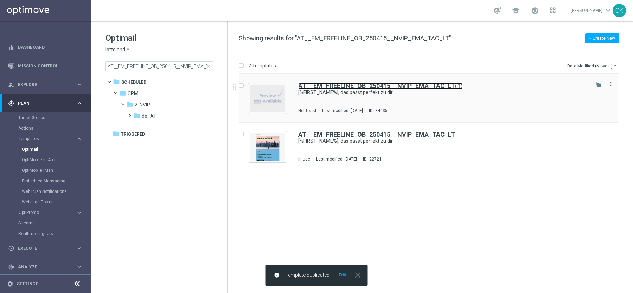
click at [353, 89] on b "AT__EM_FREELINE_OB_250415__NVIP_EMA_TAC_LT" at bounding box center [376, 85] width 157 height 7
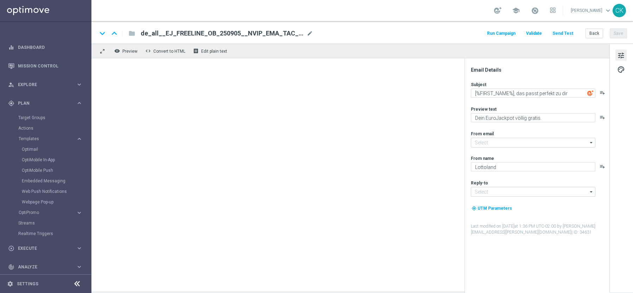
type input "[EMAIL_ADDRESS][DOMAIN_NAME]"
type input "AT__EM_FREELINE_OB_250415__NVIP_EMA_TAC_LT(1)"
type textarea "Deine EuroMillionen völlig gratis."
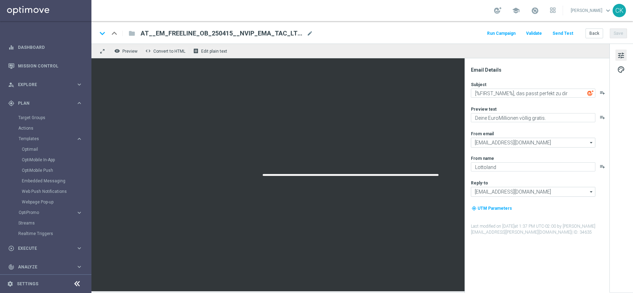
click at [249, 28] on div "keyboard_arrow_down keyboard_arrow_up folder AT__EM_FREELINE_OB_250415__NVIP_EM…" at bounding box center [362, 32] width 542 height 23
click at [220, 34] on span "AT__EM_FREELINE_OB_250415__NVIP_EMA_TAC_LT(1)" at bounding box center [222, 33] width 163 height 8
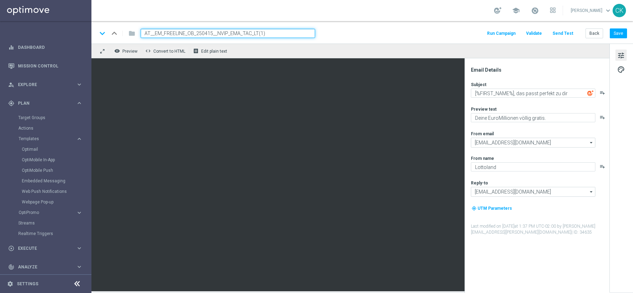
click at [213, 32] on input "AT__EM_FREELINE_OB_250415__NVIP_EMA_TAC_LT(1)" at bounding box center [228, 33] width 174 height 9
click at [273, 33] on input "AT__EM_FREELINE_OB_250905__NVIP_EMA_TAC_LT(1)" at bounding box center [228, 33] width 174 height 9
type input "AT__EM_FREELINE_OB_250905__NVIP_EMA_TAC_LT"
click at [406, 32] on div "keyboard_arrow_down keyboard_arrow_up folder AT__EM_FREELINE_OB_250905__NVIP_EM…" at bounding box center [362, 33] width 530 height 9
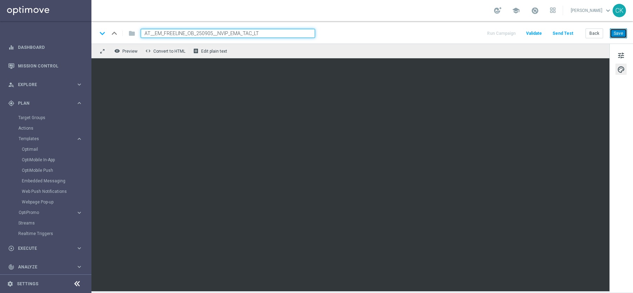
click at [616, 34] on button "Save" at bounding box center [618, 33] width 17 height 10
click at [620, 35] on button "Save" at bounding box center [618, 33] width 17 height 10
click at [618, 32] on button "Save" at bounding box center [618, 33] width 17 height 10
click at [621, 31] on button "Save" at bounding box center [618, 33] width 17 height 10
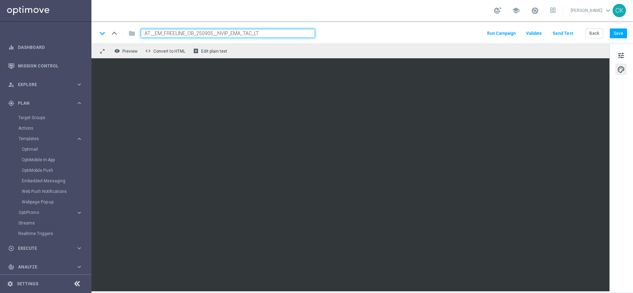
click at [563, 34] on button "Send Test" at bounding box center [563, 33] width 23 height 9
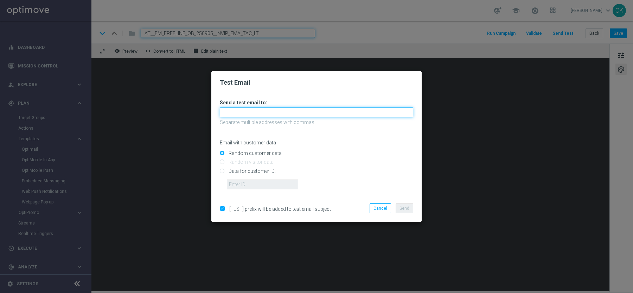
click at [324, 110] on input "text" at bounding box center [316, 113] width 193 height 10
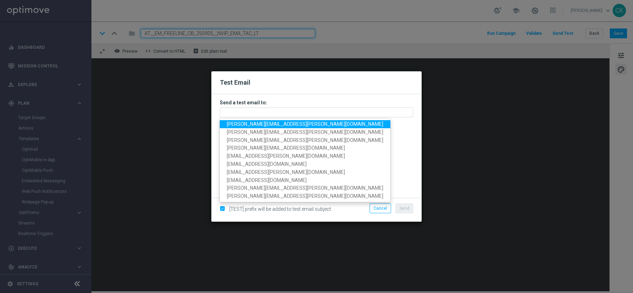
click at [280, 121] on span "[PERSON_NAME][EMAIL_ADDRESS][PERSON_NAME][DOMAIN_NAME]" at bounding box center [305, 124] width 157 height 6
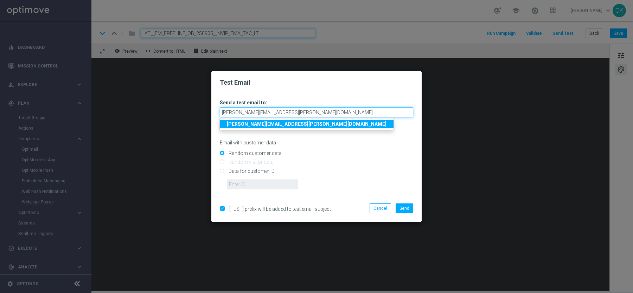
click at [314, 114] on input "[PERSON_NAME][EMAIL_ADDRESS][PERSON_NAME][DOMAIN_NAME]" at bounding box center [316, 113] width 193 height 10
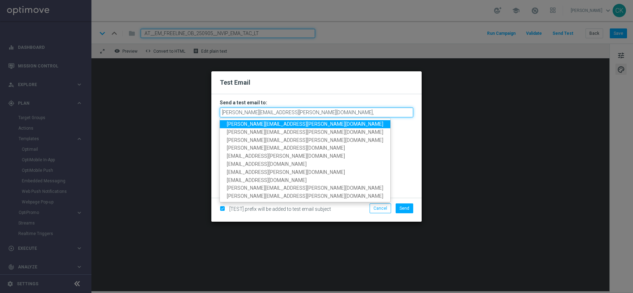
type input "[PERSON_NAME][EMAIL_ADDRESS][PERSON_NAME][DOMAIN_NAME]"
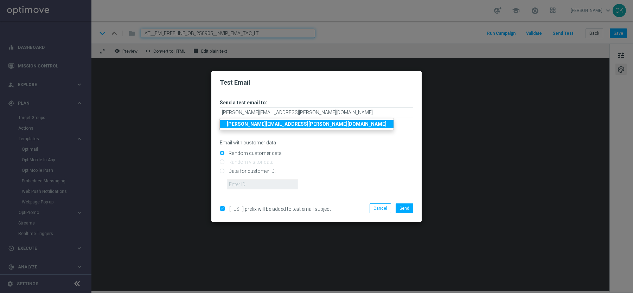
click at [286, 124] on strong "[PERSON_NAME][EMAIL_ADDRESS][PERSON_NAME][DOMAIN_NAME]" at bounding box center [307, 124] width 160 height 6
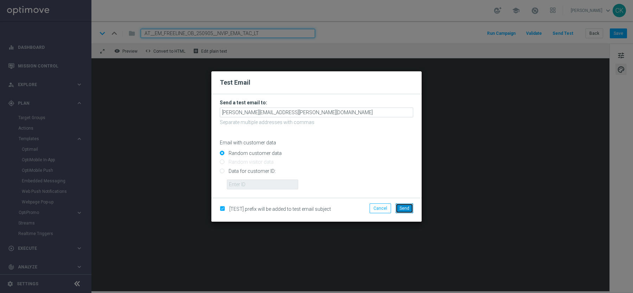
click at [405, 206] on span "Send" at bounding box center [405, 208] width 10 height 5
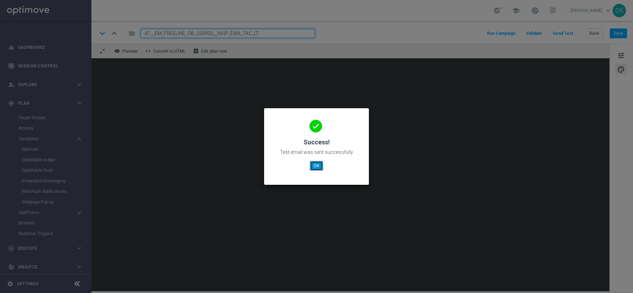
click at [319, 165] on button "OK" at bounding box center [316, 166] width 13 height 10
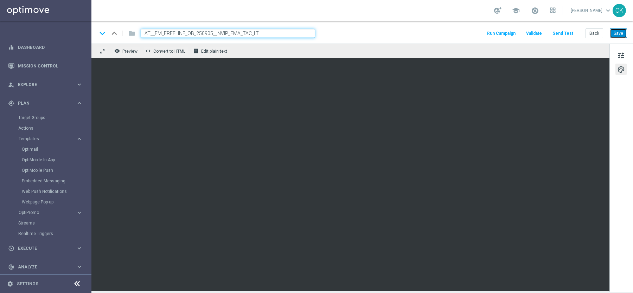
click at [624, 31] on button "Save" at bounding box center [618, 33] width 17 height 10
click at [621, 32] on button "Save" at bounding box center [618, 33] width 17 height 10
click at [592, 32] on button "Back" at bounding box center [595, 33] width 18 height 10
